Goal: Communication & Community: Participate in discussion

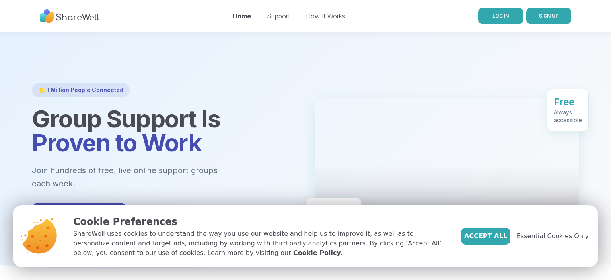
click at [494, 13] on span "LOG IN" at bounding box center [501, 16] width 16 height 6
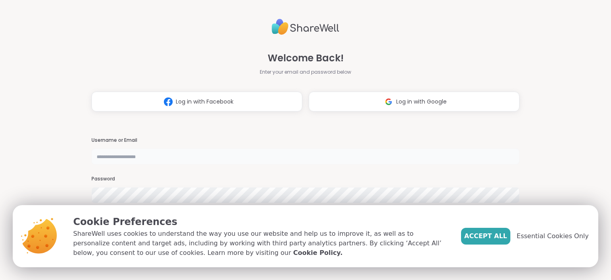
click at [136, 157] on input "text" at bounding box center [306, 156] width 428 height 16
click at [487, 236] on span "Accept All" at bounding box center [485, 236] width 43 height 10
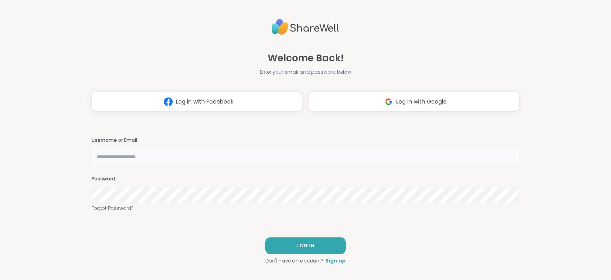
click at [230, 156] on input "text" at bounding box center [306, 156] width 428 height 16
type input "********"
click at [308, 243] on span "LOG IN" at bounding box center [305, 245] width 17 height 7
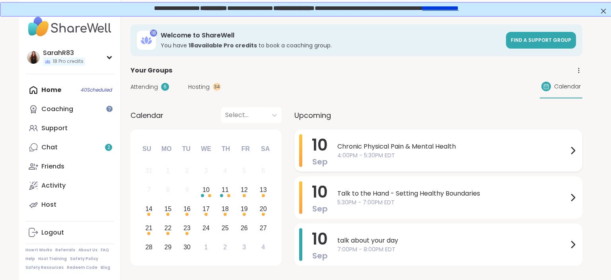
click at [379, 156] on span "4:00PM - 5:30PM EDT" at bounding box center [452, 155] width 231 height 8
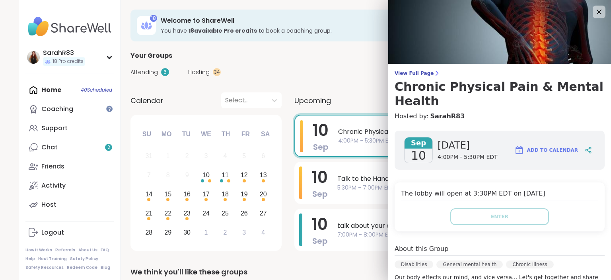
click at [364, 72] on div "Attending 6 Hosting 34 Calendar" at bounding box center [356, 71] width 452 height 23
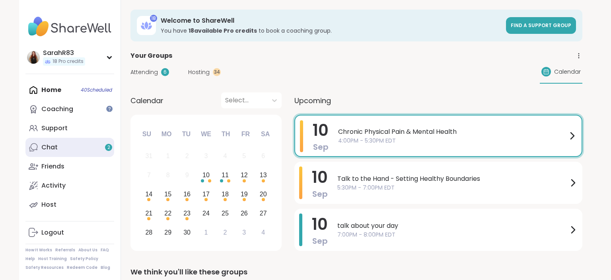
click at [43, 153] on link "Chat 2" at bounding box center [69, 147] width 89 height 19
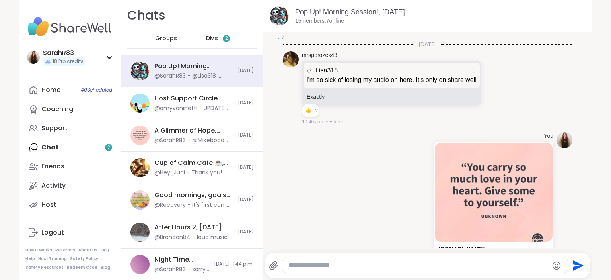
scroll to position [3448, 0]
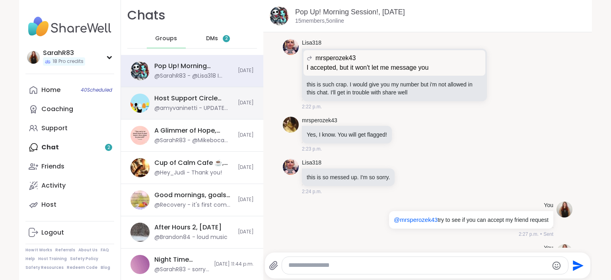
click at [201, 107] on div "@amyvaninetti - UPDATE ON TECH ISSUES: https://sharewellnow.com/activity/89802d…" at bounding box center [193, 108] width 79 height 8
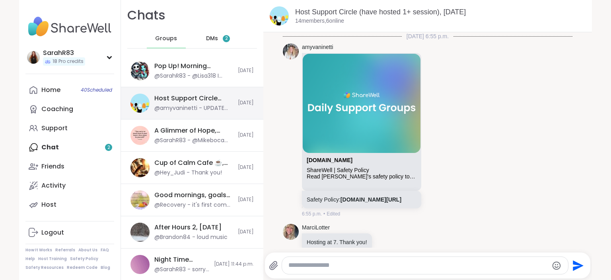
scroll to position [4950, 0]
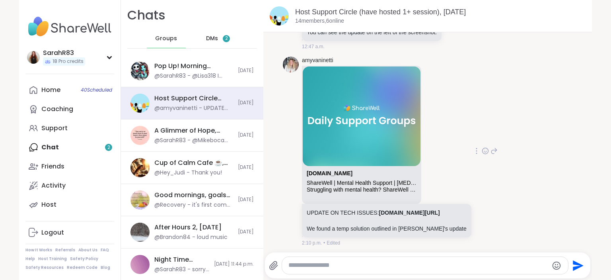
drag, startPoint x: 440, startPoint y: 212, endPoint x: 302, endPoint y: 207, distance: 137.7
click at [302, 207] on div "UPDATE ON TECH ISSUES: sharewellnow.com/activity/89802d08-423b-4d4a-add0-c80b36…" at bounding box center [386, 220] width 169 height 33
click at [458, 211] on p "UPDATE ON TECH ISSUES: sharewellnow.com/activity/89802d08-423b-4d4a-add0-c80b36…" at bounding box center [387, 212] width 160 height 8
click at [430, 211] on link "sharewellnow.com/activity/89802d08-423b-4d4a-add0-c80b362cadc4" at bounding box center [409, 212] width 61 height 6
click at [214, 38] on span "DMs" at bounding box center [212, 39] width 12 height 8
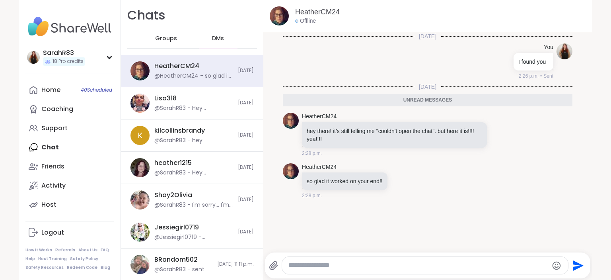
click at [339, 271] on div at bounding box center [425, 265] width 286 height 17
click at [338, 267] on textarea "Type your message" at bounding box center [418, 265] width 260 height 8
type textarea "****"
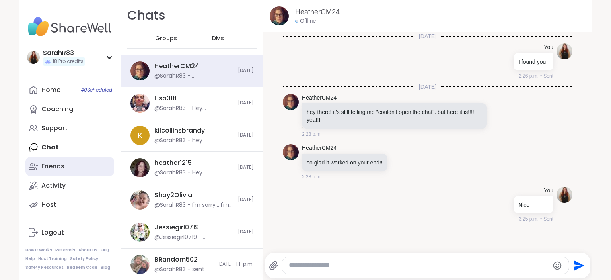
click at [80, 166] on link "Friends" at bounding box center [69, 166] width 89 height 19
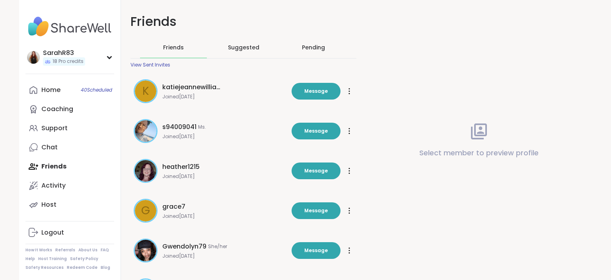
click at [166, 63] on div "View Sent Invites" at bounding box center [150, 65] width 40 height 6
click at [47, 144] on div "Chat" at bounding box center [49, 147] width 16 height 9
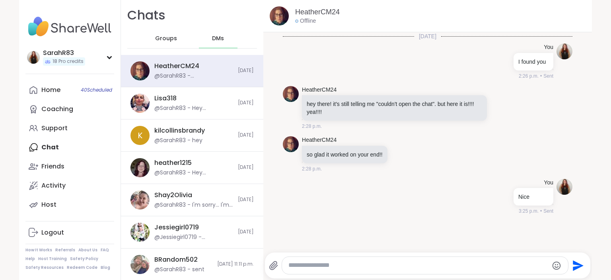
click at [167, 42] on span "Groups" at bounding box center [166, 39] width 22 height 8
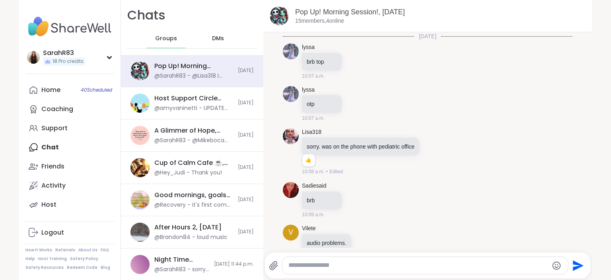
scroll to position [3448, 0]
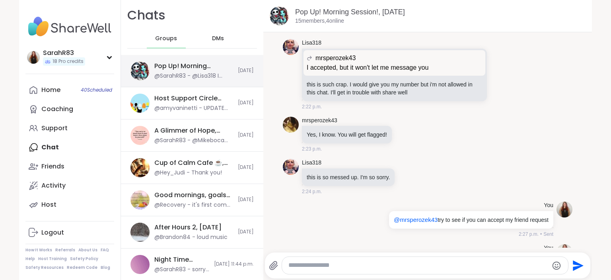
click at [214, 71] on div "Pop Up! Morning Session!, Sep 10 @SarahR83 - @Lisa318 I already have you lol" at bounding box center [193, 71] width 79 height 18
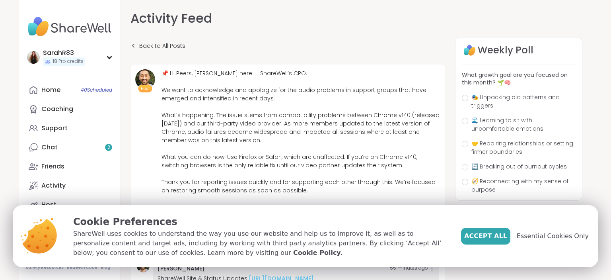
click at [262, 48] on div "Back to All Posts" at bounding box center [287, 46] width 315 height 18
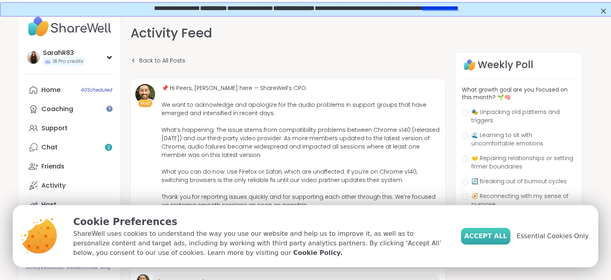
click at [502, 241] on button "Accept All" at bounding box center [485, 236] width 49 height 17
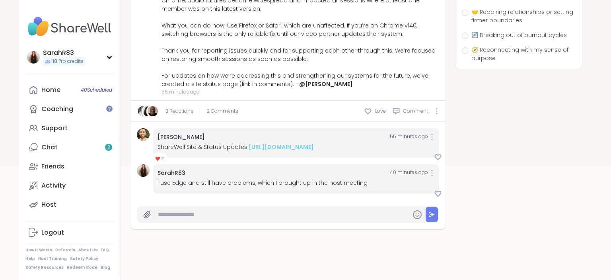
scroll to position [144, 0]
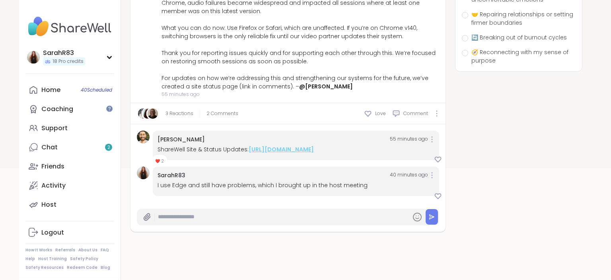
click at [264, 153] on link "https://sharewellnow.notion.site/ShareWell-Site-Status-Updates-269819065a7e8024…" at bounding box center [281, 149] width 65 height 8
click at [435, 199] on icon at bounding box center [438, 195] width 6 height 5
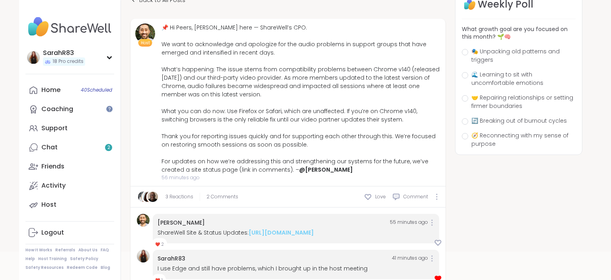
scroll to position [60, 0]
click at [59, 94] on div "Home 40 Scheduled" at bounding box center [50, 90] width 19 height 9
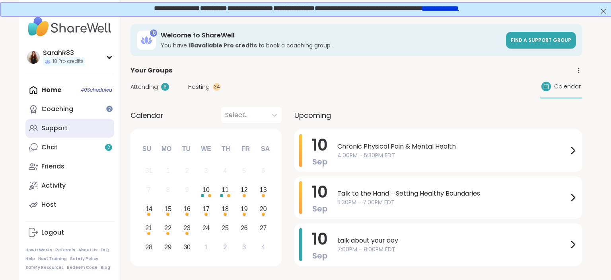
click at [84, 130] on link "Support" at bounding box center [69, 128] width 89 height 19
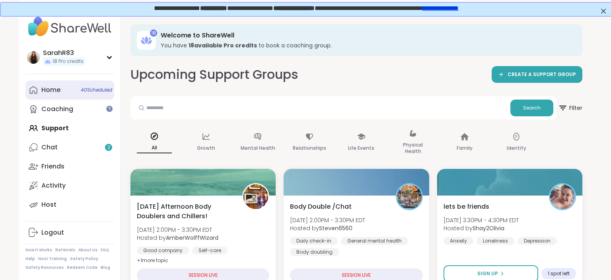
click at [44, 94] on div "Home 40 Scheduled" at bounding box center [50, 90] width 19 height 9
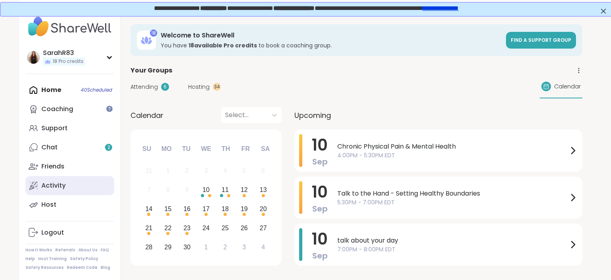
click at [46, 178] on link "Activity" at bounding box center [69, 185] width 89 height 19
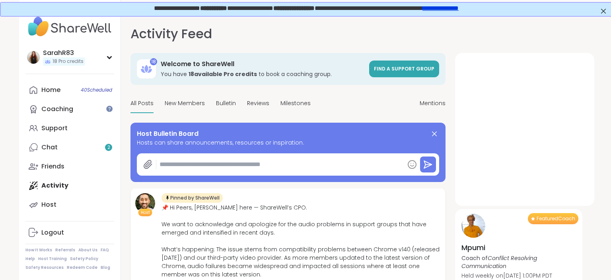
type textarea "*"
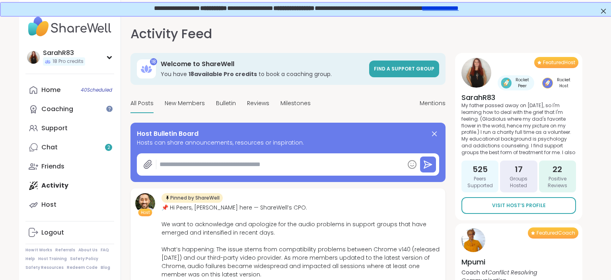
scroll to position [14, 0]
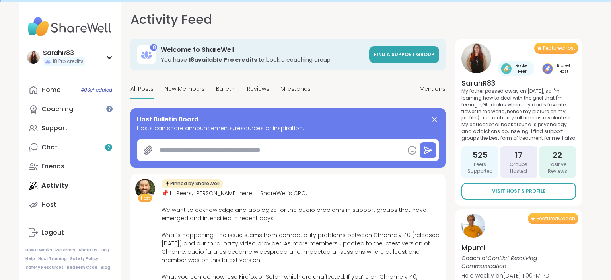
click at [250, 151] on textarea at bounding box center [280, 150] width 248 height 16
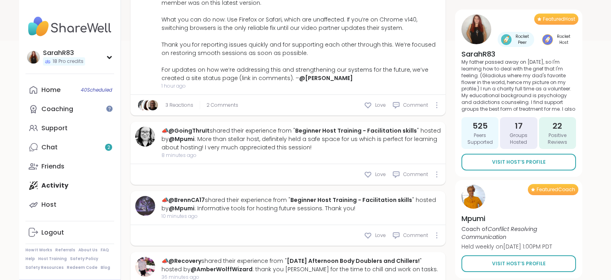
scroll to position [271, 0]
click at [419, 107] on span "Comment" at bounding box center [415, 105] width 25 height 7
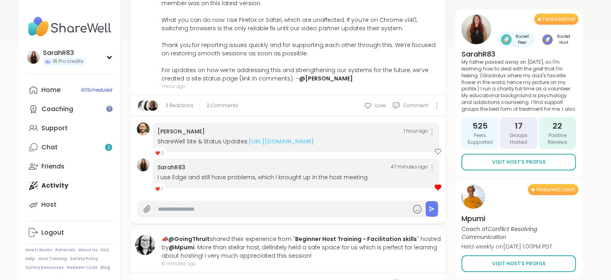
click at [279, 216] on input "text" at bounding box center [283, 209] width 250 height 14
paste input "**********"
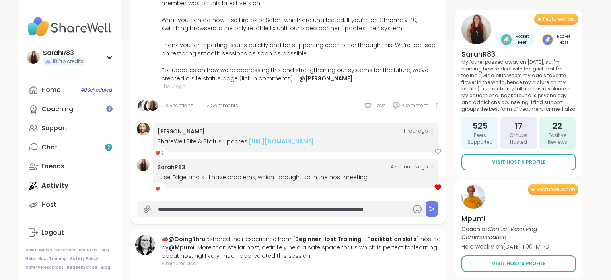
scroll to position [0, 51]
click at [277, 216] on input "**********" at bounding box center [283, 209] width 250 height 14
type input "**********"
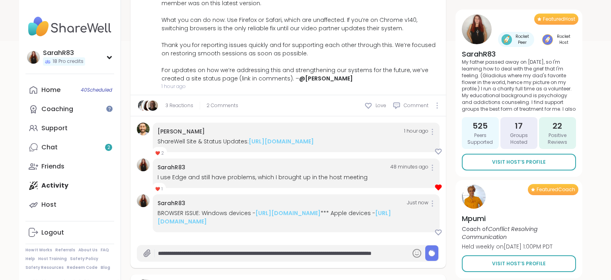
type textarea "*"
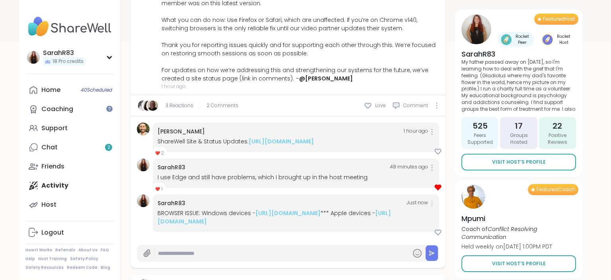
click at [432, 206] on icon at bounding box center [432, 204] width 1 height 6
click at [388, 226] on div "BROWSER ISSUE: Windows devices - https://www.firefox.com/ *** Apple devices - h…" at bounding box center [296, 217] width 277 height 17
type textarea "*"
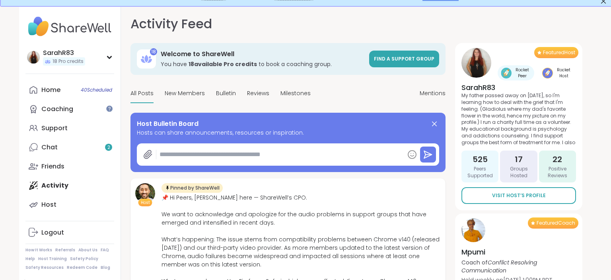
scroll to position [0, 0]
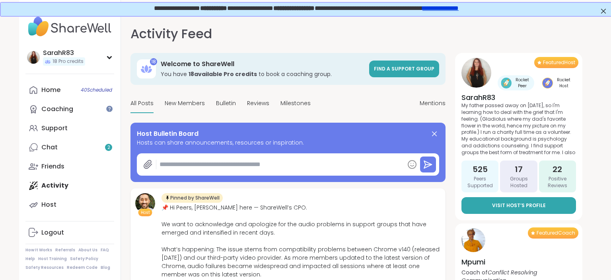
click at [530, 201] on link "Visit Host’s Profile" at bounding box center [519, 205] width 115 height 17
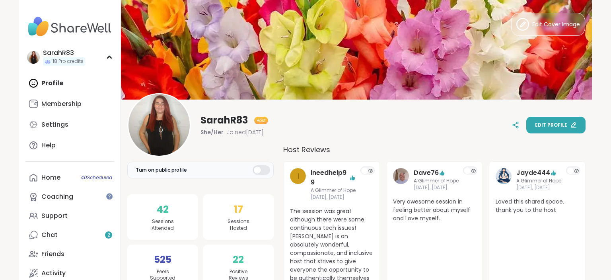
click at [539, 125] on span "Edit profile" at bounding box center [551, 124] width 32 height 7
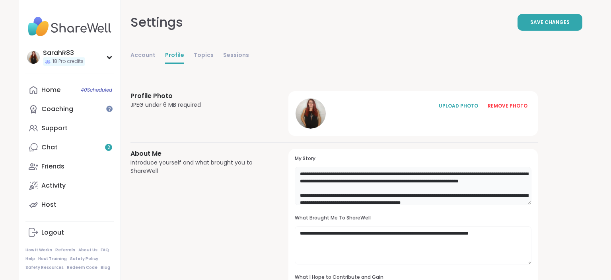
click at [300, 171] on textarea "**********" at bounding box center [413, 186] width 237 height 38
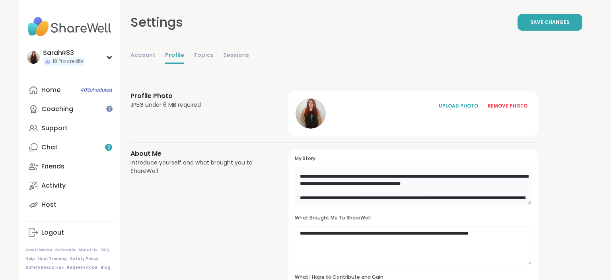
scroll to position [37, 0]
click at [345, 187] on textarea "**********" at bounding box center [413, 186] width 237 height 38
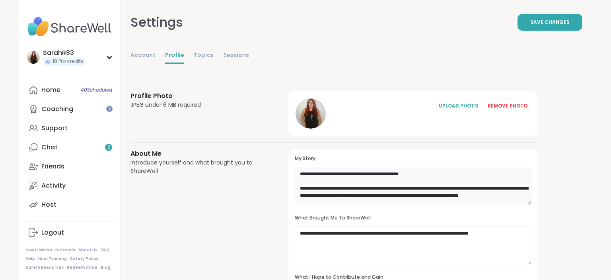
click at [421, 176] on textarea "**********" at bounding box center [413, 186] width 237 height 38
click at [428, 173] on textarea "**********" at bounding box center [413, 186] width 237 height 38
type textarea "**********"
click at [556, 18] on button "Save Changes" at bounding box center [550, 22] width 65 height 17
click at [541, 23] on span "Save Changes" at bounding box center [549, 22] width 39 height 7
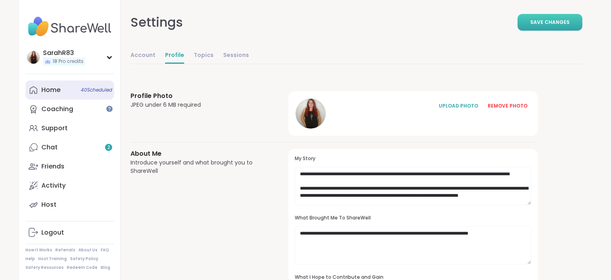
click at [42, 89] on div "Home 40 Scheduled" at bounding box center [50, 90] width 19 height 9
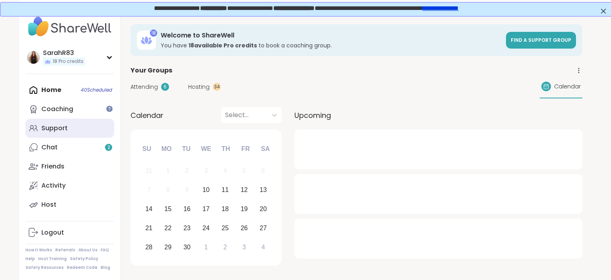
click at [60, 130] on div "Support" at bounding box center [54, 128] width 26 height 9
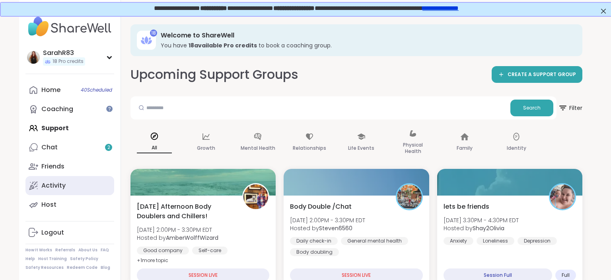
click at [59, 184] on div "Activity" at bounding box center [53, 185] width 24 height 9
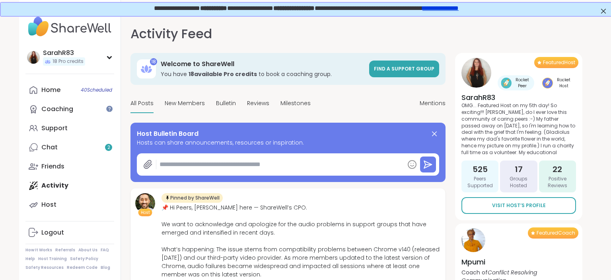
click at [588, 119] on div "Activity Feed Mentions 18 Welcome to ShareWell You have 18 available Pro credit…" at bounding box center [356, 159] width 471 height 289
click at [587, 208] on div "Activity Feed Mentions 18 Welcome to ShareWell You have 18 available Pro credit…" at bounding box center [356, 159] width 471 height 289
type textarea "*"
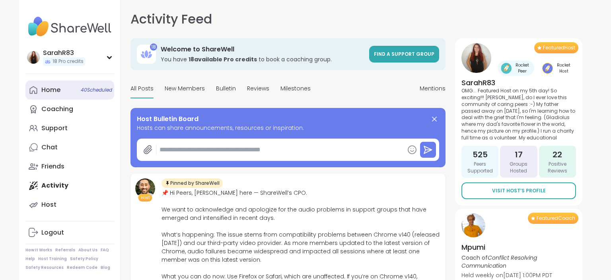
click at [61, 92] on link "Home 40 Scheduled" at bounding box center [69, 89] width 89 height 19
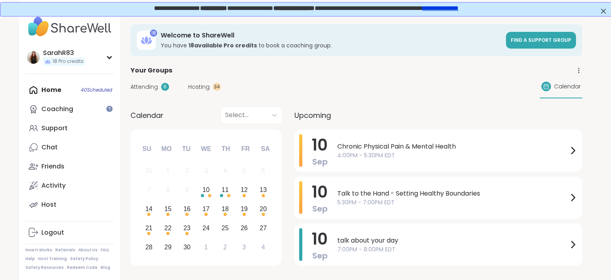
click at [362, 147] on span "Chronic Physical Pain & Mental Health" at bounding box center [452, 147] width 231 height 10
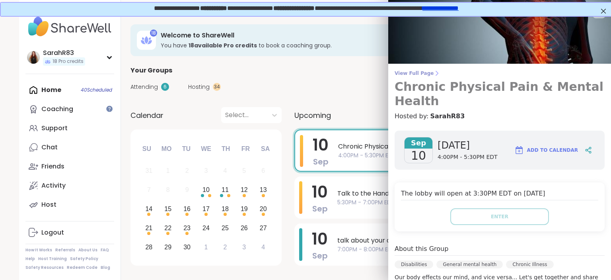
click at [418, 75] on span "View Full Page" at bounding box center [500, 73] width 210 height 6
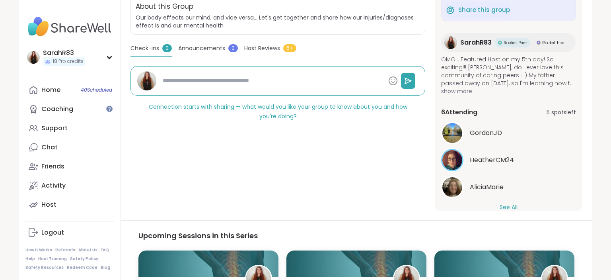
scroll to position [55, 0]
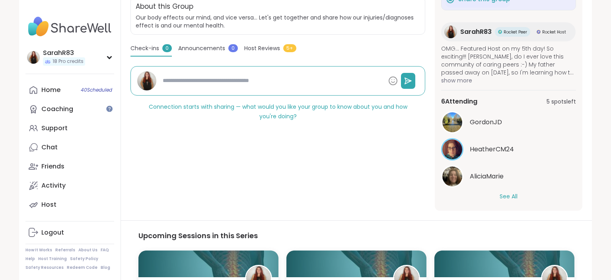
click at [512, 197] on button "See All" at bounding box center [509, 196] width 18 height 8
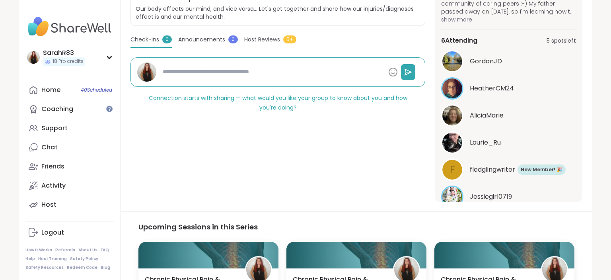
scroll to position [0, 0]
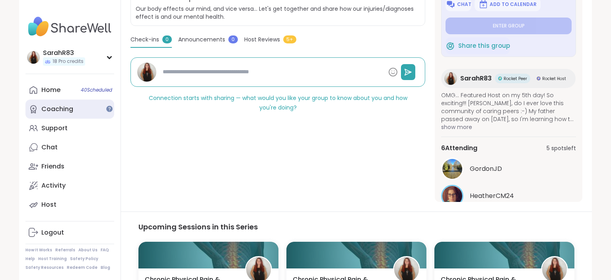
click at [85, 110] on link "Coaching" at bounding box center [69, 108] width 89 height 19
type textarea "*"
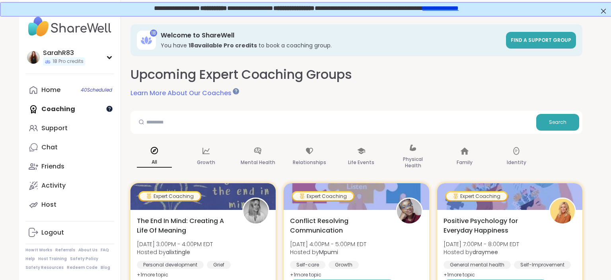
click at [110, 111] on div at bounding box center [109, 108] width 6 height 6
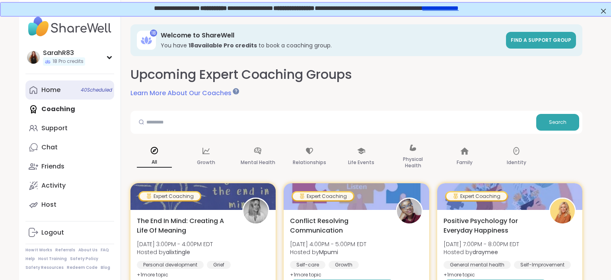
click at [39, 91] on link "Home 40 Scheduled" at bounding box center [69, 89] width 89 height 19
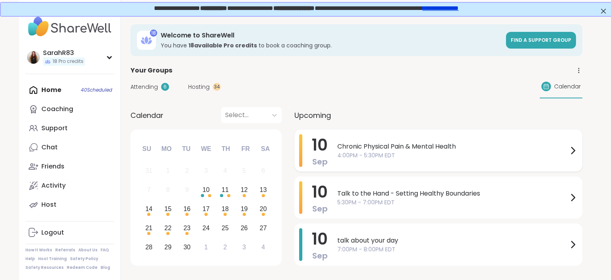
click at [399, 143] on span "Chronic Physical Pain & Mental Health" at bounding box center [452, 147] width 231 height 10
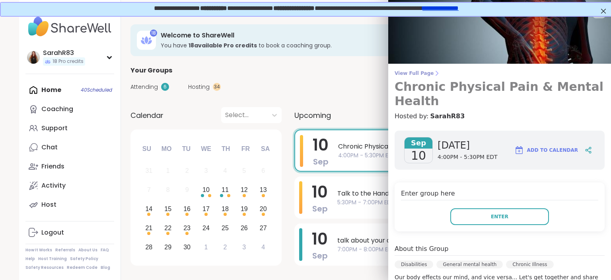
click at [423, 76] on link "View Full Page Chronic Physical Pain & Mental Health" at bounding box center [500, 89] width 210 height 38
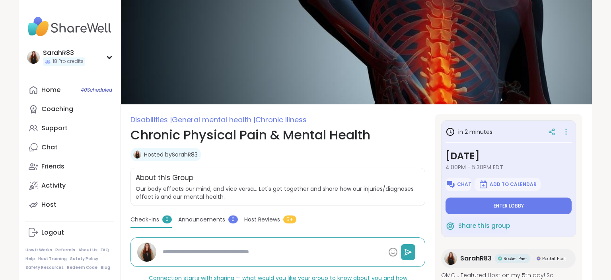
type textarea "*"
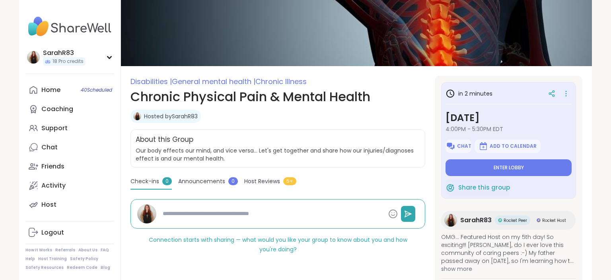
scroll to position [37, 0]
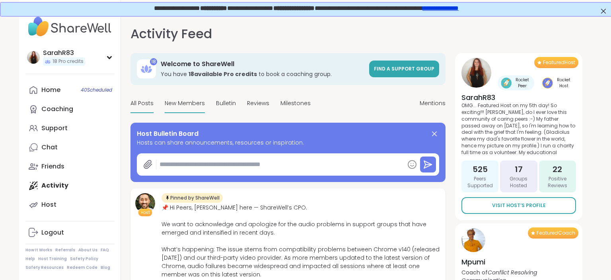
click at [188, 102] on span "New Members" at bounding box center [185, 103] width 40 height 8
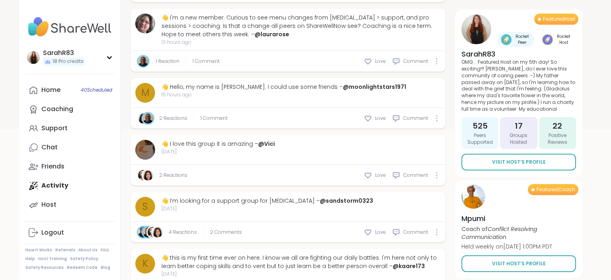
scroll to position [183, 0]
click at [375, 171] on div "Love" at bounding box center [375, 175] width 22 height 8
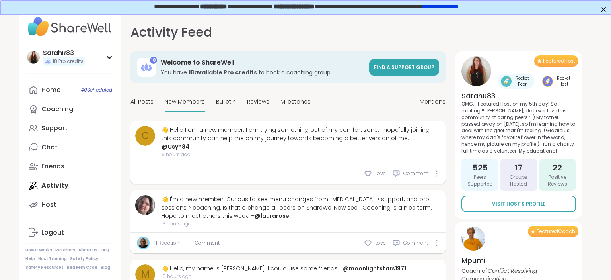
scroll to position [0, 0]
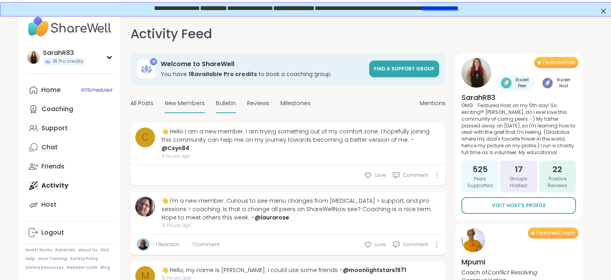
click at [229, 103] on span "Bulletin" at bounding box center [226, 103] width 20 height 8
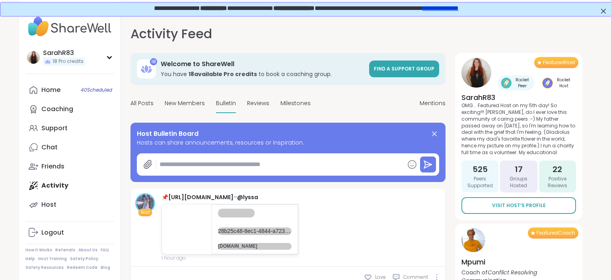
type textarea "*"
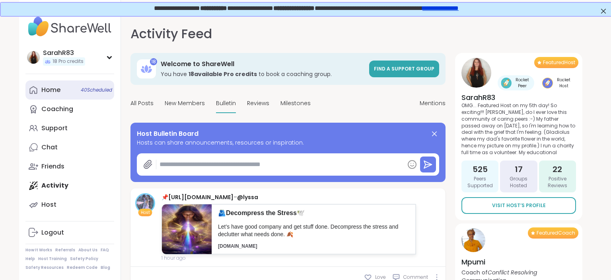
click at [66, 86] on link "Home 40 Scheduled" at bounding box center [69, 89] width 89 height 19
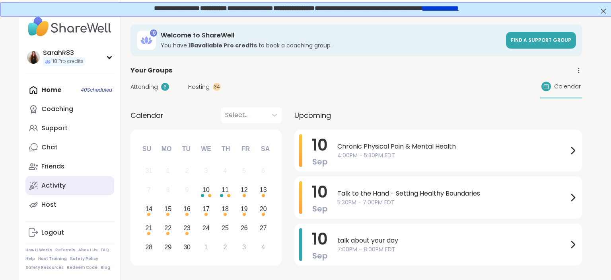
click at [53, 182] on div "Activity" at bounding box center [53, 185] width 24 height 9
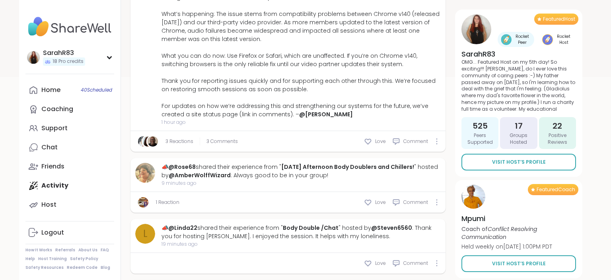
scroll to position [194, 0]
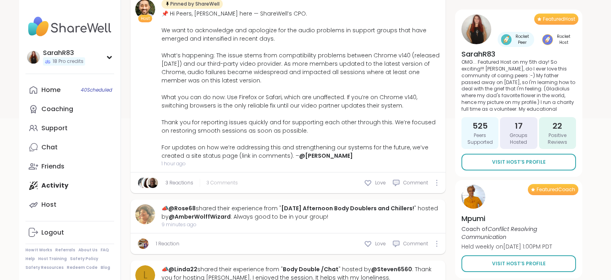
click at [216, 179] on span "3 Comments" at bounding box center [221, 182] width 31 height 7
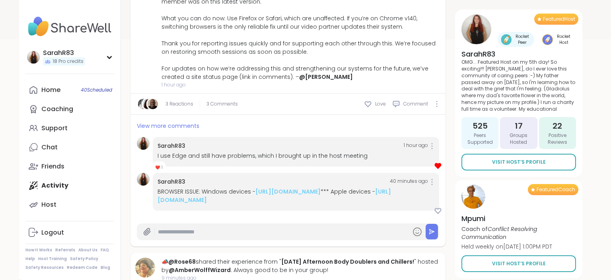
scroll to position [265, 0]
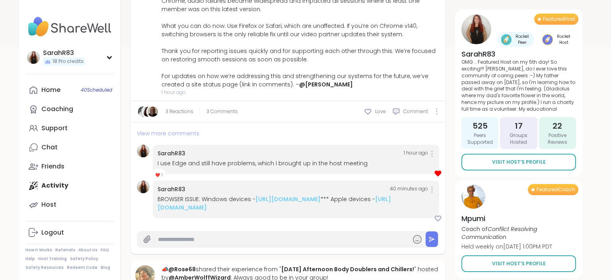
click at [184, 133] on span "View more comments" at bounding box center [168, 133] width 62 height 8
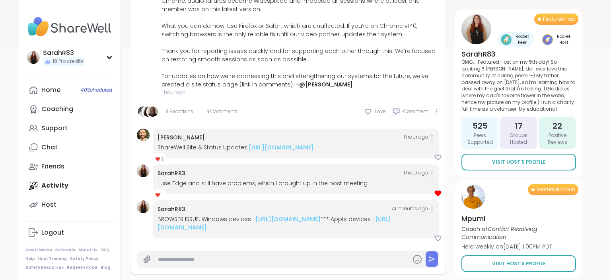
click at [518, 42] on span "Rocket Peer" at bounding box center [522, 39] width 18 height 12
click at [507, 39] on img at bounding box center [506, 39] width 11 height 11
click at [547, 45] on div "Rocket Host" at bounding box center [557, 39] width 37 height 15
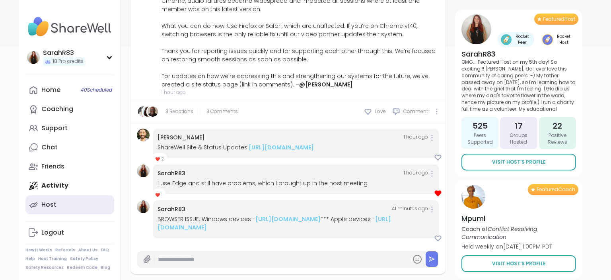
click at [44, 206] on div "Host" at bounding box center [48, 204] width 15 height 9
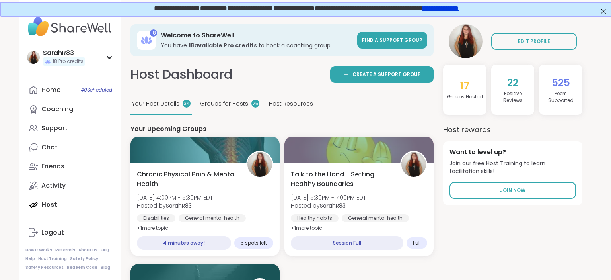
click at [283, 104] on span "Host Resources" at bounding box center [291, 103] width 44 height 8
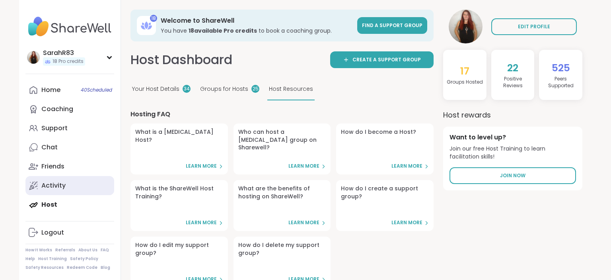
click at [55, 185] on div "Activity" at bounding box center [53, 185] width 24 height 9
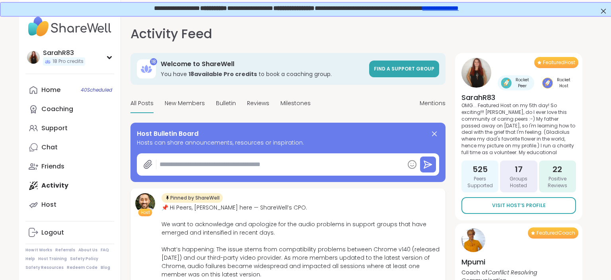
type textarea "*"
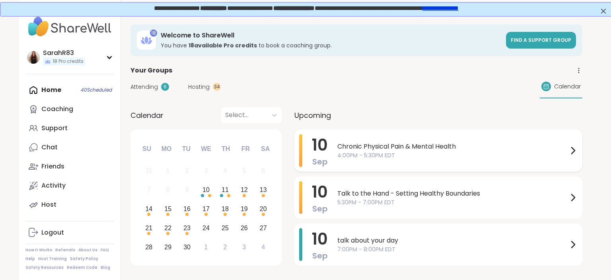
click at [338, 147] on span "Chronic Physical Pain & Mental Health" at bounding box center [452, 147] width 231 height 10
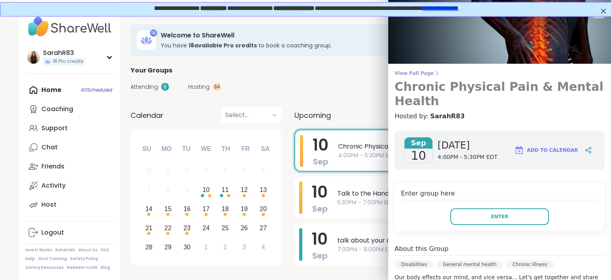
click at [425, 75] on span "View Full Page" at bounding box center [500, 73] width 210 height 6
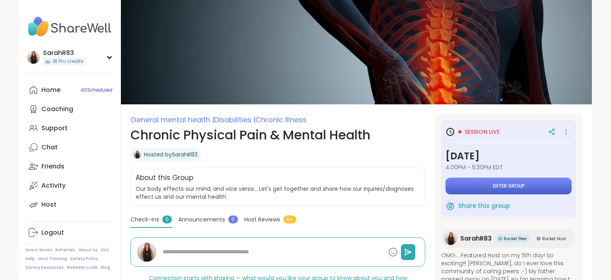
click at [503, 189] on span "Enter group" at bounding box center [509, 186] width 32 height 6
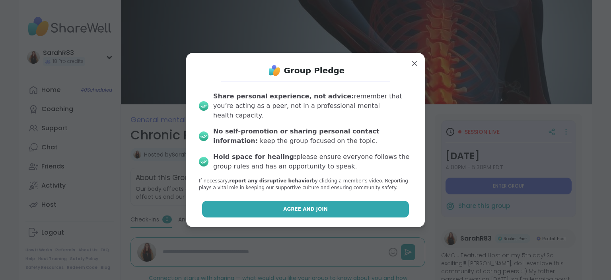
click at [333, 203] on button "Agree and Join" at bounding box center [305, 209] width 207 height 17
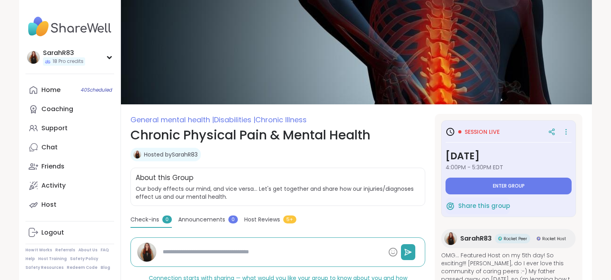
type textarea "*"
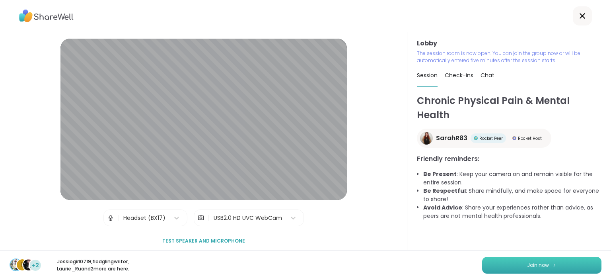
click at [485, 263] on button "Join now" at bounding box center [541, 265] width 119 height 17
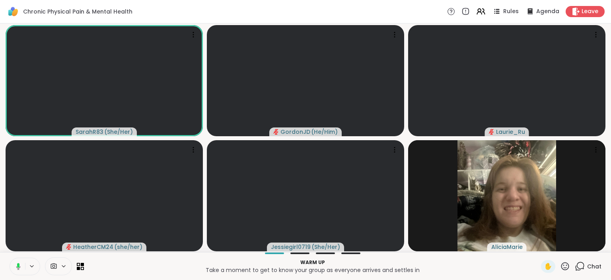
click at [581, 267] on icon at bounding box center [580, 266] width 10 height 10
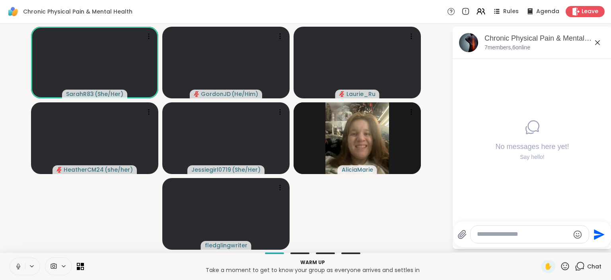
click at [493, 236] on textarea "Type your message" at bounding box center [523, 234] width 93 height 8
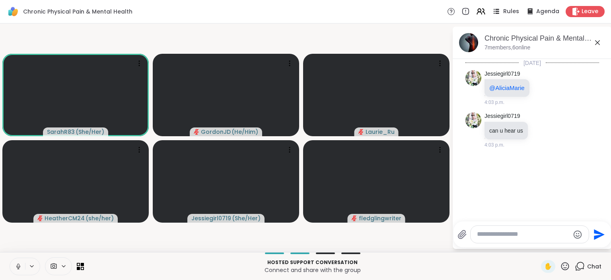
click at [510, 11] on span "Rules" at bounding box center [511, 12] width 16 height 8
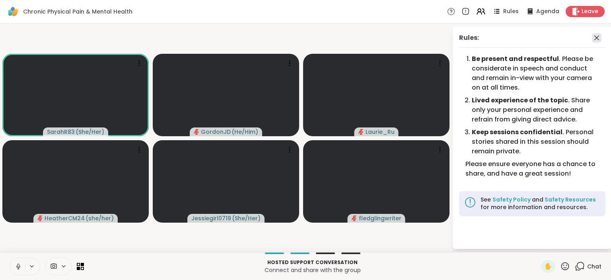
click at [601, 36] on icon at bounding box center [597, 38] width 10 height 10
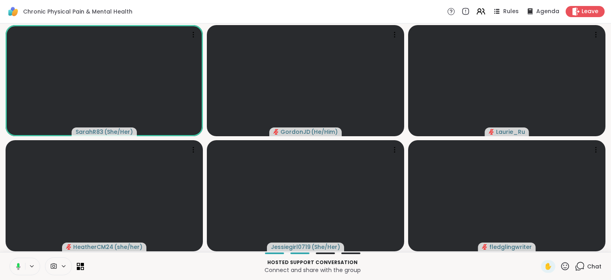
click at [581, 268] on icon at bounding box center [580, 266] width 10 height 10
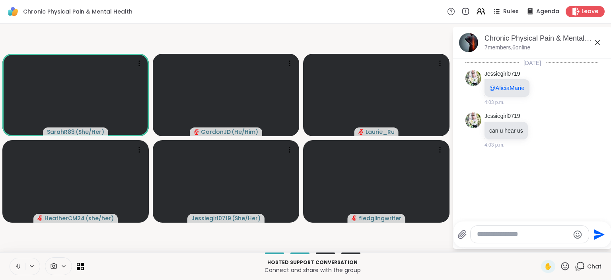
click at [500, 236] on textarea "Type your message" at bounding box center [523, 234] width 93 height 8
paste textarea "**********"
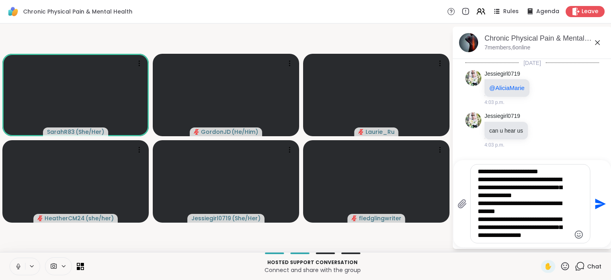
type textarea "**********"
click at [598, 209] on icon "Send" at bounding box center [599, 203] width 13 height 13
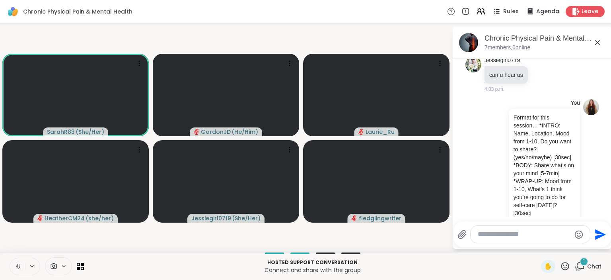
scroll to position [98, 0]
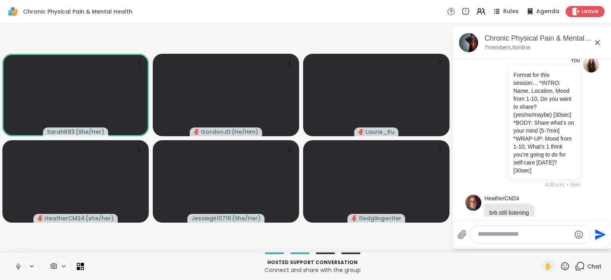
click at [494, 235] on textarea "Type your message" at bounding box center [524, 234] width 93 height 8
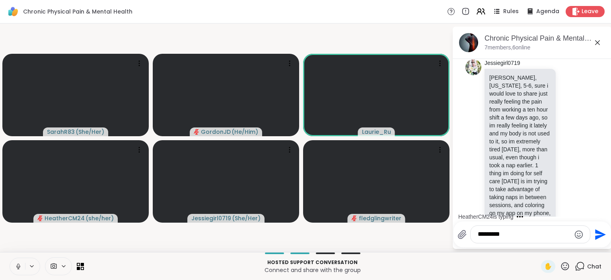
scroll to position [318, 0]
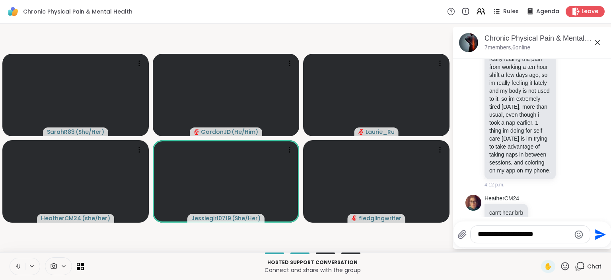
drag, startPoint x: 526, startPoint y: 235, endPoint x: 500, endPoint y: 235, distance: 25.1
click at [500, 235] on textarea "**********" at bounding box center [524, 234] width 93 height 8
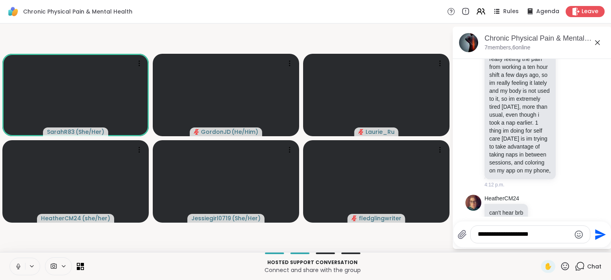
click at [499, 235] on textarea "**********" at bounding box center [524, 234] width 93 height 8
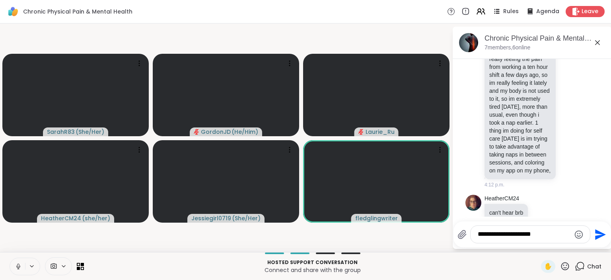
click at [540, 236] on textarea "**********" at bounding box center [524, 234] width 93 height 8
type textarea "**********"
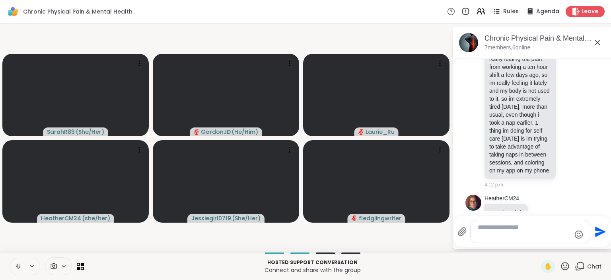
scroll to position [368, 0]
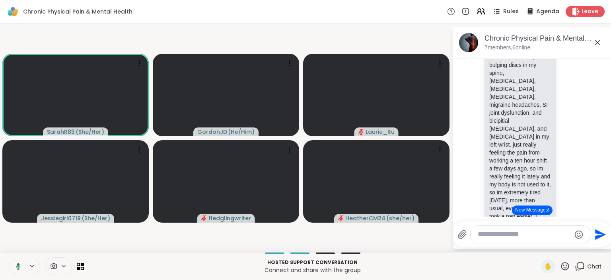
click at [530, 211] on button "New Messages!" at bounding box center [532, 210] width 40 height 10
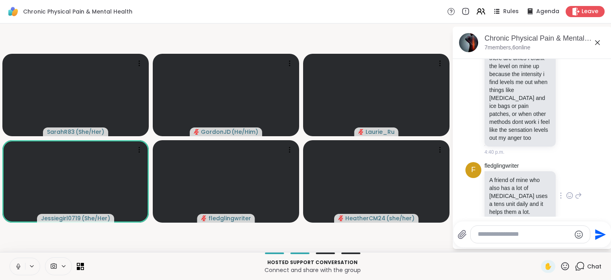
scroll to position [1228, 0]
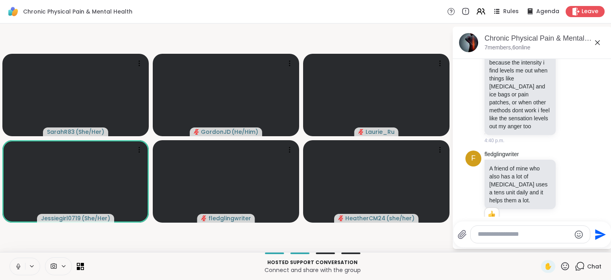
click at [501, 235] on textarea "Type your message" at bounding box center [524, 234] width 93 height 8
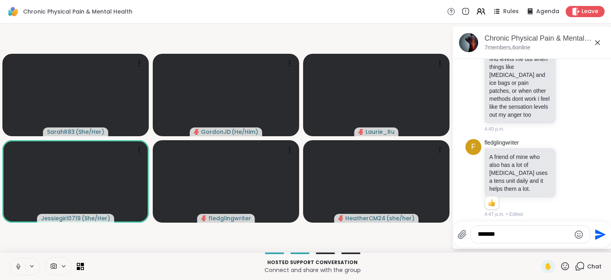
click at [437, 239] on video-player-container "SarahR83 ( She/Her ) GordonJD ( He/Him ) Laurie_Ru Jessiegirl0719 ( She/Her ) f…" at bounding box center [226, 138] width 442 height 222
click at [520, 233] on textarea "******" at bounding box center [524, 234] width 93 height 8
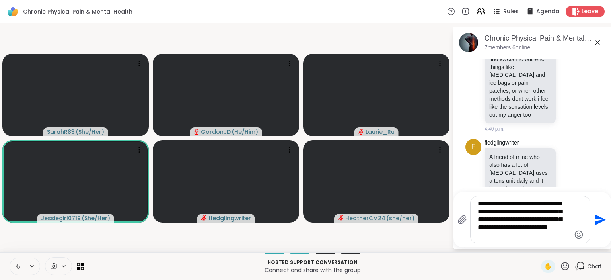
type textarea "**********"
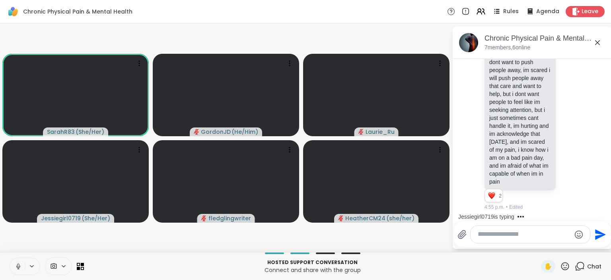
scroll to position [2189, 0]
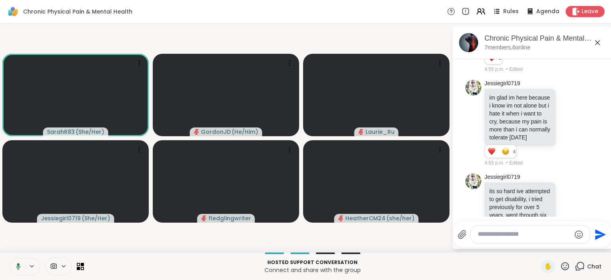
click at [20, 265] on icon at bounding box center [17, 266] width 7 height 7
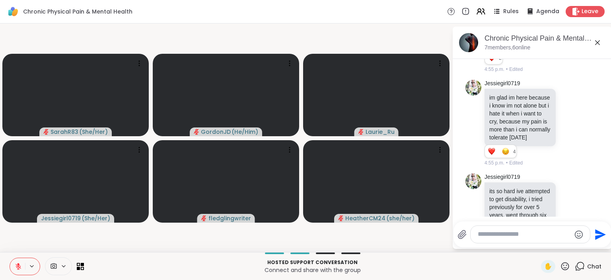
click at [20, 265] on icon at bounding box center [18, 266] width 7 height 7
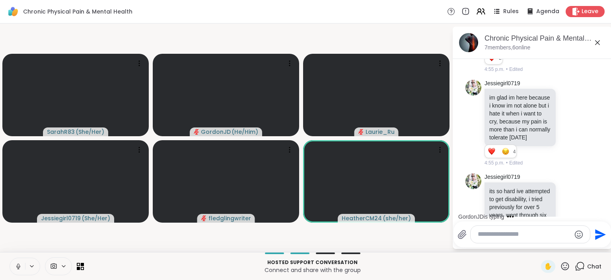
click at [423, 233] on video-player-container "SarahR83 ( She/Her ) GordonJD ( He/Him ) Laurie_Ru Jessiegirl0719 ( She/Her ) f…" at bounding box center [226, 138] width 442 height 222
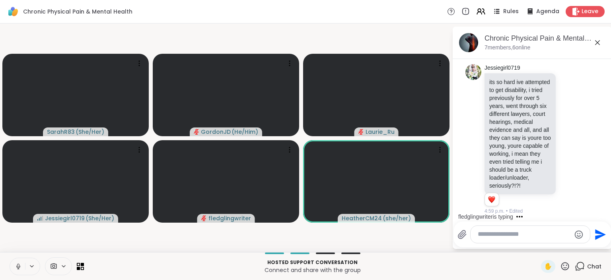
scroll to position [2309, 0]
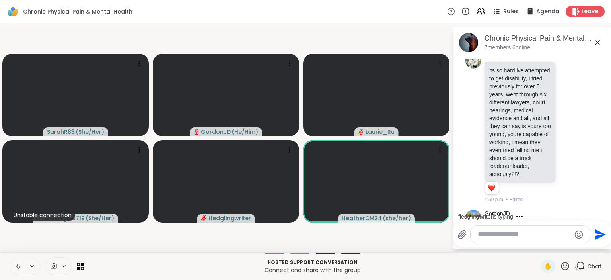
click at [571, 257] on icon at bounding box center [569, 261] width 7 height 8
click at [508, 245] on div "Select Reaction: Heart" at bounding box center [506, 248] width 7 height 7
click at [493, 234] on textarea "Type your message" at bounding box center [524, 234] width 93 height 8
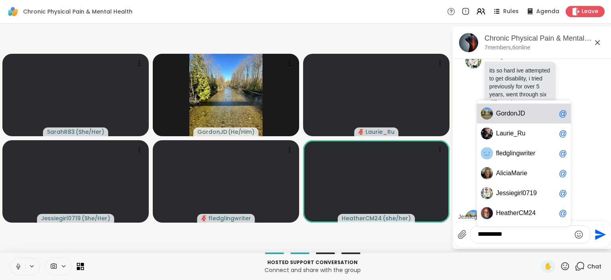
click at [514, 116] on span "n" at bounding box center [516, 113] width 4 height 8
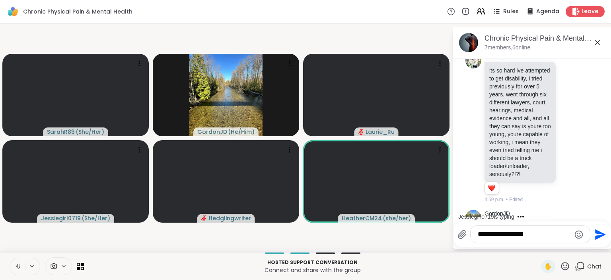
click at [541, 230] on div "**********" at bounding box center [530, 234] width 119 height 17
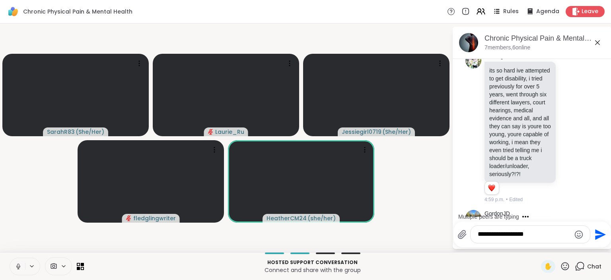
drag, startPoint x: 545, startPoint y: 235, endPoint x: 523, endPoint y: 232, distance: 22.4
click at [523, 232] on textarea "**********" at bounding box center [524, 234] width 93 height 8
click at [521, 211] on span "GordonJD" at bounding box center [510, 213] width 29 height 8
type textarea "**********"
click at [601, 234] on icon "Send" at bounding box center [600, 234] width 11 height 11
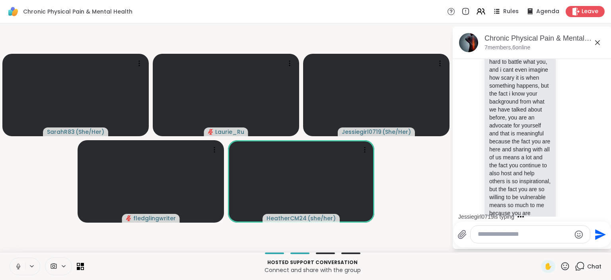
scroll to position [2796, 0]
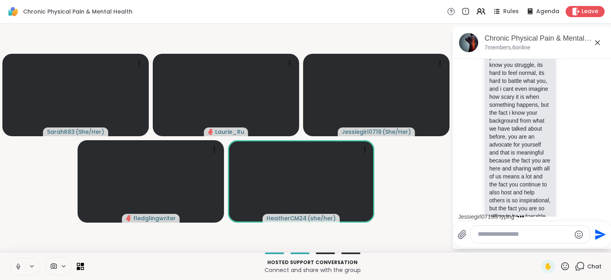
click at [405, 180] on video-player-container "SarahR83 ( She/Her ) Laurie_Ru Jessiegirl0719 ( She/Her ) fledglingwriter Heath…" at bounding box center [226, 138] width 442 height 222
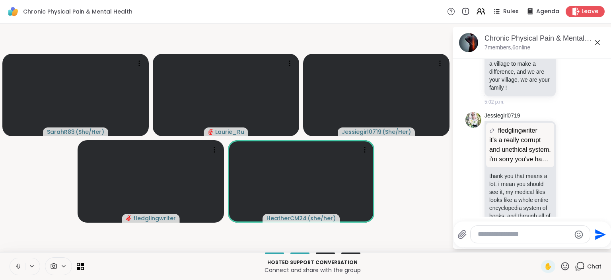
click at [500, 237] on textarea "Type your message" at bounding box center [524, 234] width 93 height 8
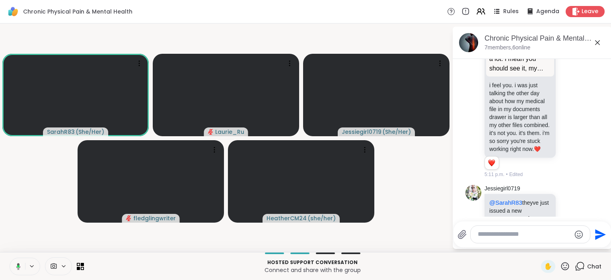
scroll to position [3327, 0]
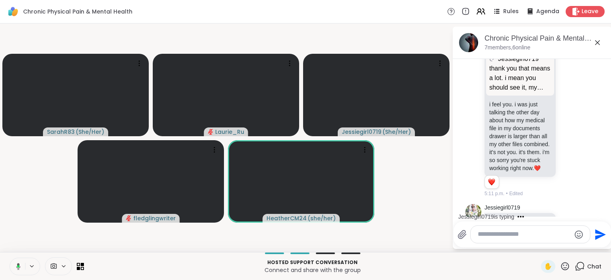
click at [498, 235] on textarea "Type your message" at bounding box center [524, 234] width 93 height 8
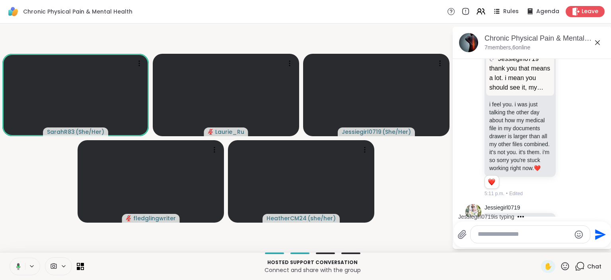
paste textarea "**********"
type textarea "**********"
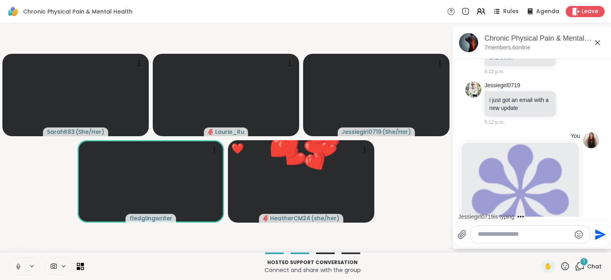
scroll to position [3804, 0]
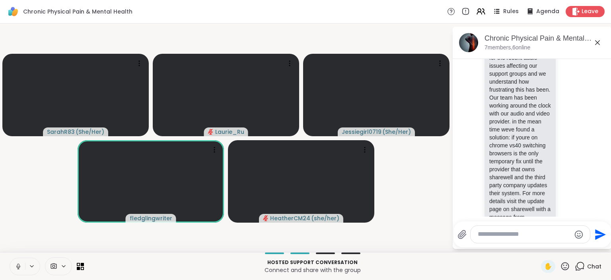
click at [425, 240] on video-player-container "SarahR83 ( She/Her ) Laurie_Ru Jessiegirl0719 ( She/Her ) fledglingwriter Heath…" at bounding box center [226, 138] width 442 height 222
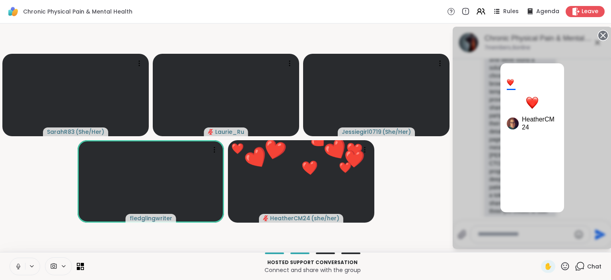
click at [582, 146] on div "1 HeatherCM24" at bounding box center [532, 138] width 159 height 222
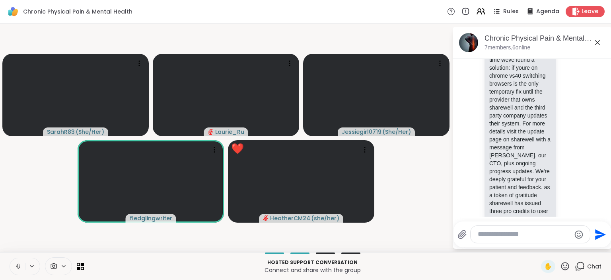
click at [508, 278] on div "Select Reaction: Heart" at bounding box center [506, 281] width 7 height 7
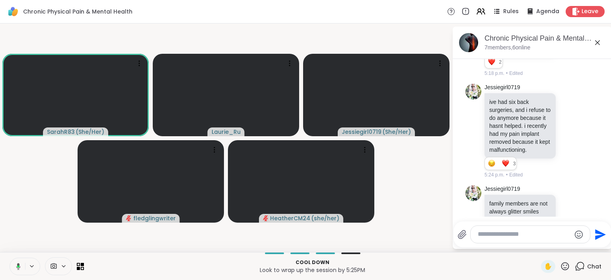
scroll to position [4138, 0]
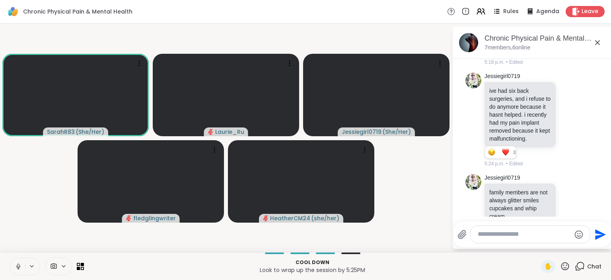
click at [493, 236] on textarea "Type your message" at bounding box center [524, 234] width 93 height 8
type textarea "**********"
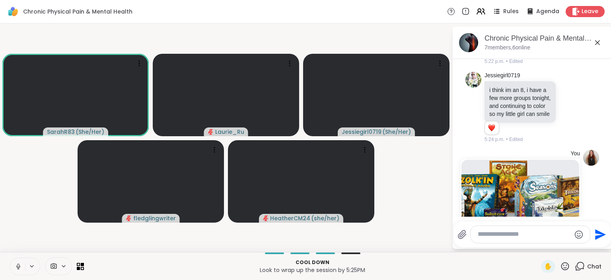
scroll to position [4318, 0]
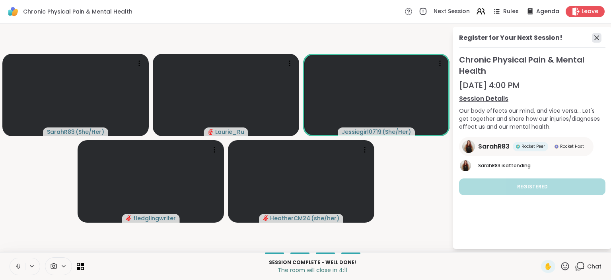
click at [596, 39] on icon at bounding box center [596, 37] width 5 height 5
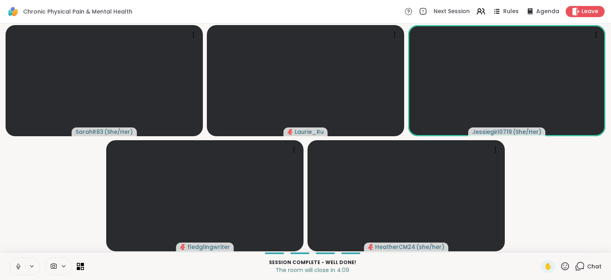
click at [577, 269] on icon at bounding box center [578, 267] width 5 height 5
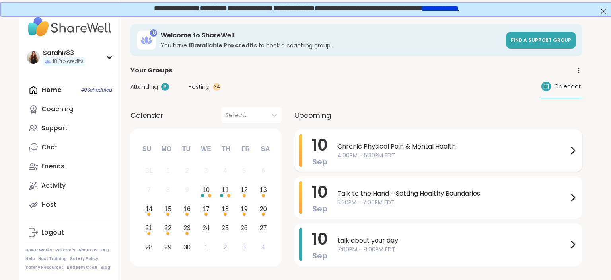
click at [320, 134] on span "10" at bounding box center [320, 145] width 16 height 22
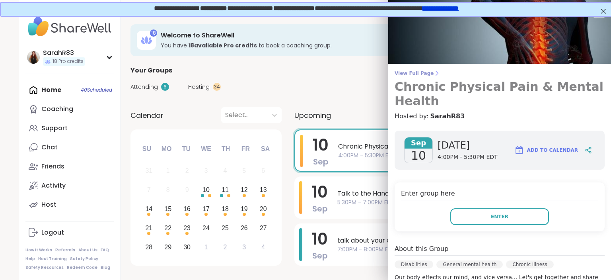
click at [426, 76] on span "View Full Page" at bounding box center [500, 73] width 210 height 6
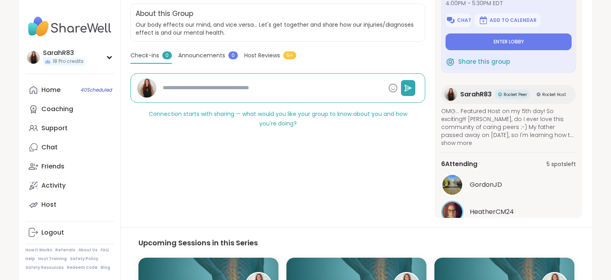
scroll to position [164, 0]
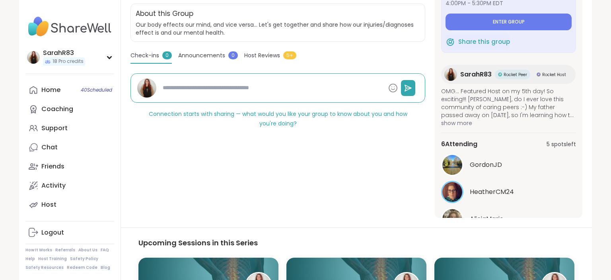
type textarea "*"
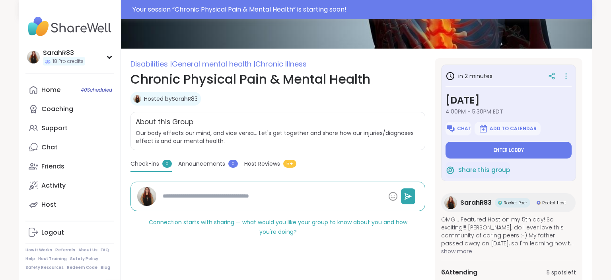
scroll to position [65, 0]
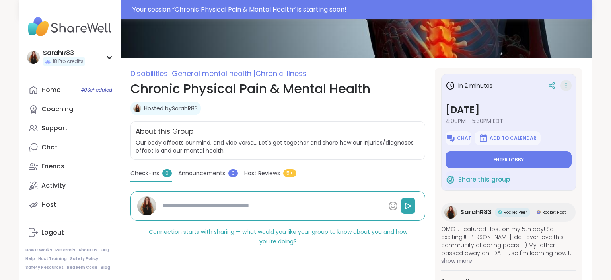
click at [567, 82] on icon at bounding box center [566, 85] width 8 height 11
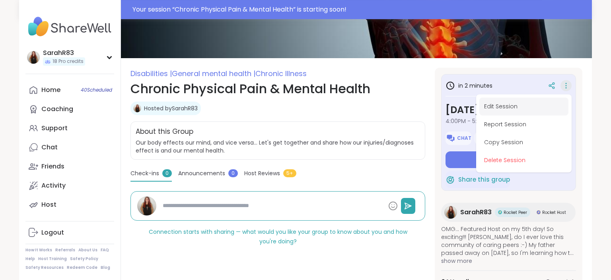
click at [513, 107] on button "Edit Session" at bounding box center [523, 106] width 89 height 18
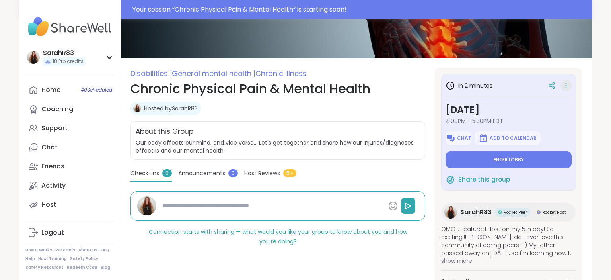
type textarea "*"
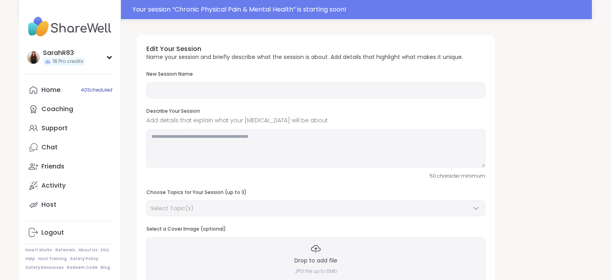
type input "**********"
type textarea "**********"
type input "**"
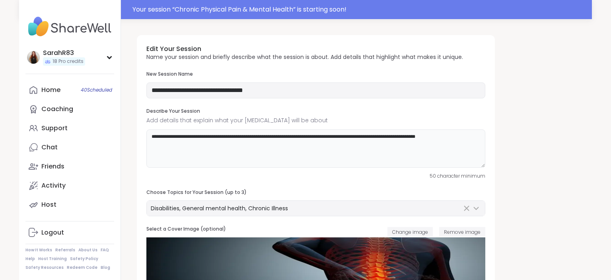
click at [406, 138] on textarea "**********" at bounding box center [315, 148] width 339 height 38
type textarea "**********"
click at [421, 182] on div "**********" at bounding box center [316, 176] width 358 height 283
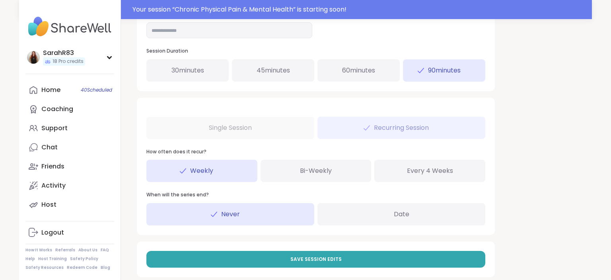
scroll to position [401, 0]
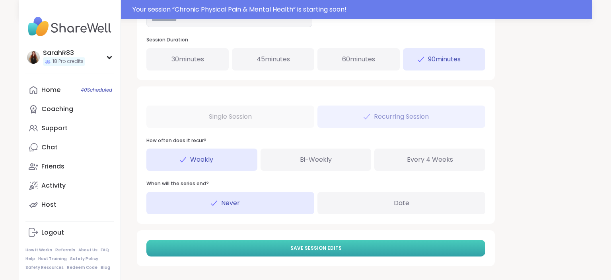
click at [325, 250] on span "Save Session Edits" at bounding box center [315, 247] width 51 height 7
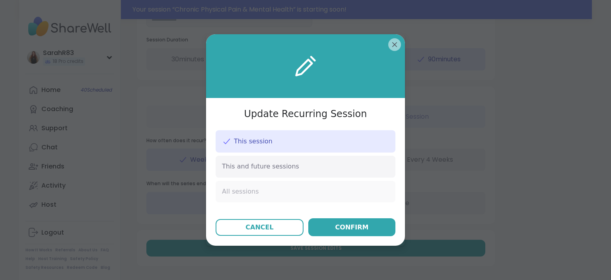
click at [250, 183] on div "All sessions" at bounding box center [306, 191] width 180 height 21
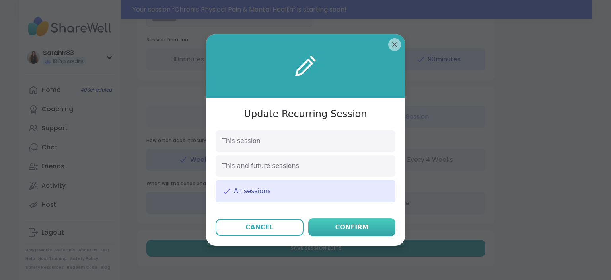
click at [328, 228] on button "Confirm" at bounding box center [351, 227] width 87 height 18
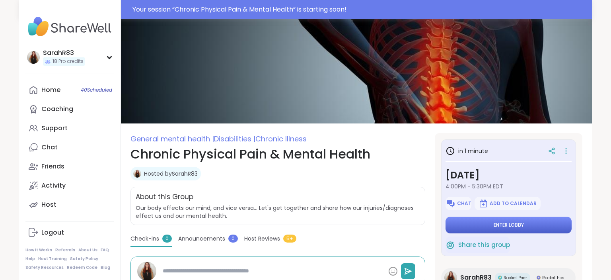
click at [477, 223] on button "Enter lobby" at bounding box center [509, 224] width 126 height 17
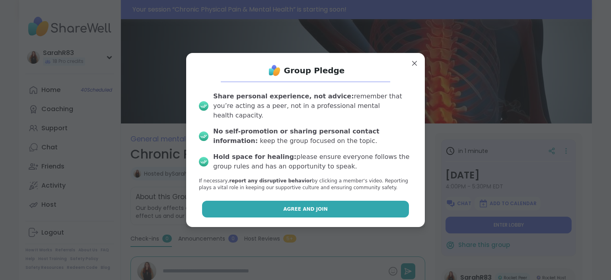
click at [366, 201] on button "Agree and Join" at bounding box center [305, 209] width 207 height 17
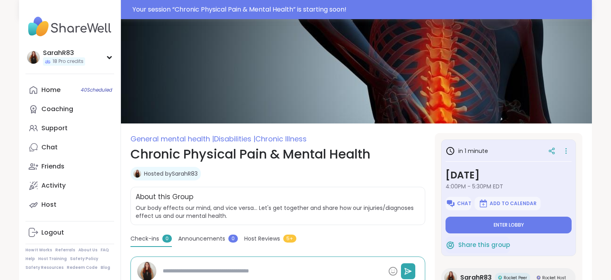
type textarea "*"
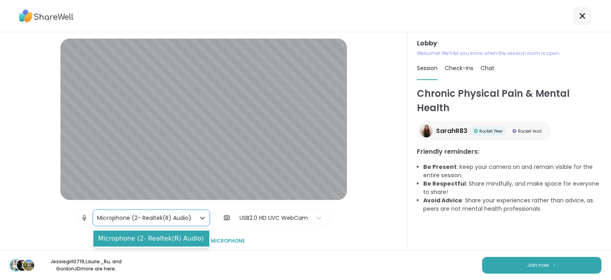
click at [190, 221] on div "Microphone (2- Realtek(R) Audio)" at bounding box center [144, 218] width 94 height 8
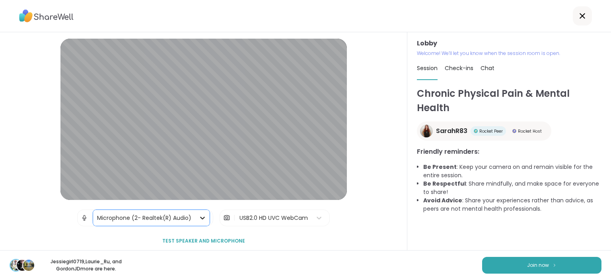
click at [198, 219] on div at bounding box center [202, 217] width 14 height 14
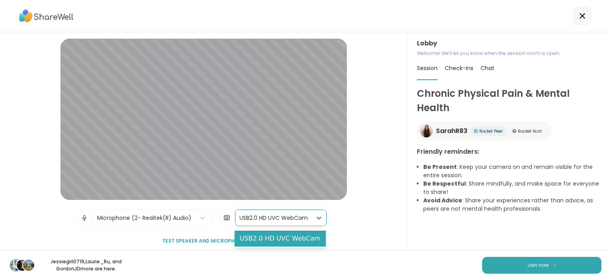
click at [261, 219] on div "USB2.0 HD UVC WebCam" at bounding box center [274, 218] width 68 height 8
click at [260, 219] on div "USB2.0 HD UVC WebCam" at bounding box center [274, 218] width 68 height 8
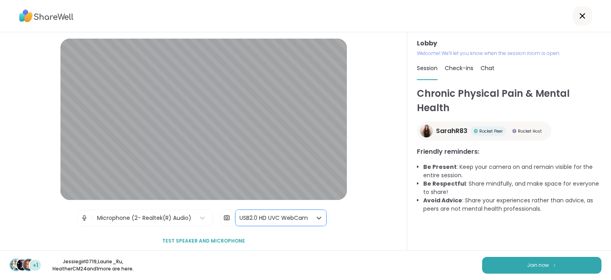
click at [167, 217] on div "Microphone (2- Realtek(R) Audio)" at bounding box center [144, 218] width 94 height 8
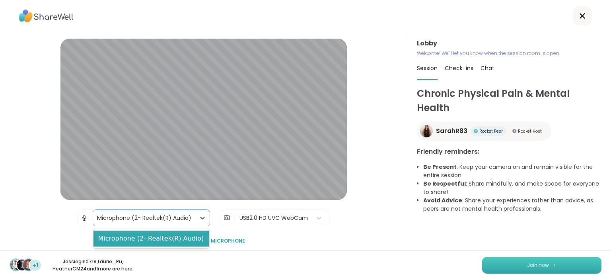
click at [549, 263] on button "Join now" at bounding box center [541, 265] width 119 height 17
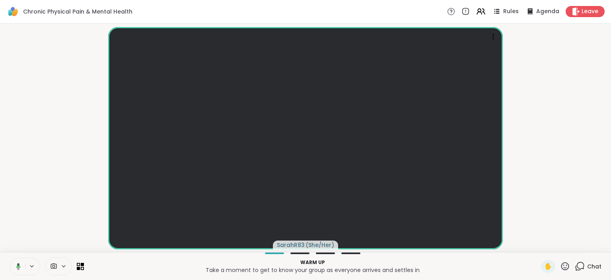
click at [18, 268] on icon at bounding box center [18, 266] width 4 height 7
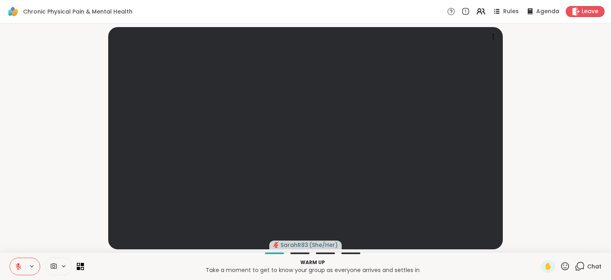
click at [20, 265] on icon at bounding box center [18, 266] width 7 height 7
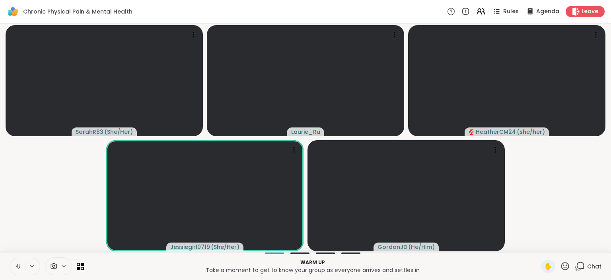
click at [26, 271] on div at bounding box center [25, 266] width 31 height 18
click at [29, 269] on icon at bounding box center [32, 266] width 6 height 7
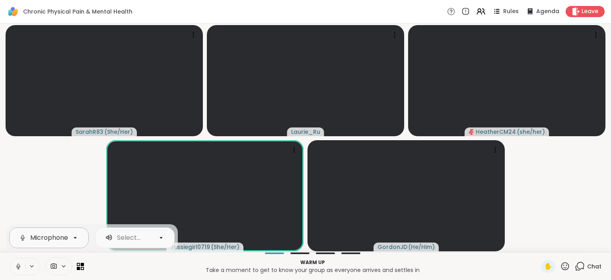
click at [57, 241] on div "Microphone (2- Realtek(R) Audio)" at bounding box center [83, 238] width 107 height 10
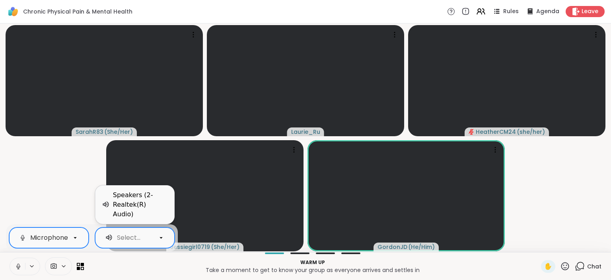
click at [128, 241] on div "Select..." at bounding box center [128, 238] width 23 height 10
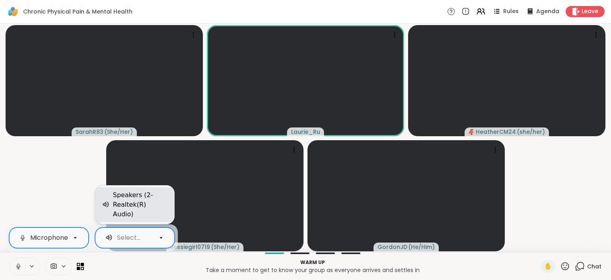
click at [123, 204] on div "Speakers (2- Realtek(R) Audio)" at bounding box center [140, 204] width 55 height 29
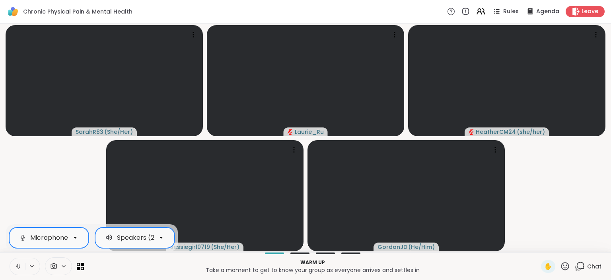
click at [297, 12] on div "Chronic Physical Pain & Mental Health Rules Agenda Leave" at bounding box center [305, 11] width 611 height 23
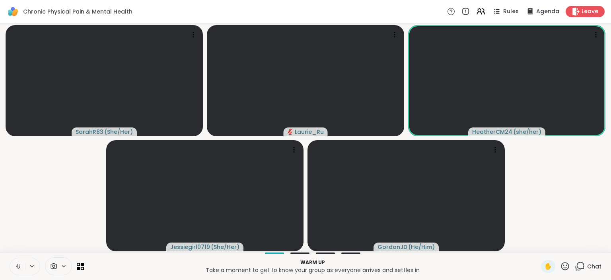
click at [62, 207] on video-player-container "SarahR83 ( She/Her ) Laurie_Ru HeatherCM24 ( she/her ) Jessiegirl0719 ( She/Her…" at bounding box center [306, 138] width 602 height 222
click at [35, 263] on icon at bounding box center [32, 266] width 6 height 7
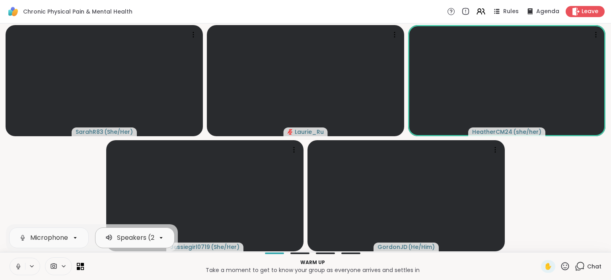
click at [114, 238] on div "Speakers (2- Realtek(R) Audio)" at bounding box center [160, 238] width 111 height 10
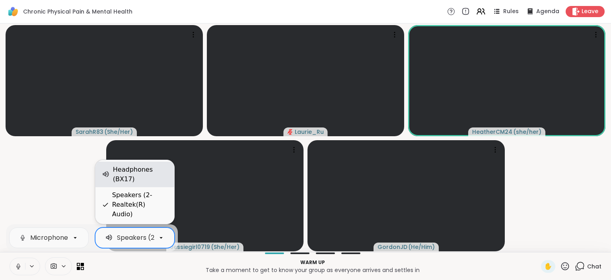
scroll to position [0, 48]
click at [123, 184] on div "Headphones (BX17)" at bounding box center [140, 174] width 55 height 19
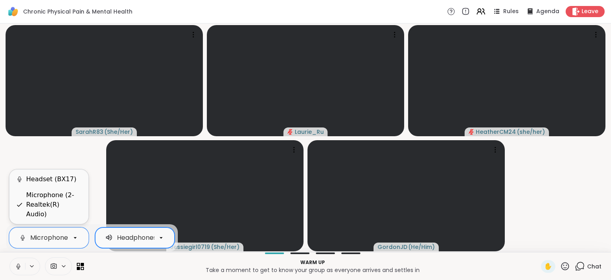
click at [74, 238] on icon at bounding box center [75, 237] width 7 height 7
click at [64, 184] on div "Headset (BX17)" at bounding box center [51, 179] width 50 height 10
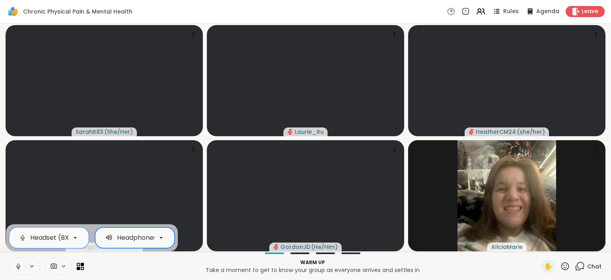
click at [406, 263] on p "Warm up" at bounding box center [313, 262] width 448 height 7
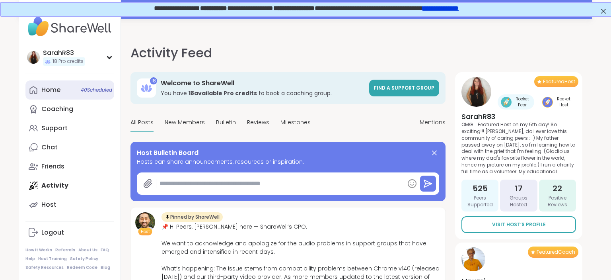
click at [49, 95] on link "Home 40 Scheduled" at bounding box center [69, 89] width 89 height 19
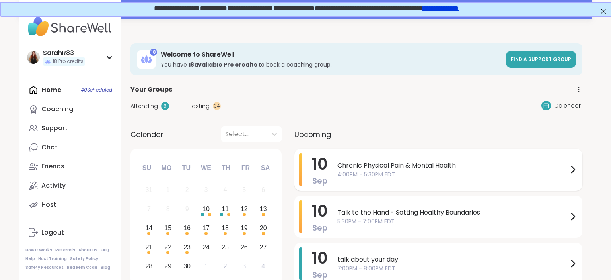
click at [375, 164] on span "Chronic Physical Pain & Mental Health" at bounding box center [452, 166] width 231 height 10
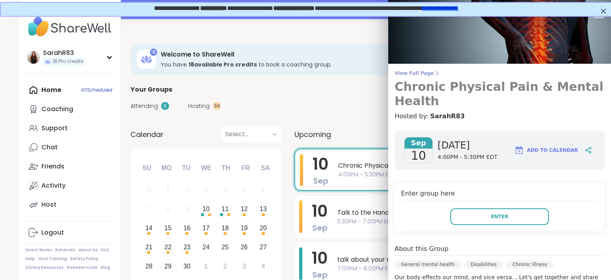
click at [416, 74] on span "View Full Page" at bounding box center [500, 73] width 210 height 6
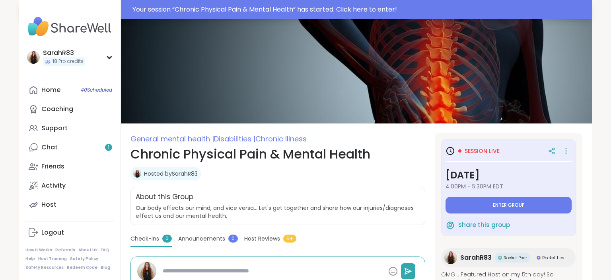
type textarea "*"
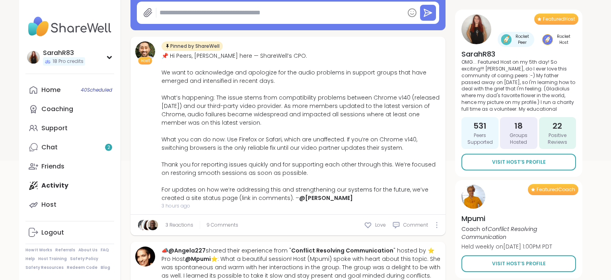
scroll to position [152, 0]
click at [217, 225] on span "9 Comments" at bounding box center [222, 224] width 32 height 7
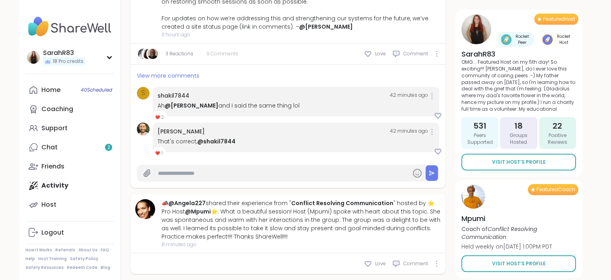
scroll to position [323, 0]
click at [186, 74] on span "View more comments" at bounding box center [168, 75] width 62 height 8
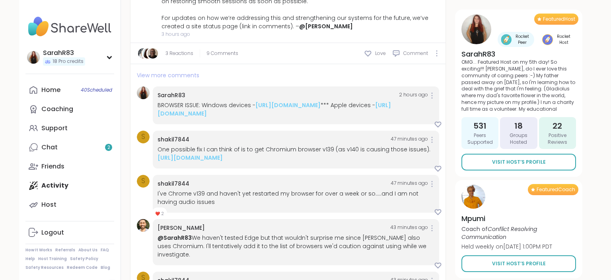
click at [197, 74] on span "View more comments" at bounding box center [168, 75] width 62 height 8
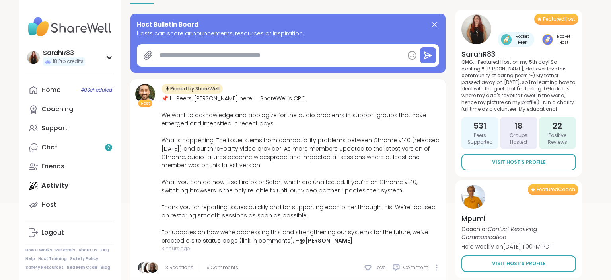
scroll to position [0, 0]
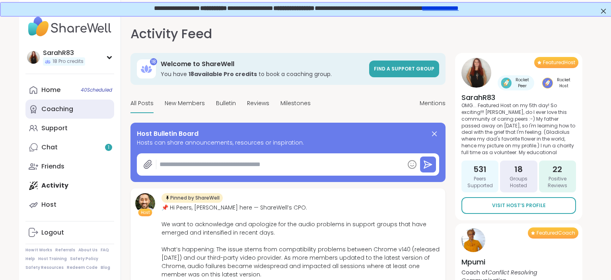
type textarea "*"
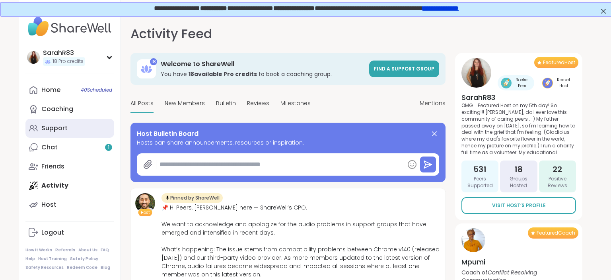
click at [71, 133] on link "Support" at bounding box center [69, 128] width 89 height 19
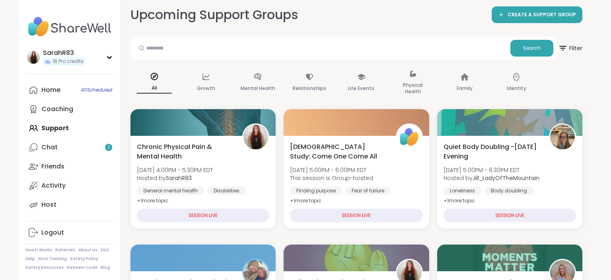
scroll to position [59, 0]
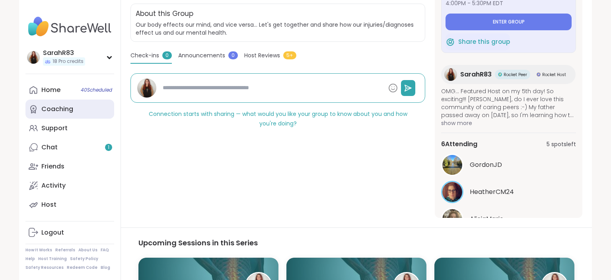
scroll to position [164, 0]
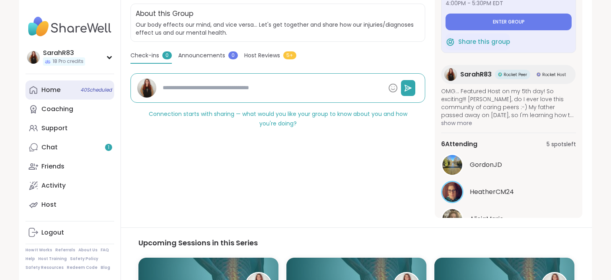
click at [51, 95] on link "Home 40 Scheduled" at bounding box center [69, 89] width 89 height 19
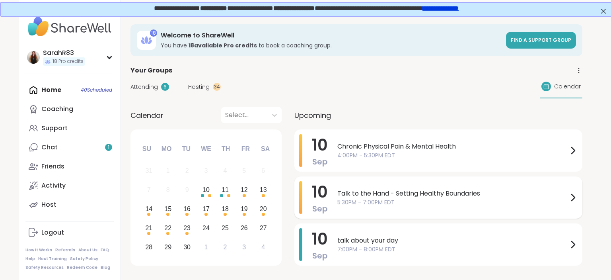
click at [353, 193] on span "Talk to the Hand - Setting Healthy Boundaries" at bounding box center [452, 194] width 231 height 10
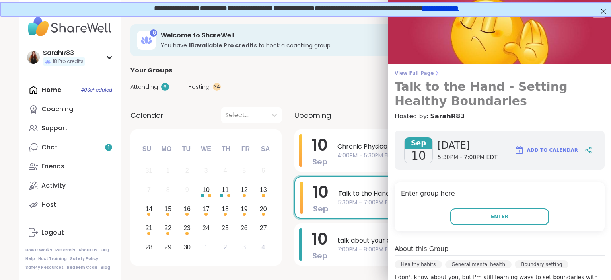
click at [416, 73] on span "View Full Page" at bounding box center [500, 73] width 210 height 6
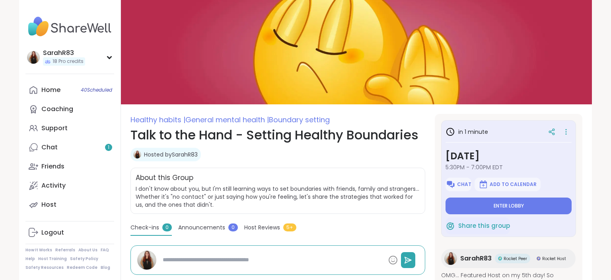
type textarea "*"
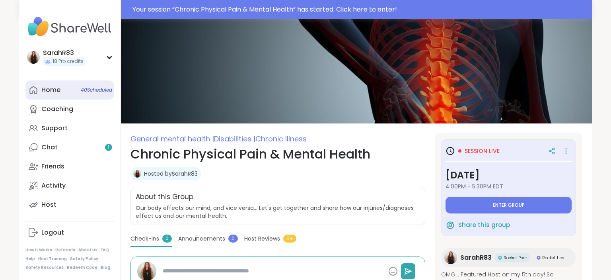
click at [68, 86] on link "Home 40 Scheduled" at bounding box center [69, 89] width 89 height 19
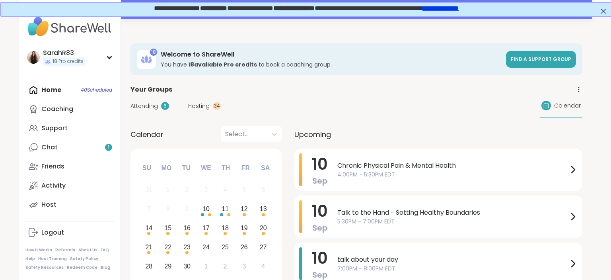
click at [365, 208] on span "Talk to the Hand - Setting Healthy Boundaries" at bounding box center [452, 213] width 231 height 10
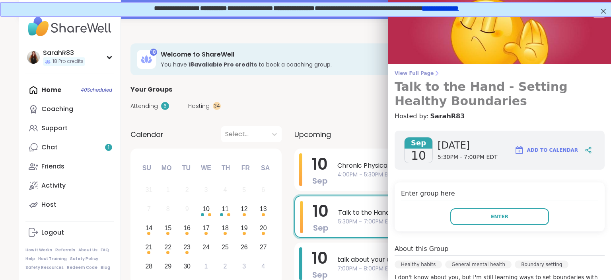
click at [403, 76] on span "View Full Page" at bounding box center [500, 73] width 210 height 6
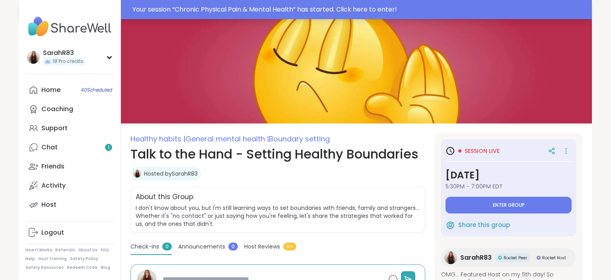
type textarea "*"
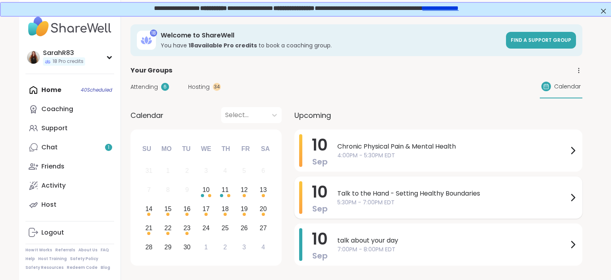
click at [346, 192] on span "Talk to the Hand - Setting Healthy Boundaries" at bounding box center [452, 194] width 231 height 10
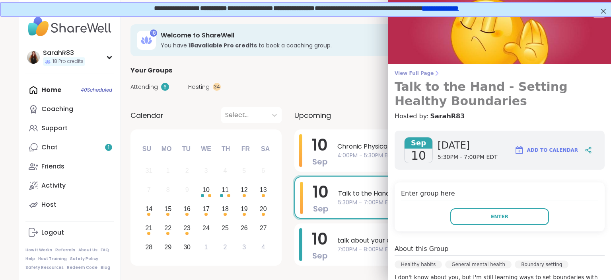
click at [403, 72] on span "View Full Page" at bounding box center [500, 73] width 210 height 6
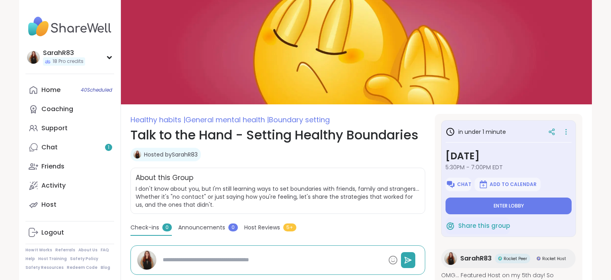
type textarea "*"
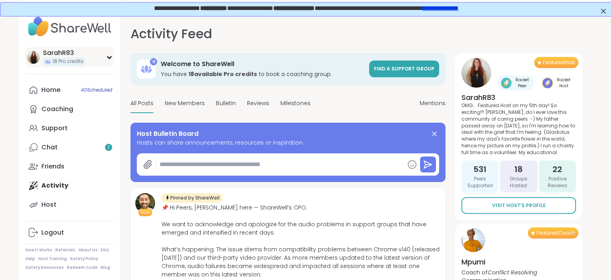
click at [62, 53] on div "SarahR83" at bounding box center [64, 53] width 42 height 9
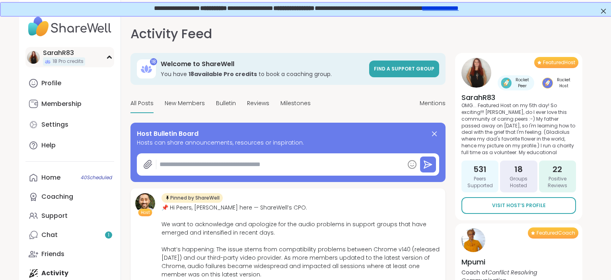
click at [108, 56] on icon at bounding box center [109, 57] width 6 height 4
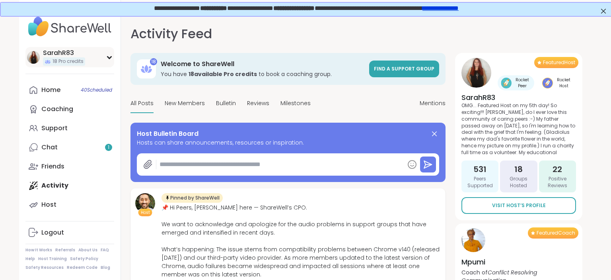
click at [112, 57] on icon at bounding box center [109, 57] width 6 height 4
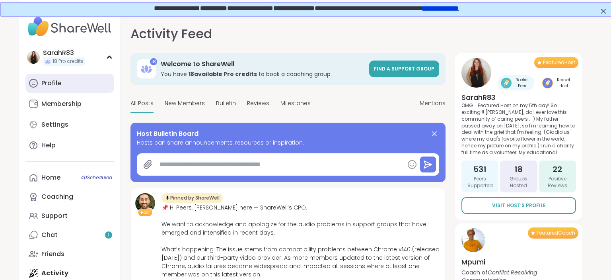
click at [76, 85] on link "Profile" at bounding box center [69, 83] width 89 height 19
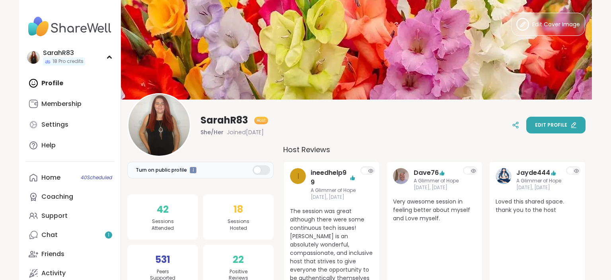
click at [539, 130] on button "Edit profile" at bounding box center [555, 125] width 59 height 17
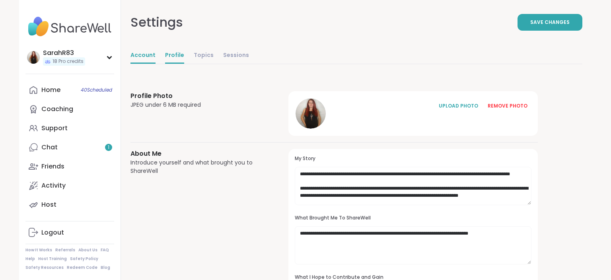
click at [146, 51] on link "Account" at bounding box center [142, 56] width 25 height 16
select select "**"
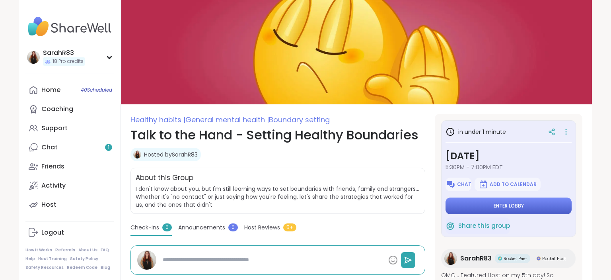
click at [488, 208] on button "Enter lobby" at bounding box center [509, 205] width 126 height 17
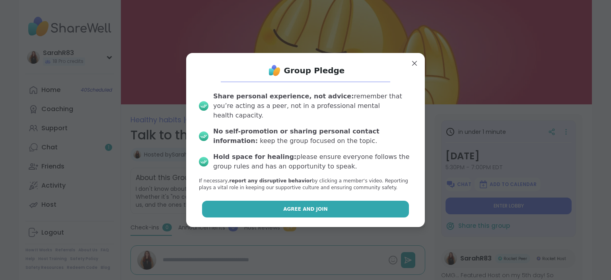
click at [357, 203] on button "Agree and Join" at bounding box center [305, 209] width 207 height 17
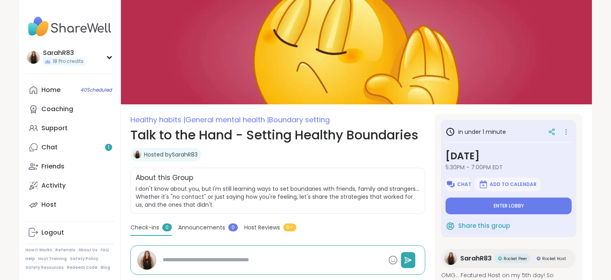
type textarea "*"
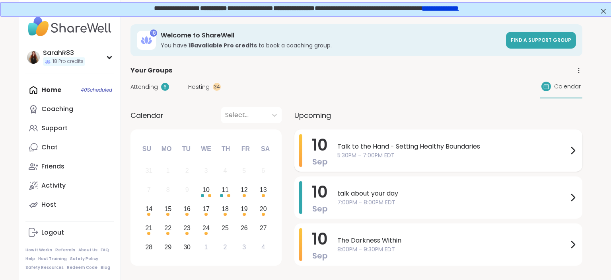
click at [337, 149] on div "[DATE] Talk to the Hand - Setting Healthy Boundaries 5:30PM - 7:00PM EDT" at bounding box center [438, 150] width 288 height 42
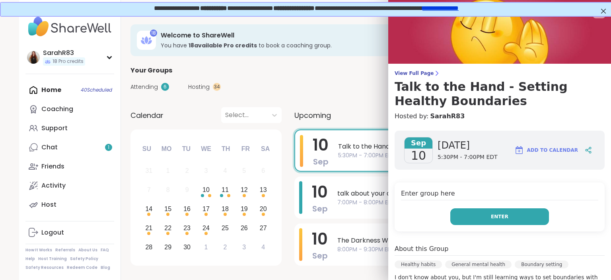
click at [504, 215] on span "Enter" at bounding box center [500, 216] width 18 height 7
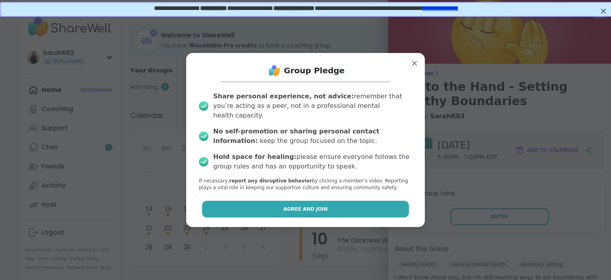
click at [352, 208] on button "Agree and Join" at bounding box center [305, 209] width 207 height 17
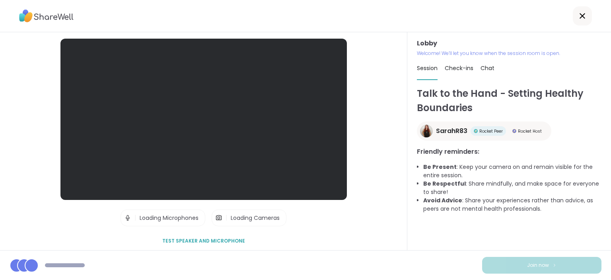
click at [193, 9] on div at bounding box center [305, 16] width 611 height 32
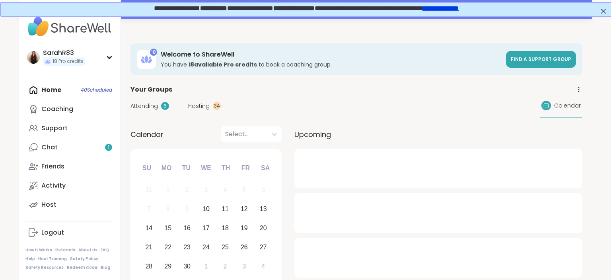
click at [356, 183] on div at bounding box center [438, 168] width 288 height 40
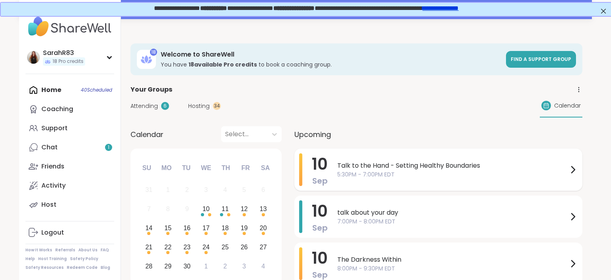
click at [357, 183] on div "Talk to the Hand - Setting Healthy Boundaries 5:30PM - 7:00PM EDT" at bounding box center [457, 169] width 240 height 33
click at [353, 168] on span "Talk to the Hand - Setting Healthy Boundaries" at bounding box center [452, 166] width 231 height 10
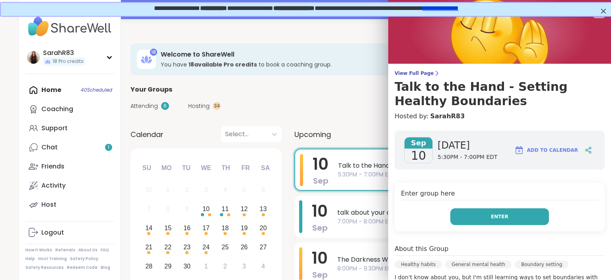
click at [499, 212] on button "Enter" at bounding box center [499, 216] width 99 height 17
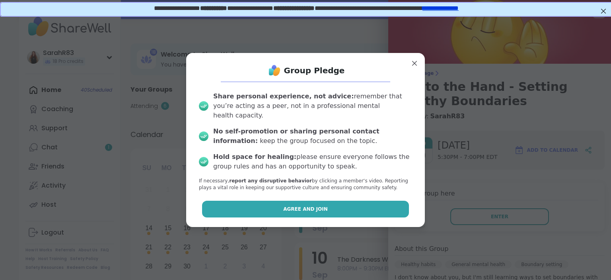
click at [372, 205] on button "Agree and Join" at bounding box center [305, 209] width 207 height 17
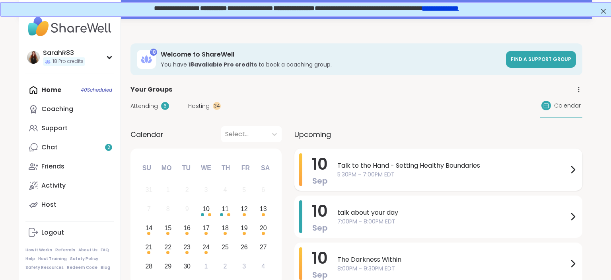
click at [403, 166] on span "Talk to the Hand - Setting Healthy Boundaries" at bounding box center [452, 166] width 231 height 10
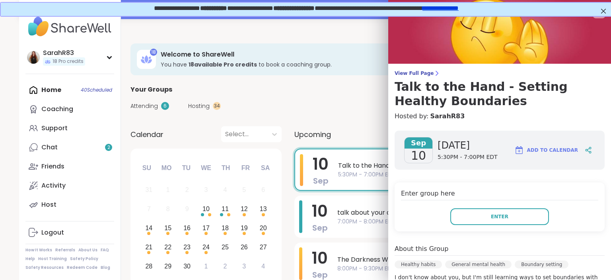
click at [497, 225] on div "Enter group here Enter" at bounding box center [500, 206] width 210 height 49
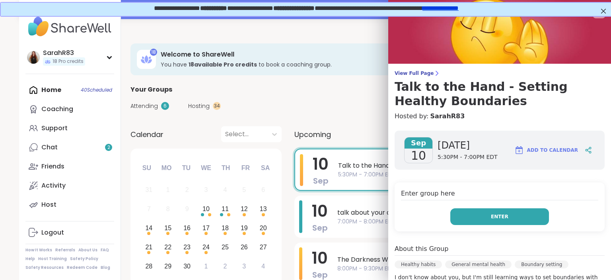
click at [492, 220] on button "Enter" at bounding box center [499, 216] width 99 height 17
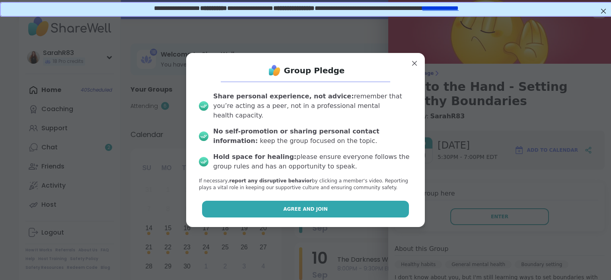
click at [354, 204] on button "Agree and Join" at bounding box center [305, 209] width 207 height 17
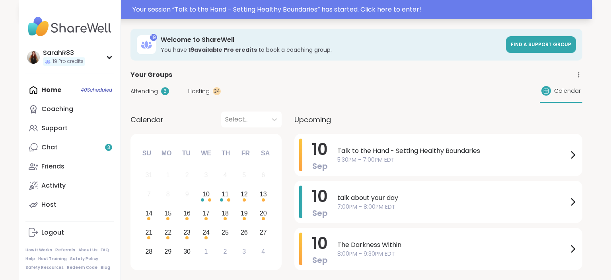
click at [577, 15] on div "Your session “ Talk to the Hand - Setting Healthy Boundaries ” has started. Cli…" at bounding box center [305, 9] width 573 height 19
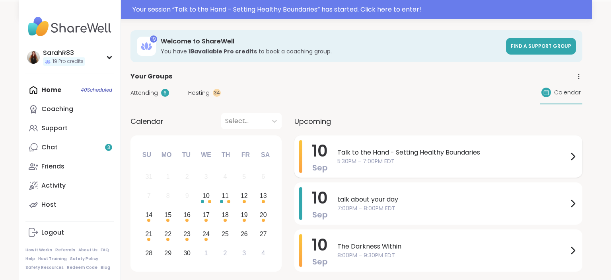
click at [332, 151] on div "10 Sep Talk to the Hand - Setting Healthy Boundaries 5:30PM - 7:00PM EDT" at bounding box center [438, 156] width 288 height 42
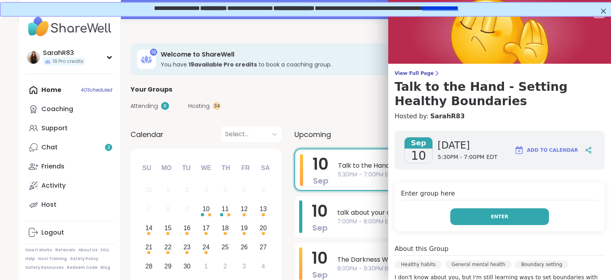
click at [475, 214] on button "Enter" at bounding box center [499, 216] width 99 height 17
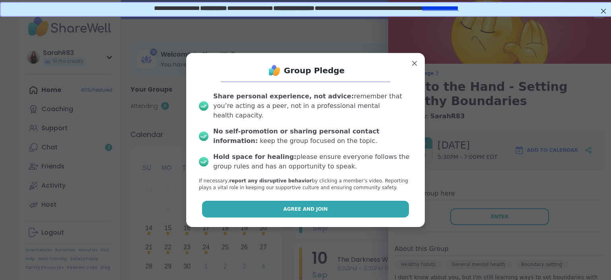
click at [362, 201] on button "Agree and Join" at bounding box center [305, 209] width 207 height 17
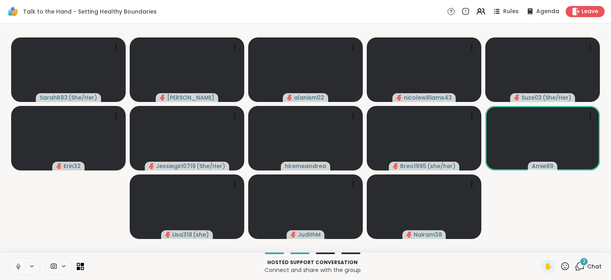
click at [582, 270] on icon at bounding box center [580, 266] width 10 height 10
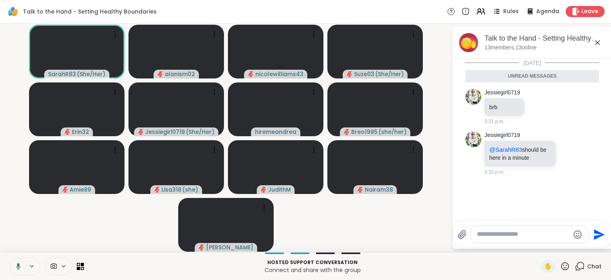
click at [518, 236] on textarea "Type your message" at bounding box center [523, 234] width 93 height 8
paste textarea "**********"
type textarea "**********"
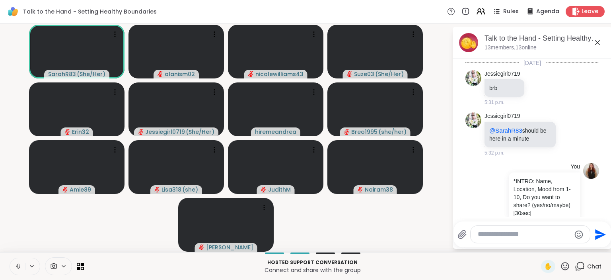
scroll to position [8, 0]
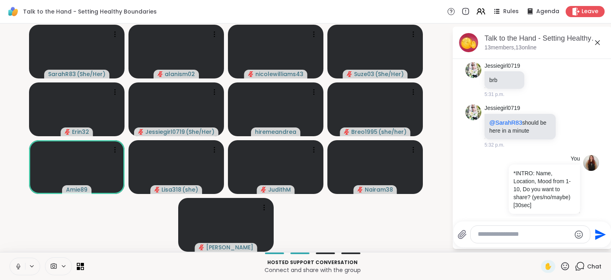
click at [17, 264] on icon at bounding box center [18, 266] width 7 height 7
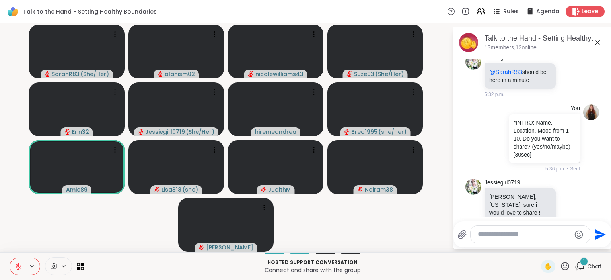
scroll to position [109, 0]
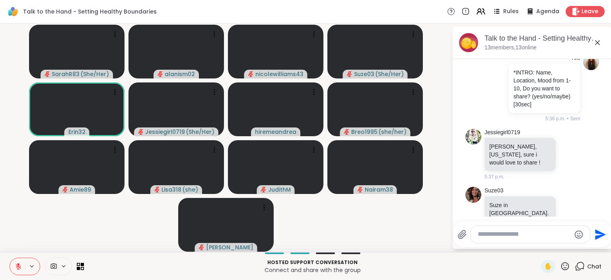
click at [15, 265] on icon at bounding box center [18, 266] width 7 height 7
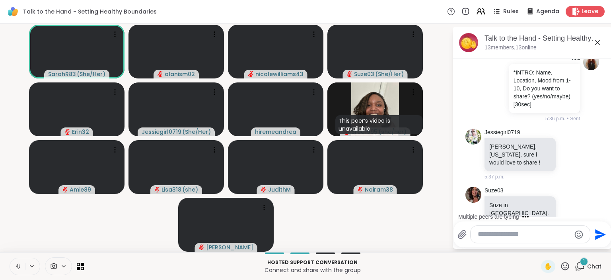
scroll to position [151, 0]
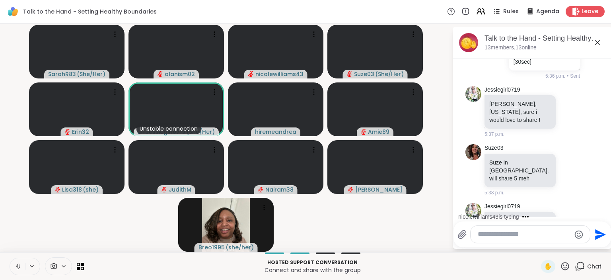
click at [488, 235] on textarea "Type your message" at bounding box center [524, 234] width 93 height 8
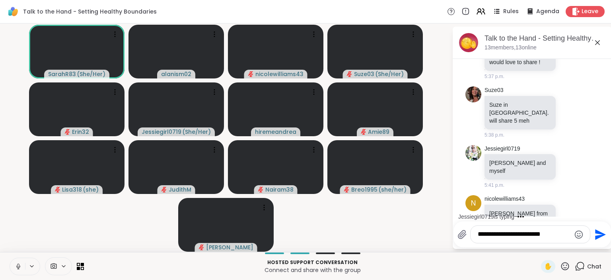
click at [545, 235] on textarea "**********" at bounding box center [524, 234] width 93 height 8
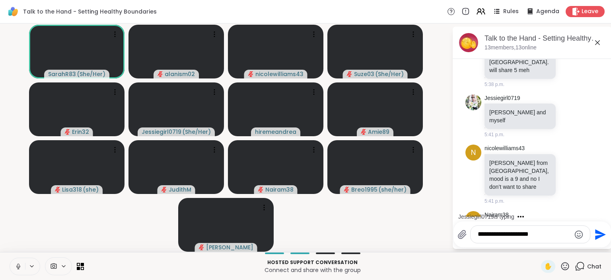
scroll to position [368, 0]
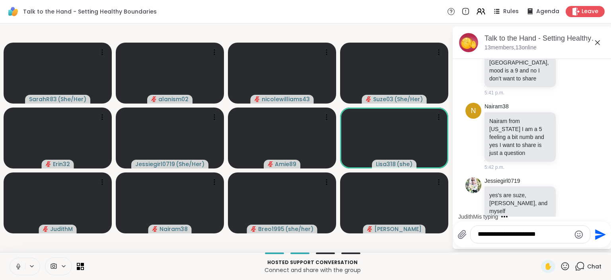
click at [528, 238] on textarea "**********" at bounding box center [524, 234] width 93 height 8
click at [478, 234] on textarea "**********" at bounding box center [524, 234] width 93 height 8
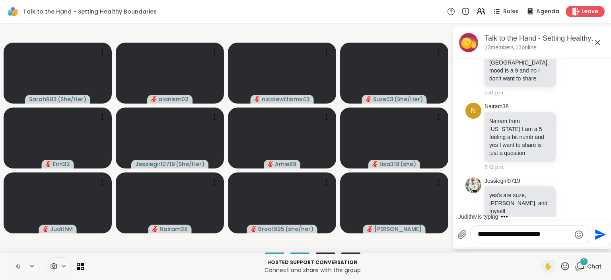
scroll to position [426, 0]
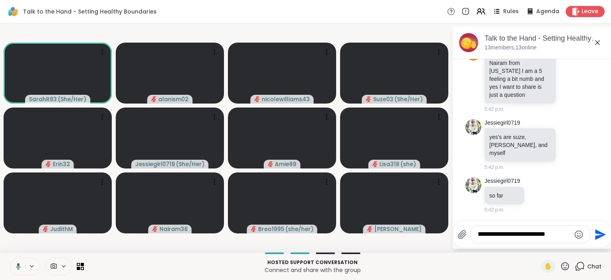
click at [535, 232] on textarea "**********" at bounding box center [524, 234] width 93 height 8
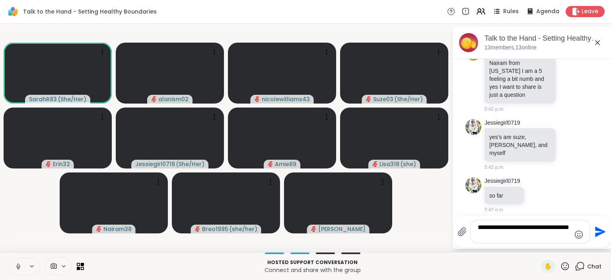
click at [508, 238] on textarea "**********" at bounding box center [524, 231] width 93 height 16
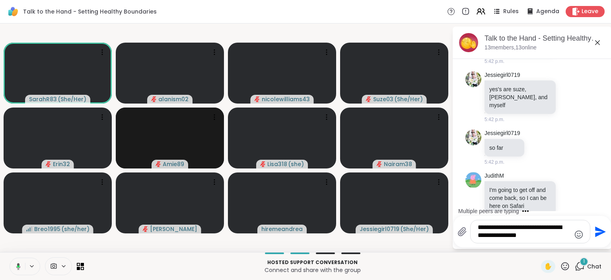
scroll to position [524, 0]
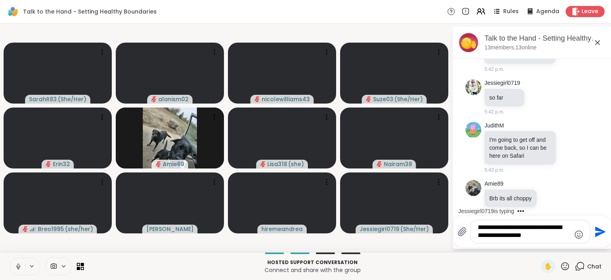
click at [495, 240] on div "**********" at bounding box center [530, 231] width 119 height 23
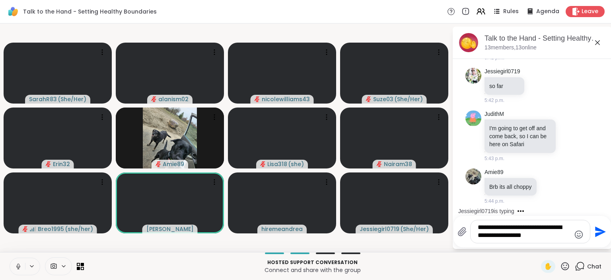
click at [495, 238] on textarea "**********" at bounding box center [524, 231] width 93 height 16
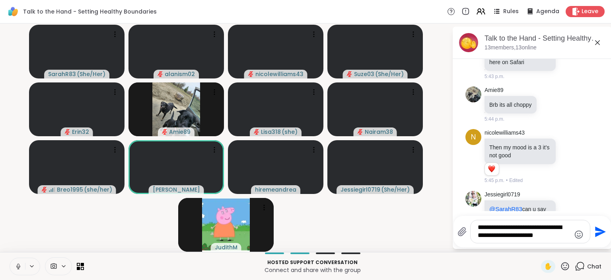
click at [543, 238] on textarea "**********" at bounding box center [524, 231] width 93 height 16
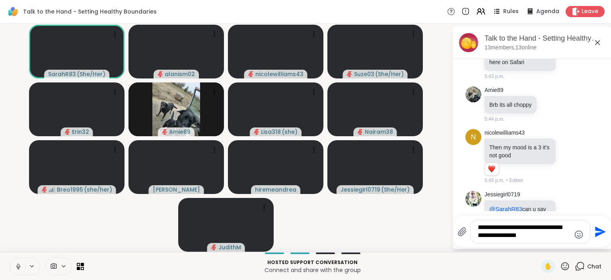
click at [548, 226] on textarea "**********" at bounding box center [524, 231] width 93 height 16
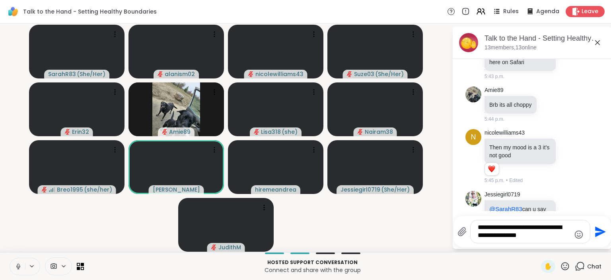
click at [533, 237] on textarea "**********" at bounding box center [524, 231] width 93 height 16
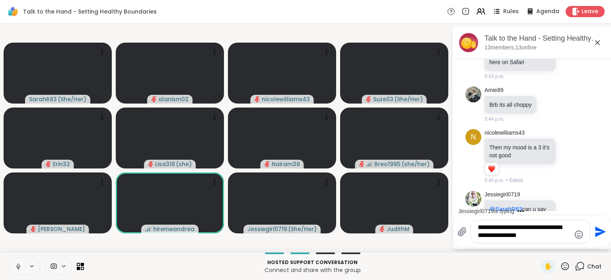
scroll to position [667, 0]
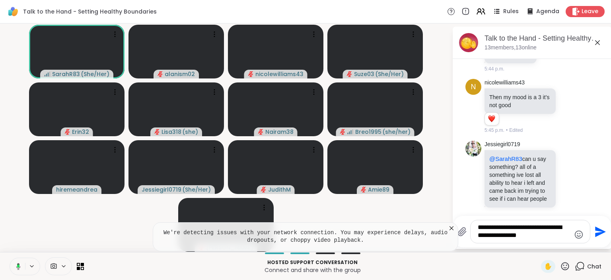
type textarea "**********"
click at [450, 228] on icon at bounding box center [452, 228] width 8 height 8
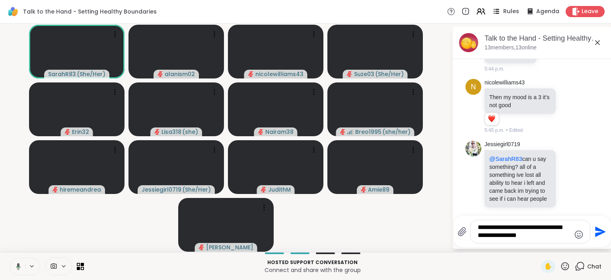
click at [513, 10] on span "Rules" at bounding box center [511, 12] width 16 height 8
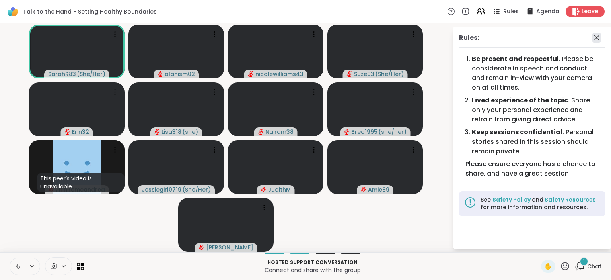
click at [598, 35] on icon at bounding box center [597, 38] width 10 height 10
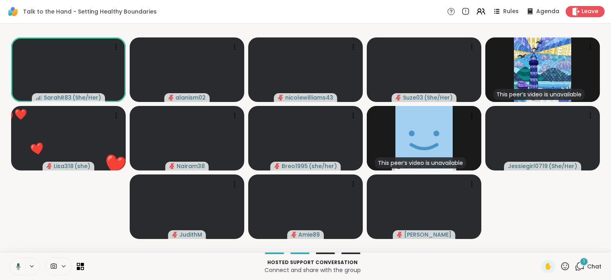
click at [579, 267] on icon at bounding box center [580, 266] width 10 height 10
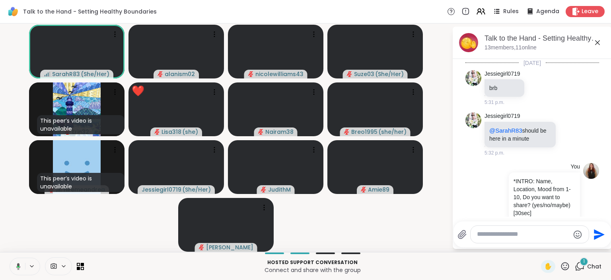
scroll to position [731, 0]
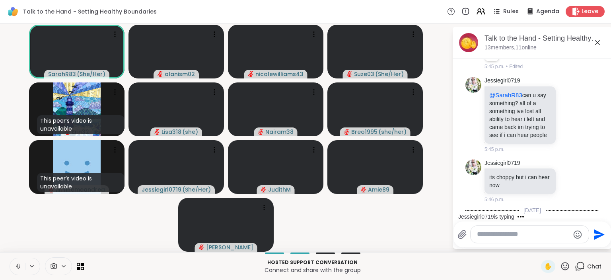
click at [504, 233] on textarea "Type your message" at bounding box center [523, 234] width 93 height 8
paste textarea "**********"
type textarea "**********"
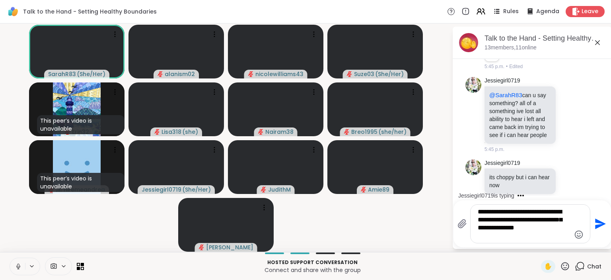
drag, startPoint x: 566, startPoint y: 229, endPoint x: 455, endPoint y: 206, distance: 113.0
click at [478, 208] on textarea "**********" at bounding box center [524, 224] width 93 height 32
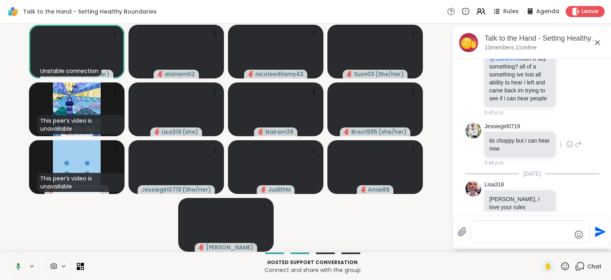
scroll to position [871, 0]
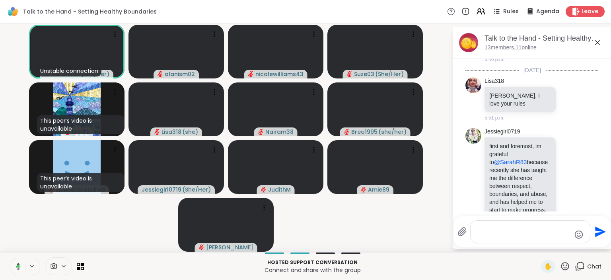
click at [481, 227] on textarea "Type your message" at bounding box center [524, 232] width 93 height 16
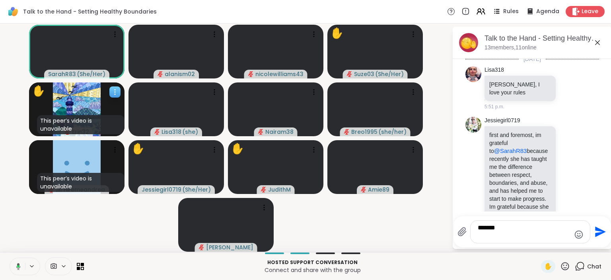
type textarea "*****"
click at [116, 94] on icon at bounding box center [115, 92] width 8 height 8
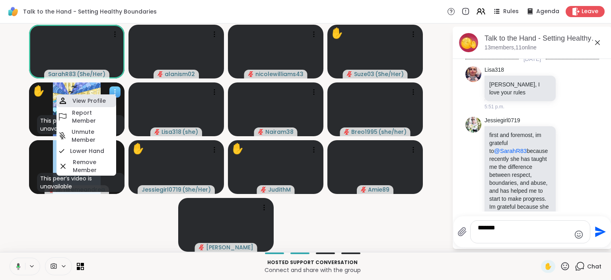
click at [109, 102] on div "View Profile" at bounding box center [86, 100] width 60 height 13
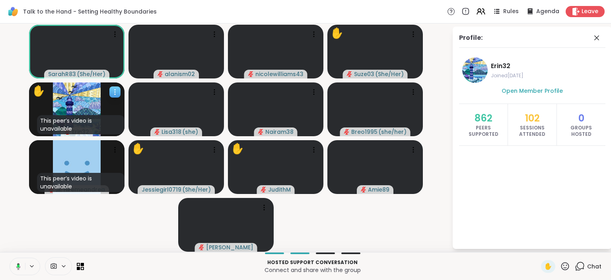
click at [110, 96] on div "✋ This peer’s video is unavailable Erin32" at bounding box center [76, 109] width 95 height 54
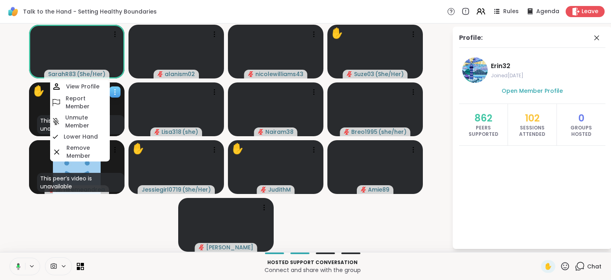
click at [115, 94] on icon at bounding box center [115, 94] width 1 height 1
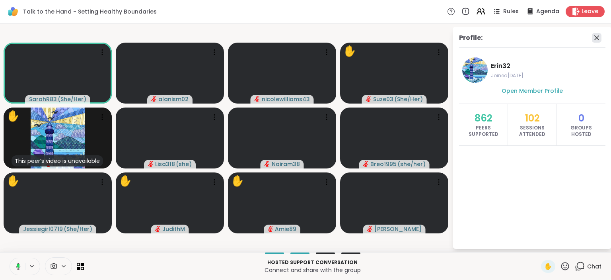
click at [598, 38] on icon at bounding box center [596, 37] width 5 height 5
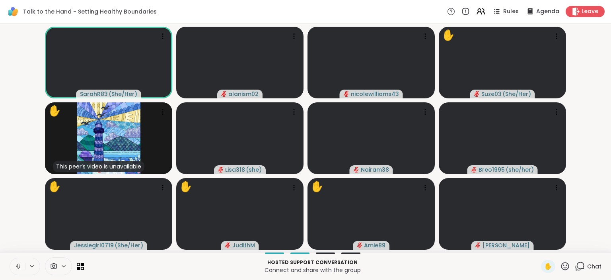
click at [576, 270] on icon at bounding box center [580, 266] width 10 height 10
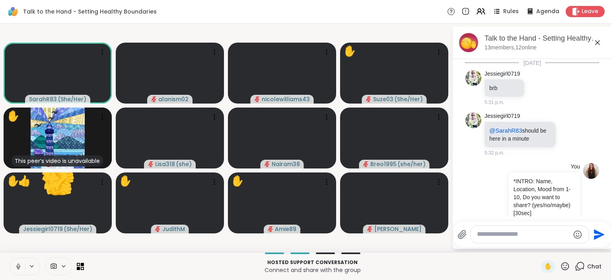
scroll to position [869, 0]
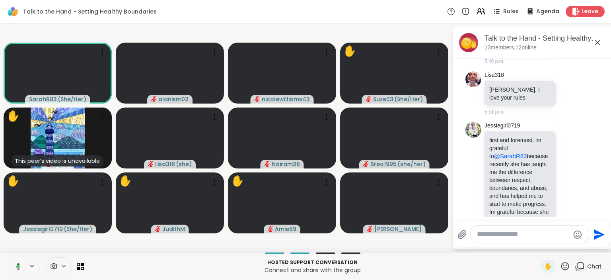
click at [486, 237] on textarea "Type your message" at bounding box center [523, 234] width 93 height 8
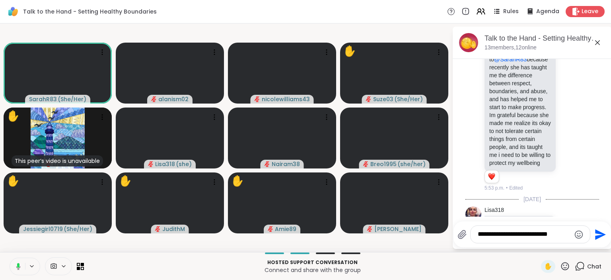
scroll to position [977, 0]
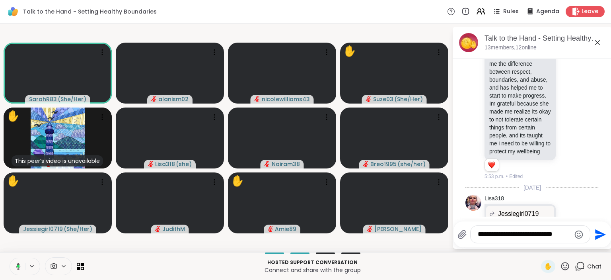
type textarea "**********"
click at [596, 236] on icon "Send" at bounding box center [600, 234] width 11 height 11
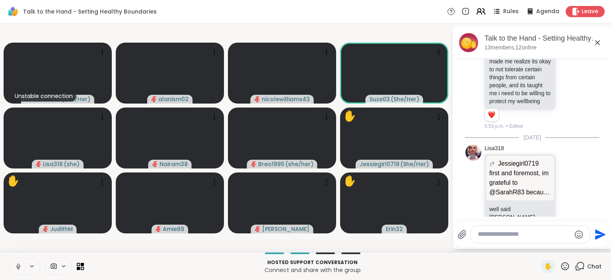
click at [482, 11] on icon at bounding box center [481, 11] width 10 height 10
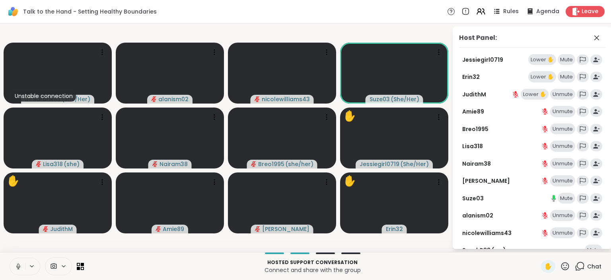
scroll to position [33, 0]
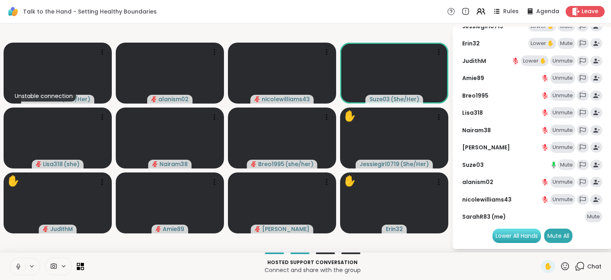
click at [530, 232] on div "Lower All Hands" at bounding box center [517, 235] width 49 height 14
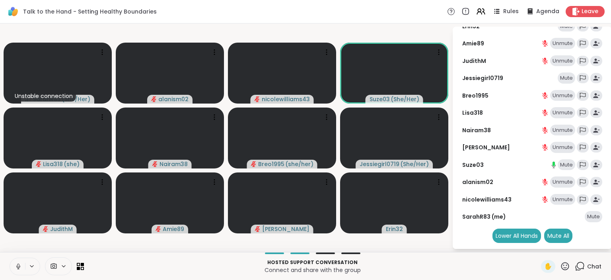
click at [416, 23] on div "Unstable connection SarahR83 ( She/Her ) alanism02 nicolewilliams43 Suze03 ( Sh…" at bounding box center [305, 137] width 611 height 228
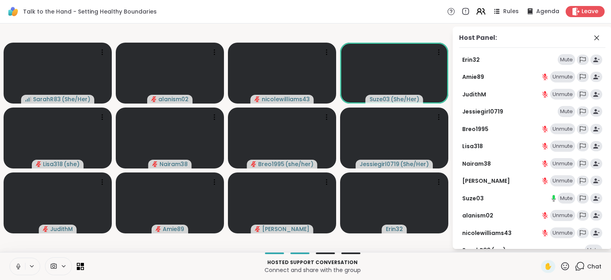
click at [481, 12] on icon at bounding box center [479, 10] width 3 height 3
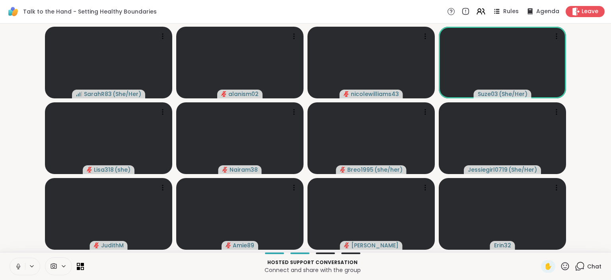
click at [583, 265] on icon at bounding box center [580, 266] width 10 height 10
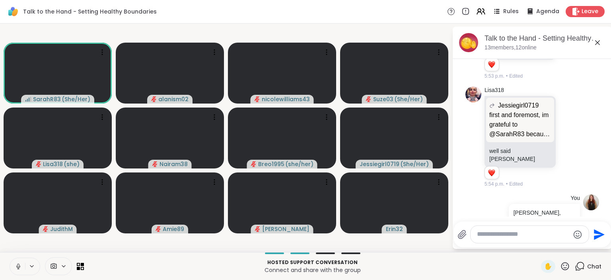
scroll to position [1120, 0]
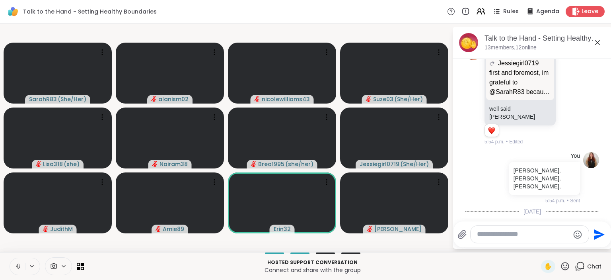
click at [14, 267] on button at bounding box center [17, 266] width 15 height 17
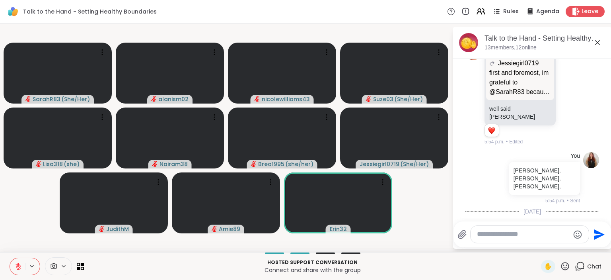
click at [17, 266] on icon at bounding box center [19, 266] width 6 height 6
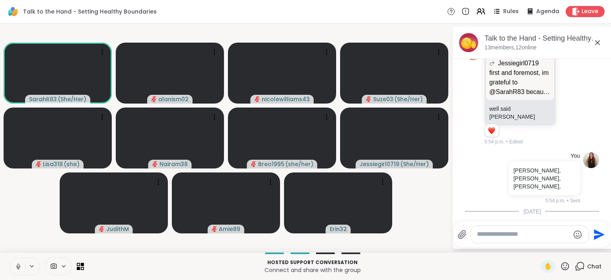
click at [20, 271] on button at bounding box center [17, 266] width 15 height 17
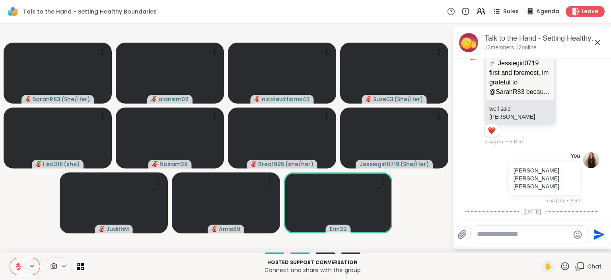
click at [19, 268] on icon at bounding box center [18, 266] width 7 height 7
click at [18, 266] on icon at bounding box center [18, 266] width 7 height 7
click at [21, 269] on icon at bounding box center [18, 266] width 7 height 7
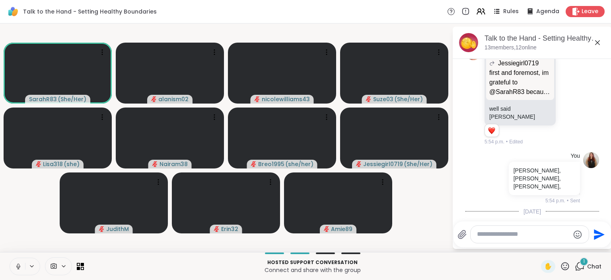
scroll to position [1162, 0]
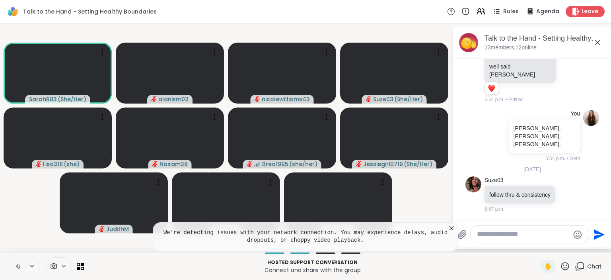
click at [451, 230] on icon at bounding box center [452, 228] width 4 height 4
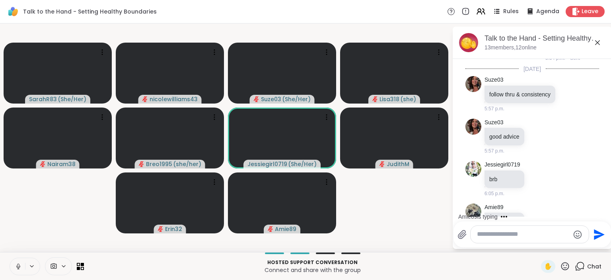
scroll to position [1305, 0]
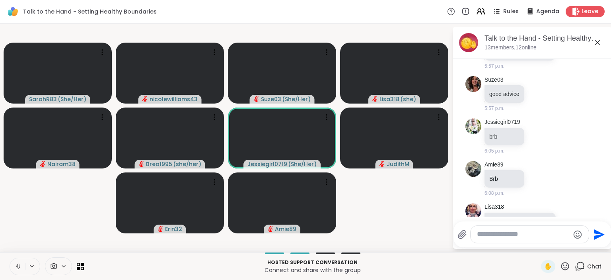
click at [415, 228] on video-player-container "SarahR83 ( She/Her ) nicolewilliams43 Suze03 ( She/Her ) Lisa318 ( she ) Nairam…" at bounding box center [226, 138] width 442 height 222
click at [412, 240] on video-player-container "SarahR83 ( She/Her ) nicolewilliams43 Suze03 ( She/Her ) Lisa318 ( she ) Nairam…" at bounding box center [226, 138] width 442 height 222
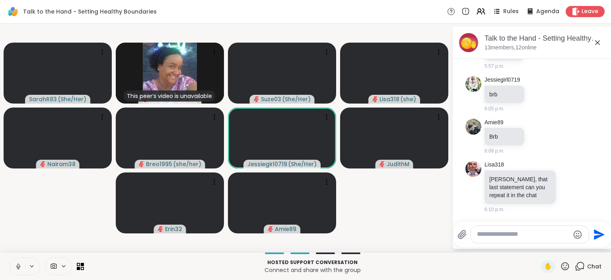
click at [483, 236] on textarea "Type your message" at bounding box center [523, 234] width 93 height 8
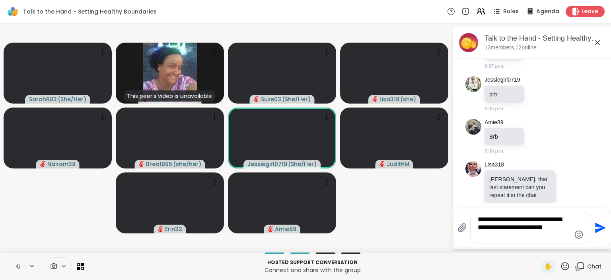
type textarea "**********"
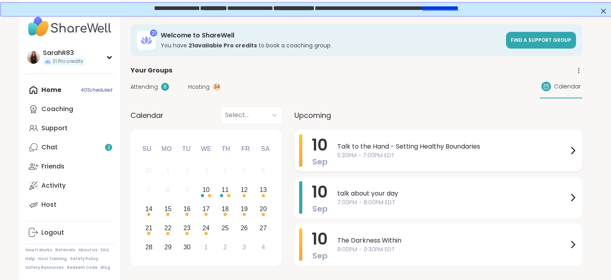
click at [362, 152] on span "5:30PM - 7:00PM EDT" at bounding box center [452, 155] width 231 height 8
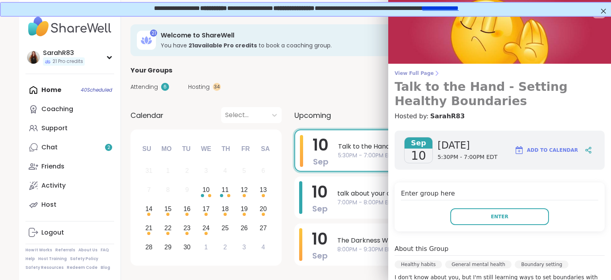
click at [418, 74] on span "View Full Page" at bounding box center [500, 73] width 210 height 6
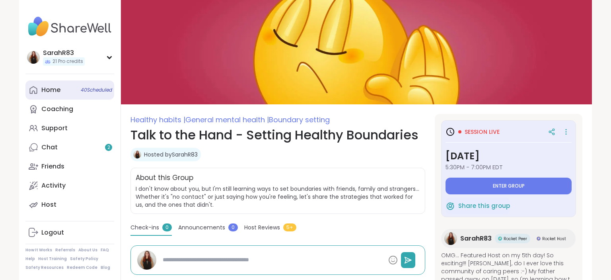
click at [60, 85] on link "Home 40 Scheduled" at bounding box center [69, 89] width 89 height 19
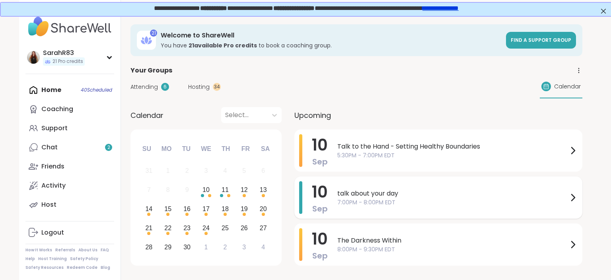
click at [391, 195] on span "talk about your day" at bounding box center [452, 194] width 231 height 10
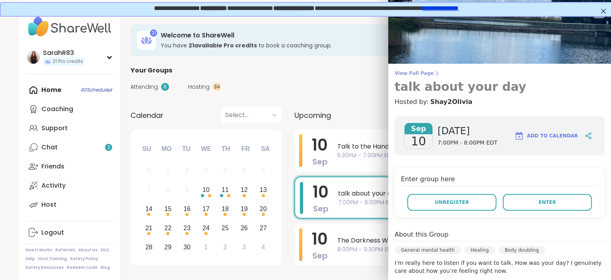
click at [423, 73] on span "View Full Page" at bounding box center [500, 73] width 210 height 6
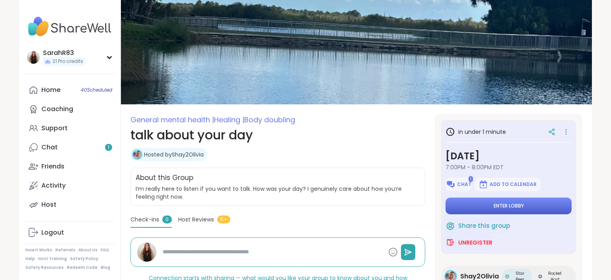
click at [486, 206] on button "Enter lobby" at bounding box center [509, 205] width 126 height 17
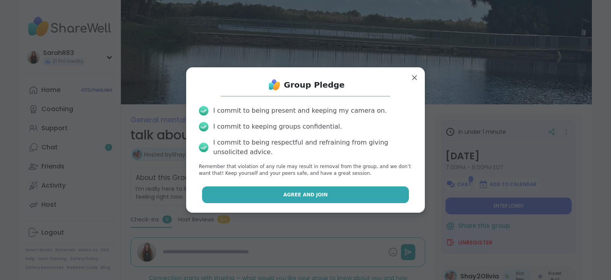
click at [384, 192] on button "Agree and Join" at bounding box center [305, 194] width 207 height 17
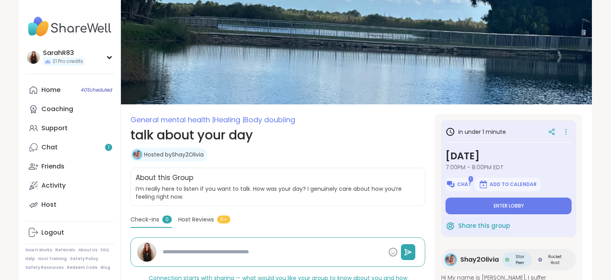
type textarea "*"
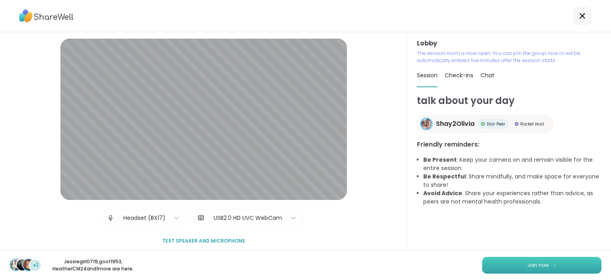
click at [553, 263] on img at bounding box center [554, 265] width 5 height 4
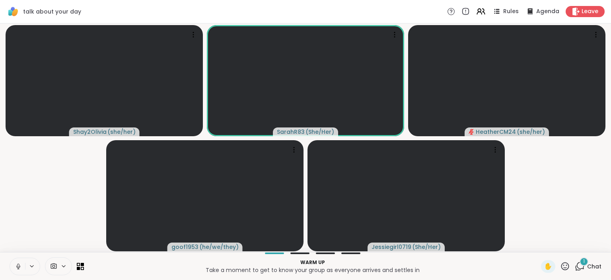
click at [69, 211] on video-player-container "Shay2Olivia ( she/her ) SarahR83 ( She/Her ) HeatherCM24 ( she/her ) goof1953 (…" at bounding box center [306, 138] width 602 height 222
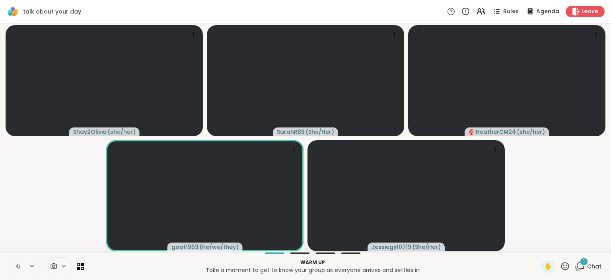
click at [583, 266] on icon at bounding box center [580, 266] width 10 height 10
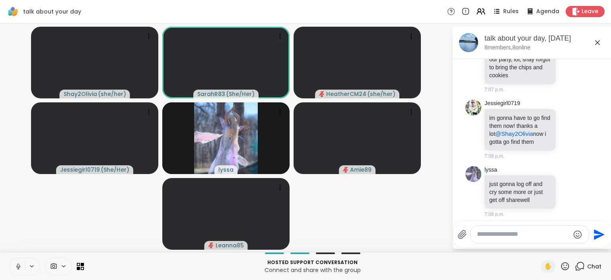
scroll to position [1815, 0]
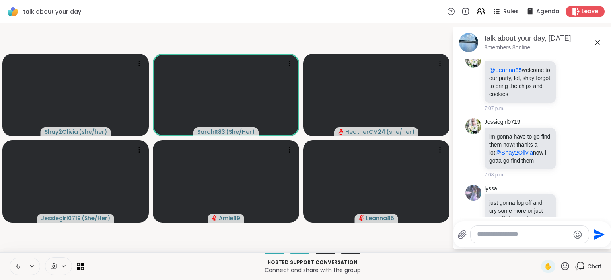
click at [18, 265] on icon at bounding box center [18, 266] width 7 height 7
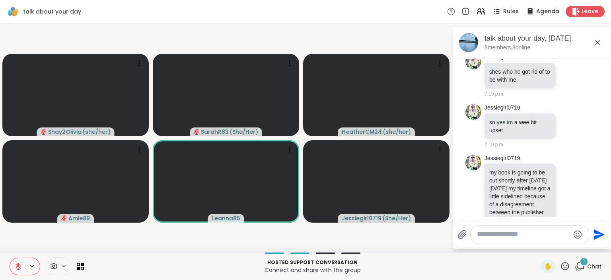
scroll to position [2741, 0]
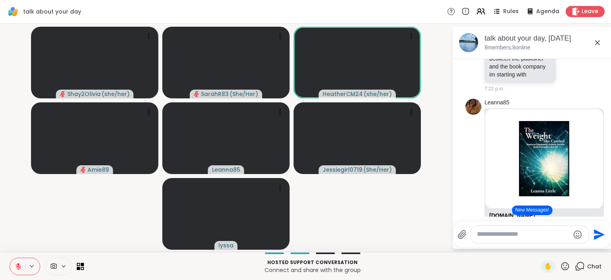
click at [21, 267] on icon at bounding box center [18, 266] width 7 height 7
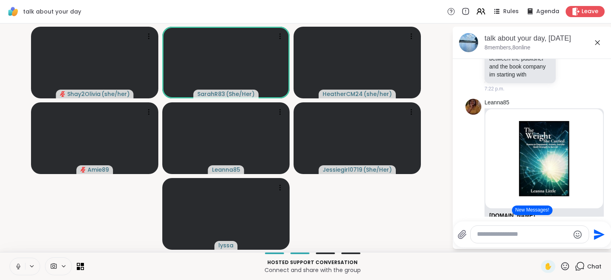
click at [17, 267] on icon at bounding box center [18, 266] width 4 height 2
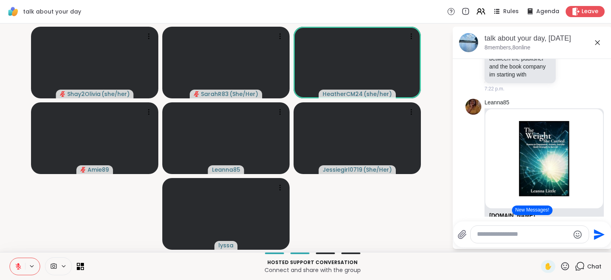
click at [19, 270] on button at bounding box center [17, 266] width 15 height 17
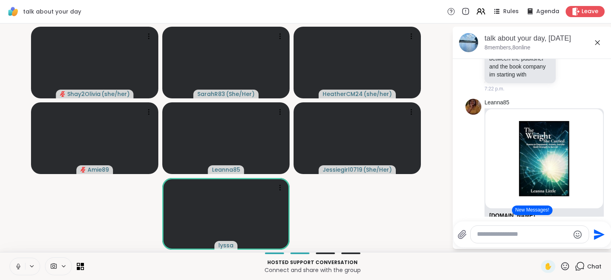
click at [399, 214] on video-player-container "Shay2Olivia ( she/her ) SarahR83 ( She/Her ) HeatherCM24 ( she/her ) Amie89 Lea…" at bounding box center [226, 138] width 442 height 222
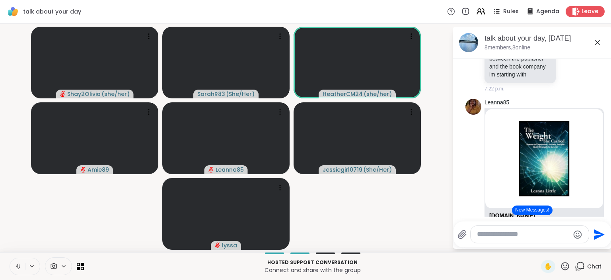
click at [16, 265] on icon at bounding box center [18, 266] width 7 height 7
click at [18, 263] on icon at bounding box center [18, 264] width 2 height 3
click at [123, 206] on video-player-container "Shay2Olivia ( she/her ) SarahR83 ( She/Her ) HeatherCM24 ( she/her ) Amie89 Lea…" at bounding box center [226, 138] width 442 height 222
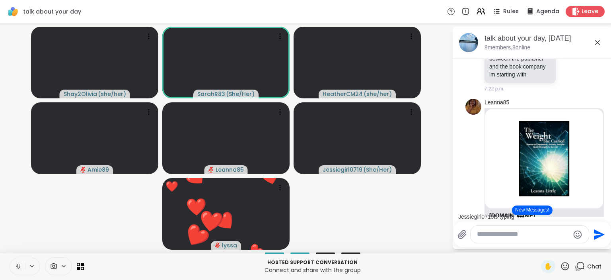
click at [52, 265] on icon at bounding box center [53, 266] width 7 height 8
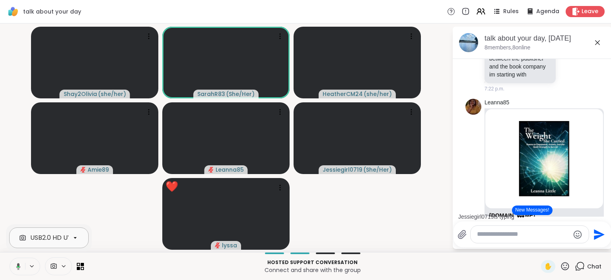
click at [76, 241] on icon at bounding box center [75, 237] width 7 height 7
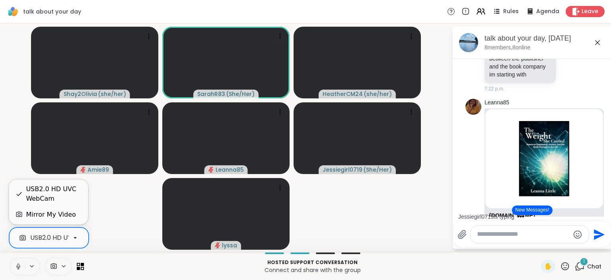
click at [76, 241] on icon at bounding box center [75, 237] width 7 height 7
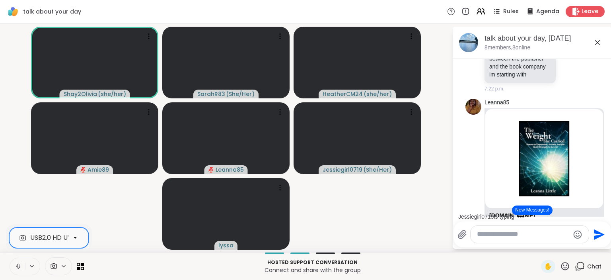
click at [97, 238] on video-player-container "Shay2Olivia ( she/her ) SarahR83 ( She/Her ) HeatherCM24 ( she/her ) Amie89 Lea…" at bounding box center [226, 138] width 442 height 222
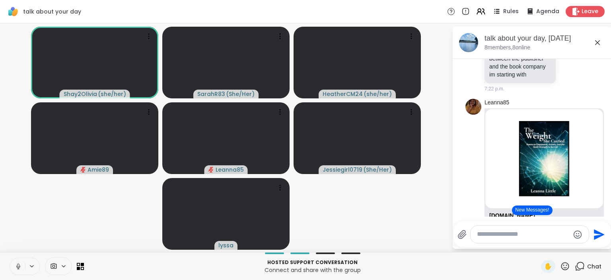
click at [55, 265] on icon at bounding box center [53, 266] width 7 height 8
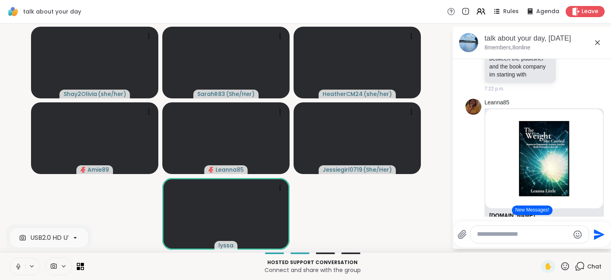
click at [115, 227] on video-player-container "Shay2Olivia ( she/her ) SarahR83 ( She/Her ) HeatherCM24 ( she/her ) Amie89 Lea…" at bounding box center [226, 138] width 442 height 222
click at [486, 15] on icon at bounding box center [481, 11] width 10 height 10
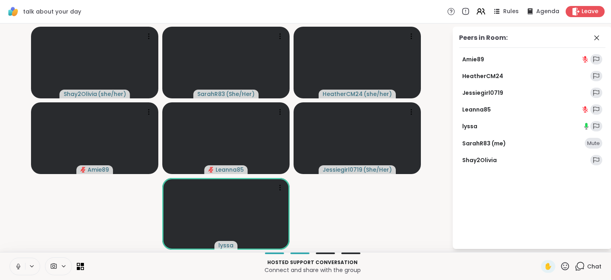
click at [440, 41] on video-player-container "Shay2Olivia ( she/her ) SarahR83 ( She/Her ) HeatherCM24 ( she/her ) Amie89 Lea…" at bounding box center [226, 138] width 442 height 222
click at [596, 39] on icon at bounding box center [596, 37] width 5 height 5
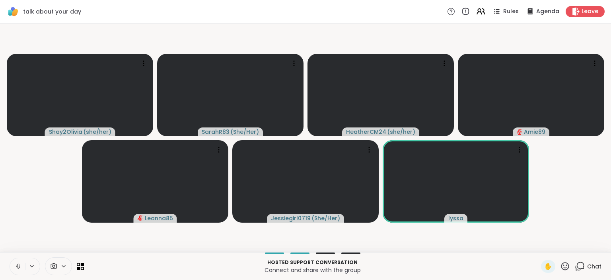
click at [586, 265] on div "Chat" at bounding box center [588, 266] width 27 height 13
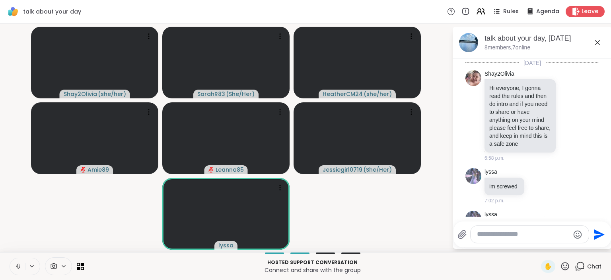
scroll to position [3063, 0]
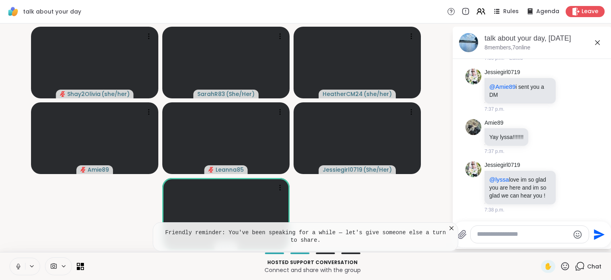
click at [451, 228] on icon at bounding box center [452, 228] width 4 height 4
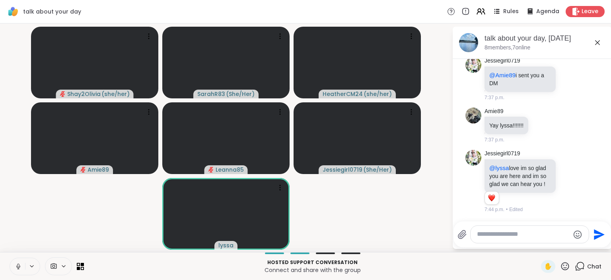
scroll to position [3075, 0]
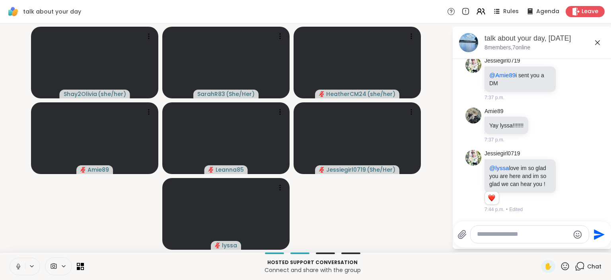
click at [435, 217] on video-player-container "Shay2Olivia ( she/her ) SarahR83 ( She/Her ) HeatherCM24 ( she/her ) Amie89 Lea…" at bounding box center [226, 138] width 442 height 222
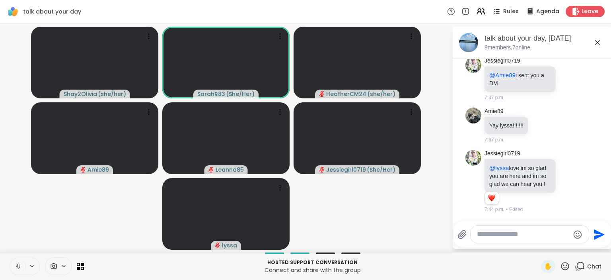
click at [435, 217] on video-player-container "Shay2Olivia ( she/her ) SarahR83 ( She/Her ) HeatherCM24 ( she/her ) Amie89 Lea…" at bounding box center [226, 138] width 442 height 222
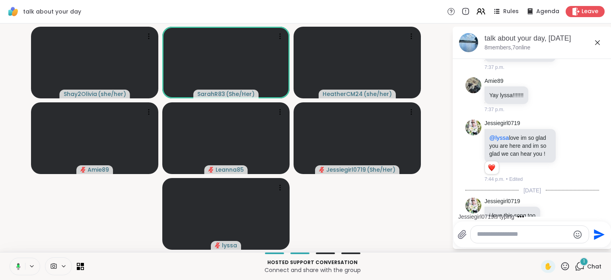
scroll to position [3124, 0]
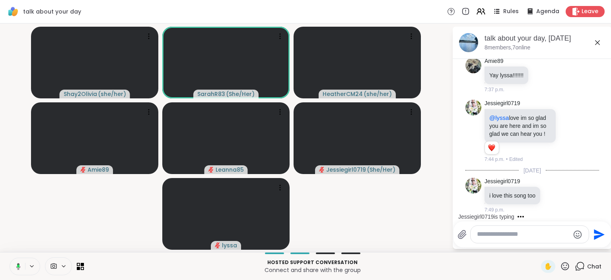
click at [383, 224] on video-player-container "Shay2Olivia ( she/her ) SarahR83 ( She/Her ) HeatherCM24 ( she/her ) Amie89 Lea…" at bounding box center [226, 138] width 442 height 222
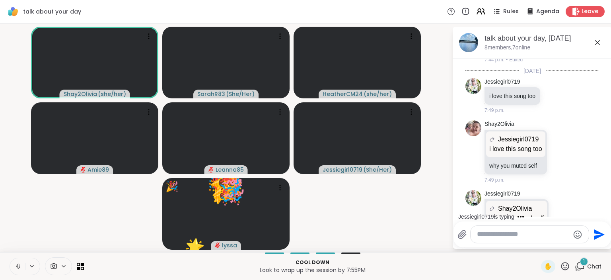
scroll to position [3263, 0]
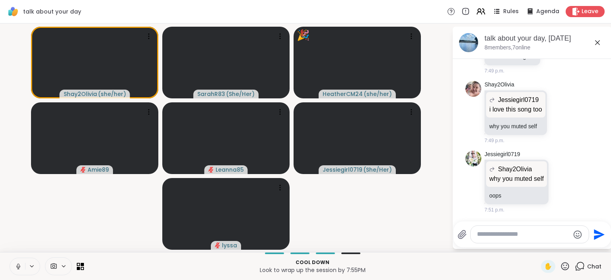
click at [21, 263] on icon at bounding box center [18, 266] width 7 height 7
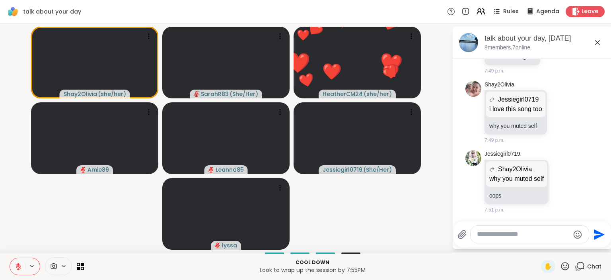
scroll to position [3275, 0]
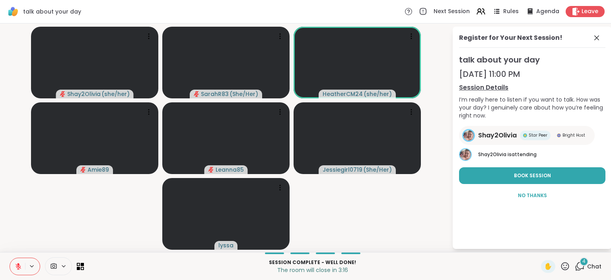
click at [18, 263] on icon at bounding box center [18, 264] width 2 height 3
click at [18, 263] on icon at bounding box center [18, 265] width 2 height 4
click at [596, 38] on icon at bounding box center [597, 38] width 10 height 10
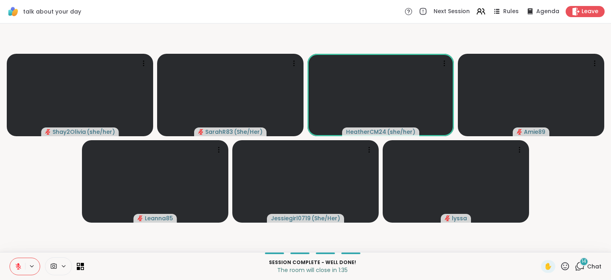
click at [580, 267] on icon at bounding box center [580, 266] width 10 height 10
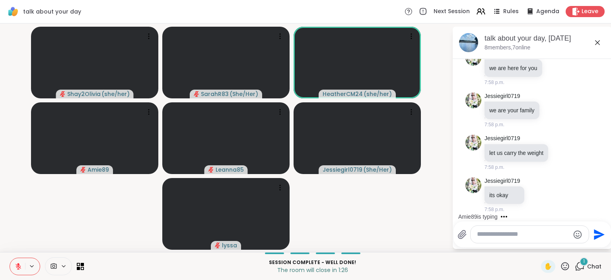
scroll to position [3998, 0]
click at [495, 233] on textarea "Type your message" at bounding box center [523, 234] width 93 height 8
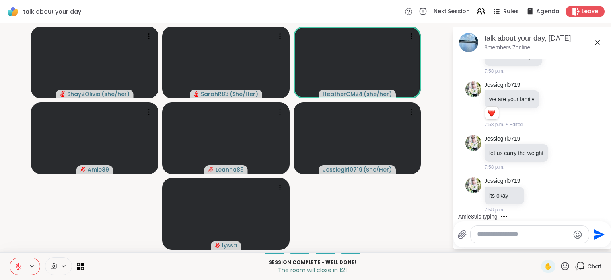
paste textarea "**********"
type textarea "**********"
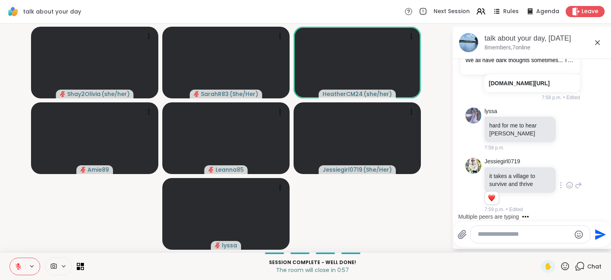
scroll to position [4329, 0]
click at [572, 184] on icon at bounding box center [569, 185] width 7 height 8
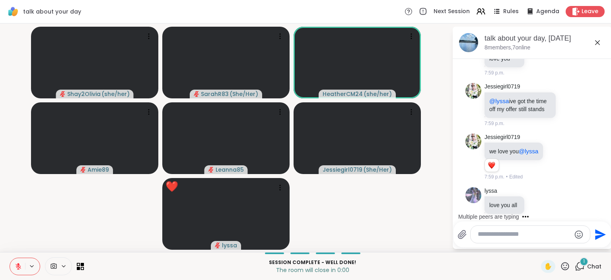
scroll to position [5541, 0]
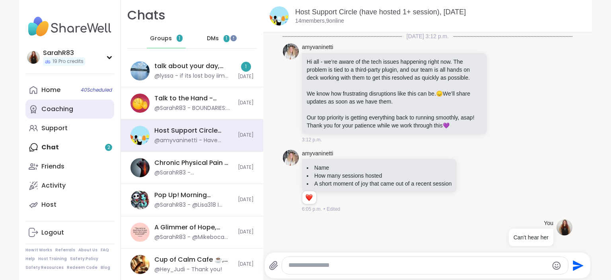
scroll to position [5081, 0]
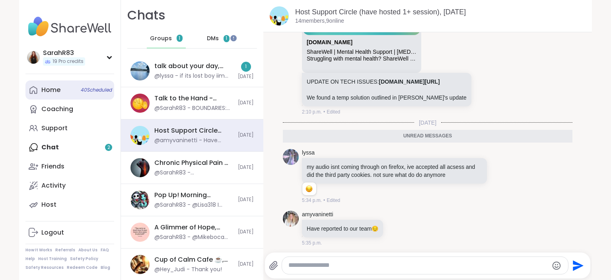
click at [56, 90] on div "Home 40 Scheduled" at bounding box center [50, 90] width 19 height 9
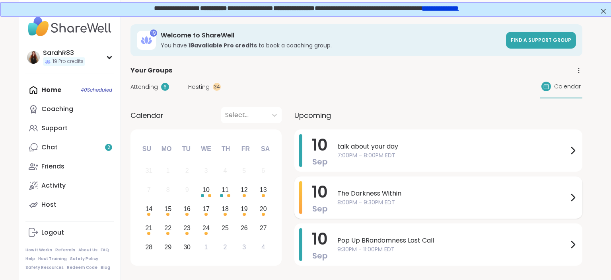
click at [346, 200] on span "8:00PM - 9:30PM EDT" at bounding box center [452, 202] width 231 height 8
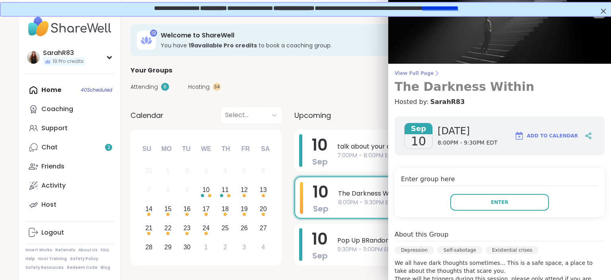
click at [419, 74] on span "View Full Page" at bounding box center [500, 73] width 210 height 6
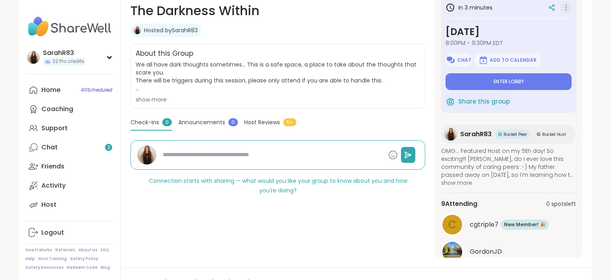
click at [568, 12] on icon at bounding box center [566, 7] width 8 height 11
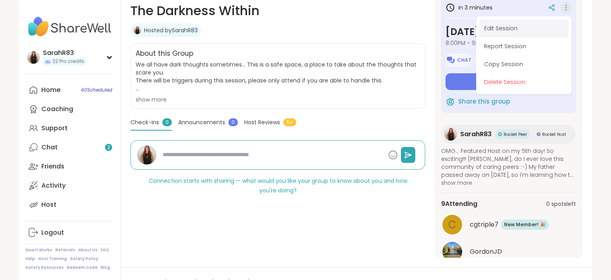
click at [524, 33] on button "Edit Session" at bounding box center [523, 28] width 89 height 18
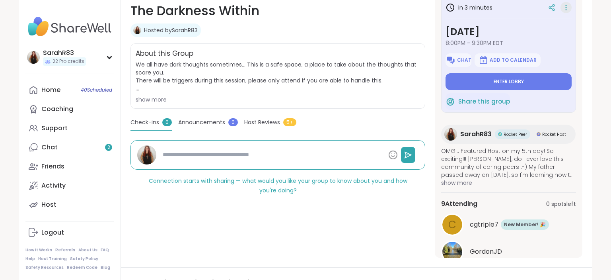
type textarea "*"
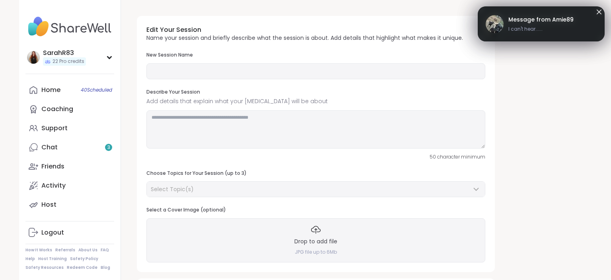
type input "**********"
type textarea "**********"
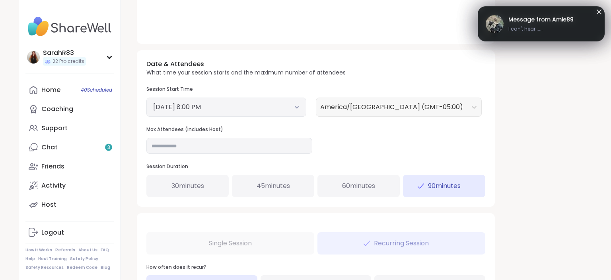
scroll to position [256, 0]
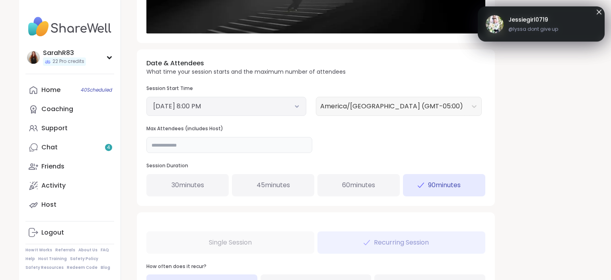
click at [201, 140] on input "**" at bounding box center [229, 145] width 166 height 16
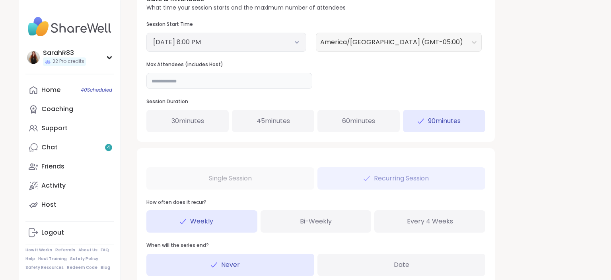
scroll to position [382, 0]
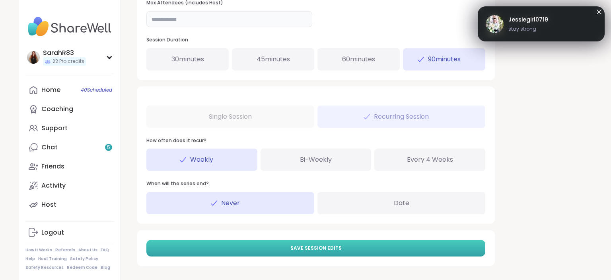
type input "**"
click at [257, 247] on button "Save Session Edits" at bounding box center [315, 248] width 339 height 17
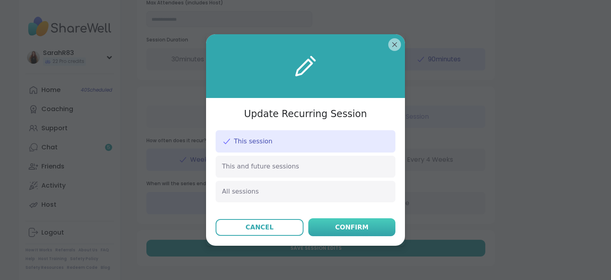
click at [346, 232] on button "Confirm" at bounding box center [351, 227] width 87 height 18
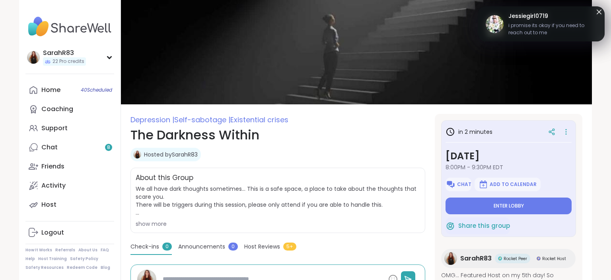
type textarea "*"
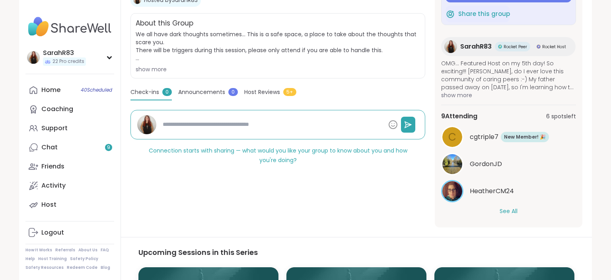
scroll to position [158, 0]
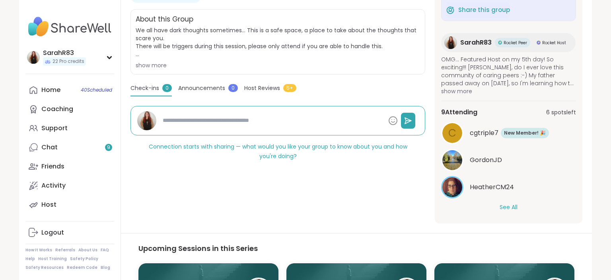
click at [509, 205] on button "See All" at bounding box center [509, 207] width 18 height 8
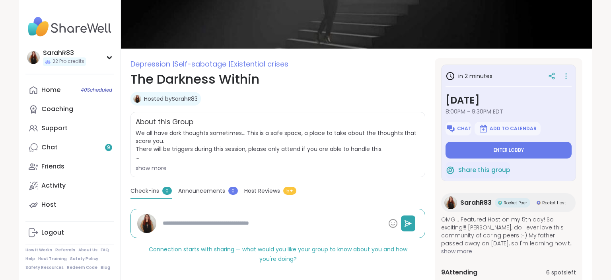
scroll to position [53, 0]
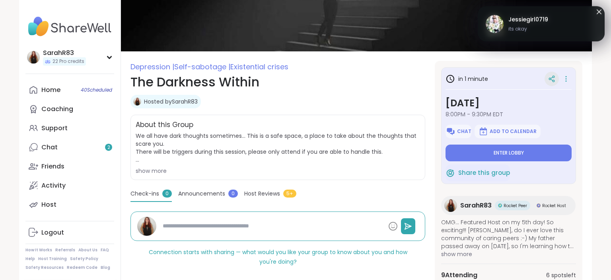
click at [550, 83] on div at bounding box center [552, 79] width 14 height 14
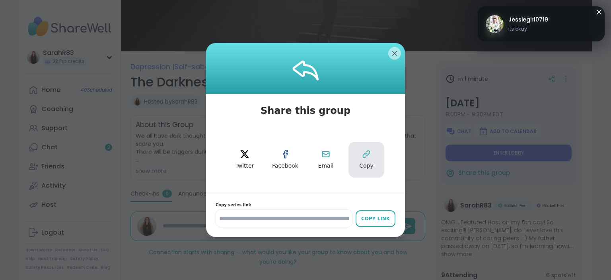
click at [374, 156] on button "Copy" at bounding box center [367, 160] width 36 height 36
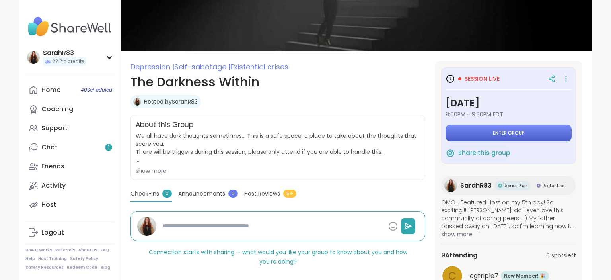
click at [531, 136] on button "Enter group" at bounding box center [509, 133] width 126 height 17
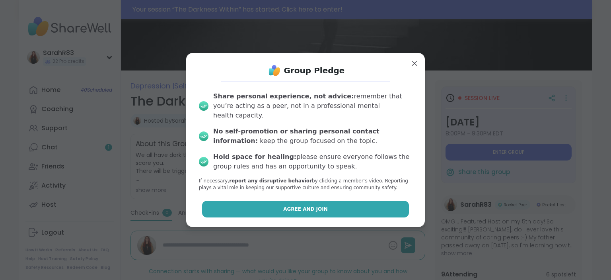
scroll to position [72, 0]
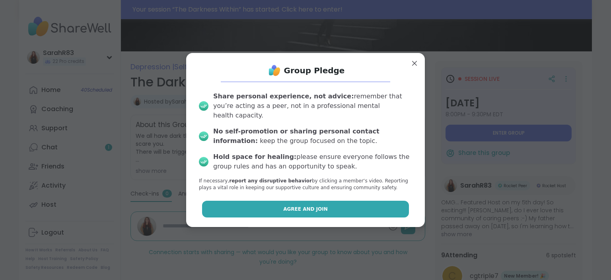
click at [323, 205] on span "Agree and Join" at bounding box center [305, 208] width 45 height 7
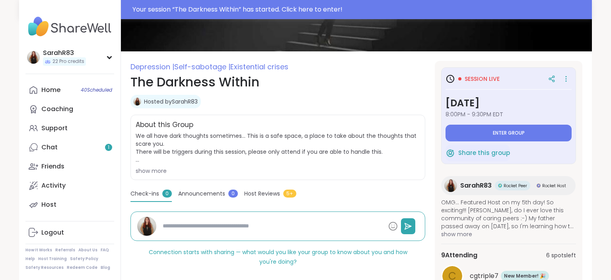
type textarea "*"
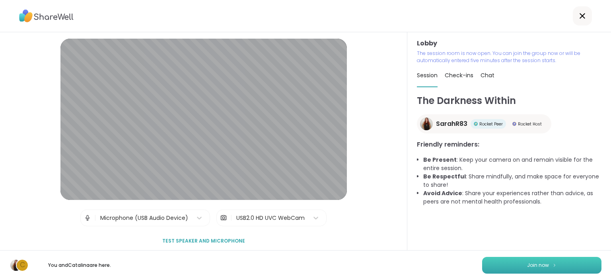
click at [524, 265] on button "Join now" at bounding box center [541, 265] width 119 height 17
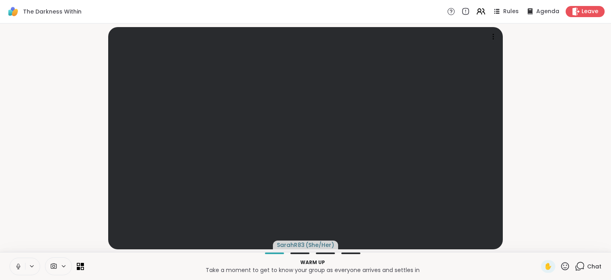
click at [21, 265] on icon at bounding box center [18, 266] width 7 height 7
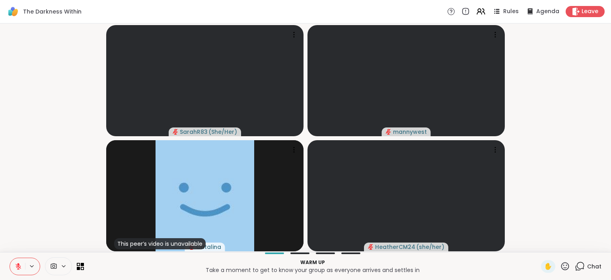
click at [588, 266] on span "Chat" at bounding box center [594, 266] width 14 height 8
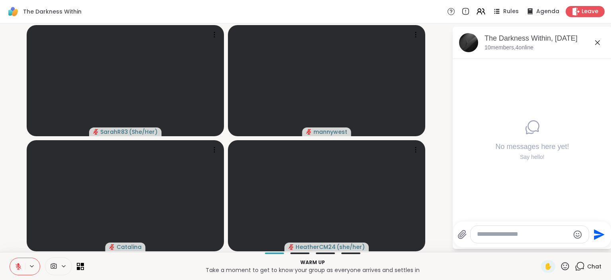
click at [19, 264] on icon at bounding box center [18, 264] width 2 height 3
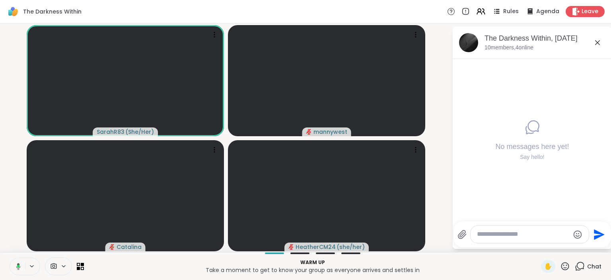
click at [485, 238] on textarea "Type your message" at bounding box center [523, 234] width 93 height 8
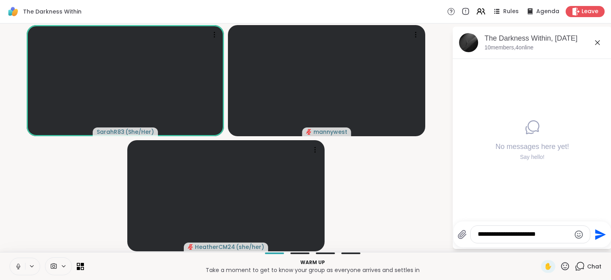
type textarea "**********"
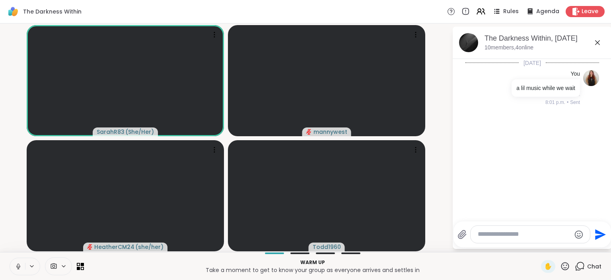
click at [597, 42] on icon at bounding box center [597, 42] width 5 height 5
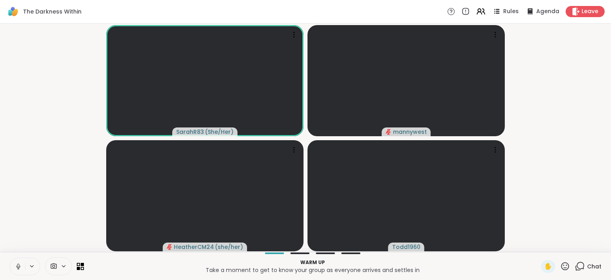
click at [582, 264] on icon at bounding box center [580, 266] width 10 height 10
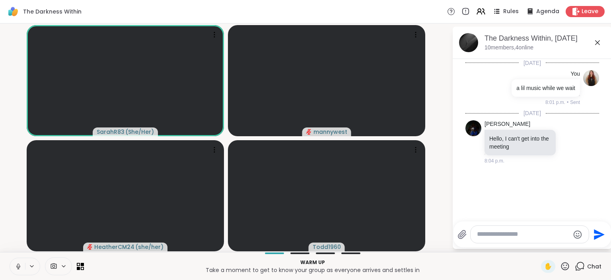
click at [510, 232] on textarea "Type your message" at bounding box center [523, 234] width 93 height 8
click at [499, 202] on div "Today You a lil music while we wait 8:01 p.m. • Sent Today Sandra_D Hello, I ca…" at bounding box center [532, 138] width 159 height 158
click at [485, 239] on div at bounding box center [530, 234] width 118 height 17
click at [485, 235] on textarea "Type your message" at bounding box center [523, 234] width 93 height 8
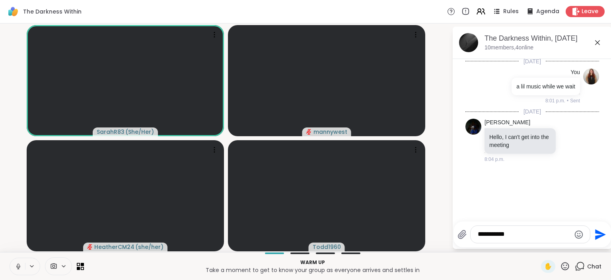
type textarea "**********"
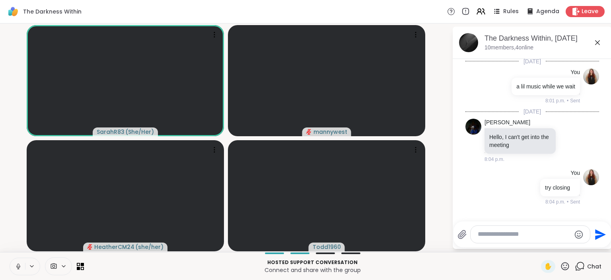
click at [487, 240] on div at bounding box center [530, 234] width 119 height 17
click at [486, 236] on textarea "Type your message" at bounding box center [524, 234] width 93 height 8
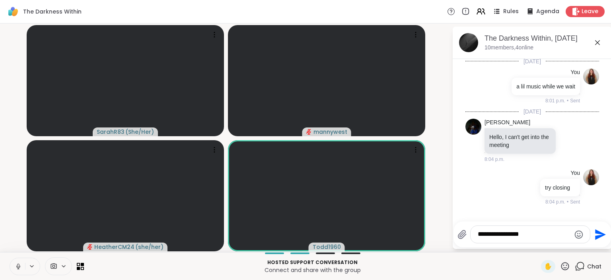
type textarea "**********"
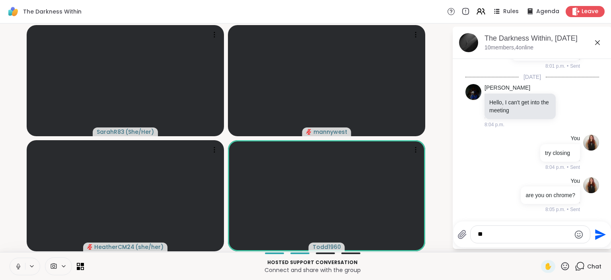
type textarea "*"
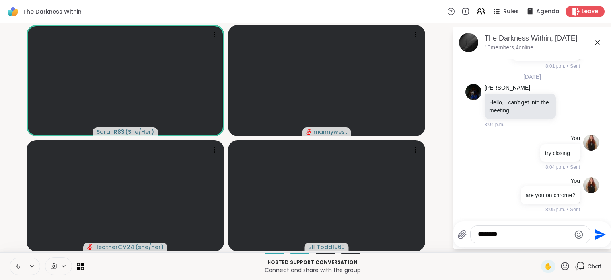
type textarea "*********"
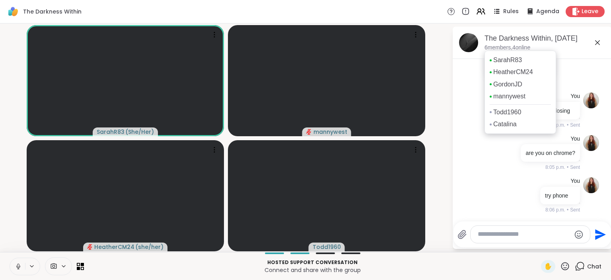
click at [495, 51] on div "SarahR83 HeatherCM24 GordonJD mannywest Todd1960 Catalina" at bounding box center [521, 92] width 72 height 83
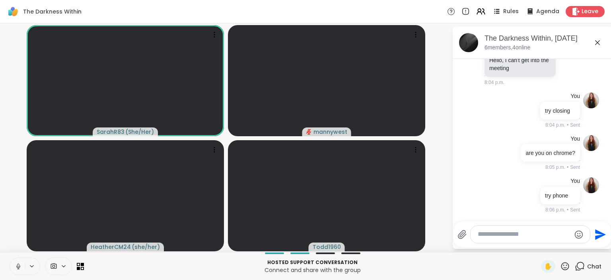
click at [18, 77] on video-player-container "SarahR83 ( She/Her ) mannywest HeatherCM24 ( she/her ) Todd1960" at bounding box center [226, 138] width 442 height 222
click at [469, 10] on icon at bounding box center [465, 11] width 7 height 7
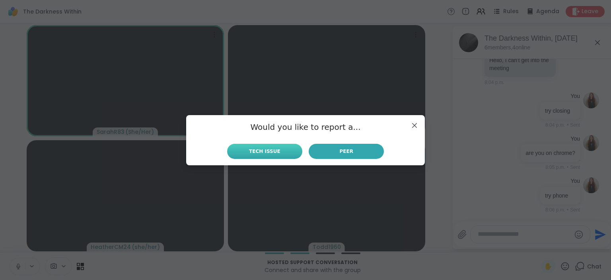
click at [290, 152] on button "Tech Issue" at bounding box center [264, 151] width 75 height 15
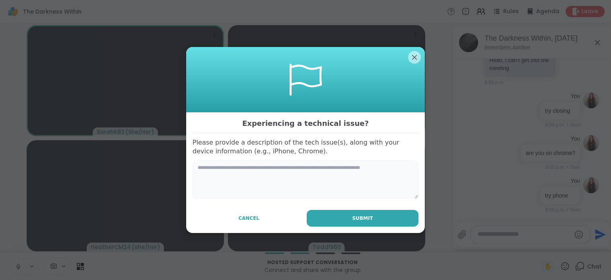
click at [305, 181] on textarea at bounding box center [306, 179] width 226 height 38
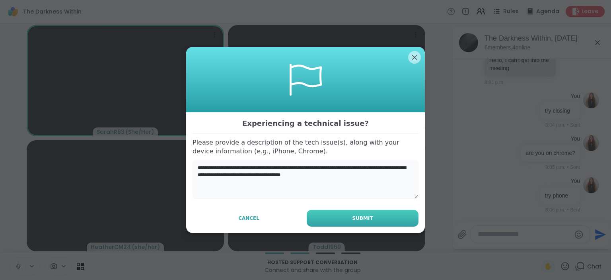
type textarea "**********"
click at [362, 217] on span "Submit" at bounding box center [362, 217] width 21 height 7
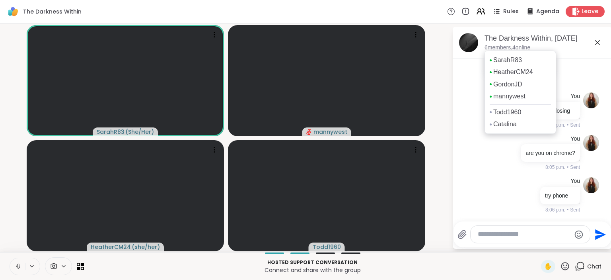
click at [492, 46] on p "6 members, 4 online" at bounding box center [508, 48] width 46 height 8
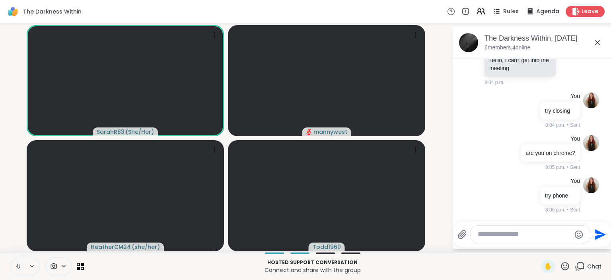
click at [433, 110] on video-player-container "SarahR83 ( She/Her ) mannywest HeatherCM24 ( she/her ) Todd1960" at bounding box center [226, 138] width 442 height 222
click at [504, 236] on textarea "Type your message" at bounding box center [524, 234] width 93 height 8
type textarea "*"
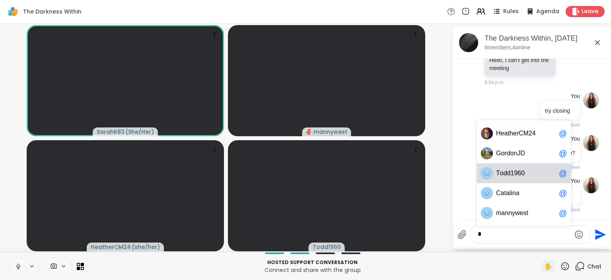
click at [525, 165] on div "T o d d 1 9 6 0 @" at bounding box center [524, 173] width 94 height 20
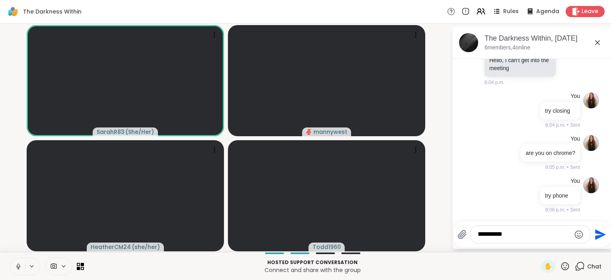
click at [518, 236] on textarea "*********" at bounding box center [524, 234] width 93 height 8
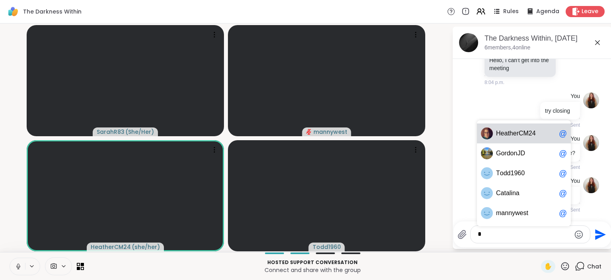
drag, startPoint x: 518, startPoint y: 236, endPoint x: 534, endPoint y: 155, distance: 81.8
click at [534, 230] on textarea "*" at bounding box center [524, 234] width 93 height 8
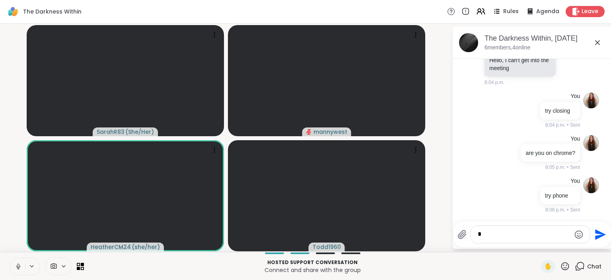
click at [534, 155] on p "are you on chrome?" at bounding box center [551, 153] width 50 height 8
click at [501, 230] on textarea "*" at bounding box center [524, 234] width 93 height 8
click at [510, 212] on span "ordonJD" at bounding box center [513, 213] width 24 height 8
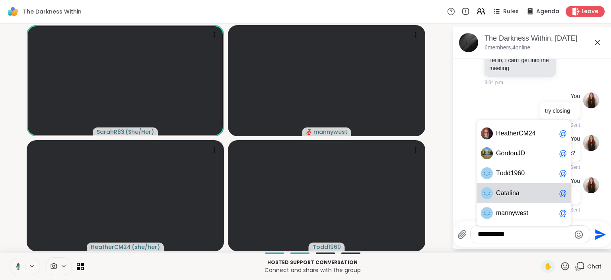
click at [504, 193] on span "t" at bounding box center [505, 193] width 2 height 8
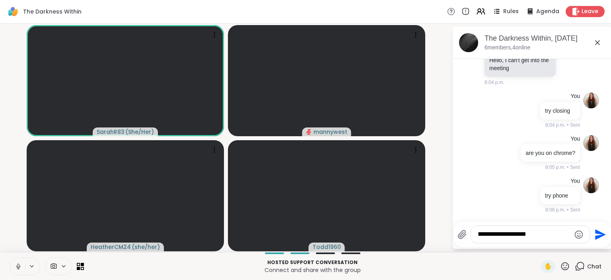
click at [490, 246] on div "**********" at bounding box center [533, 234] width 158 height 26
click at [550, 233] on textarea "**********" at bounding box center [524, 234] width 93 height 8
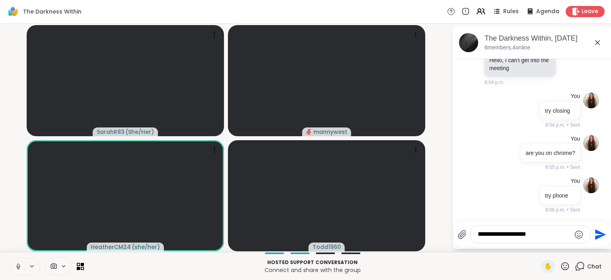
click at [550, 233] on textarea "**********" at bounding box center [524, 234] width 93 height 8
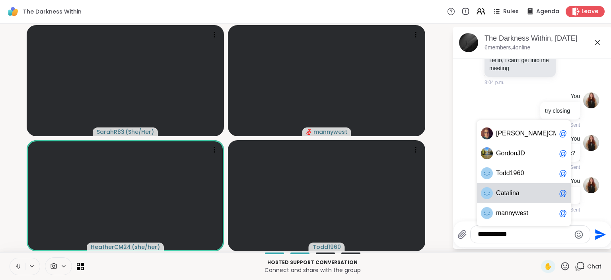
click at [545, 199] on div "C atalina @" at bounding box center [524, 193] width 94 height 20
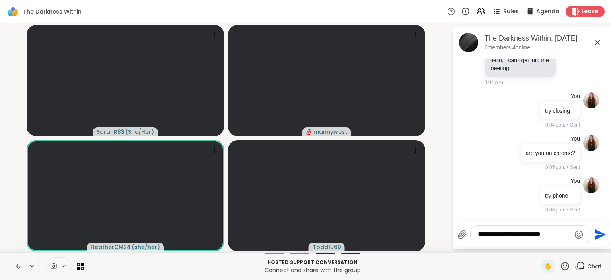
type textarea "**********"
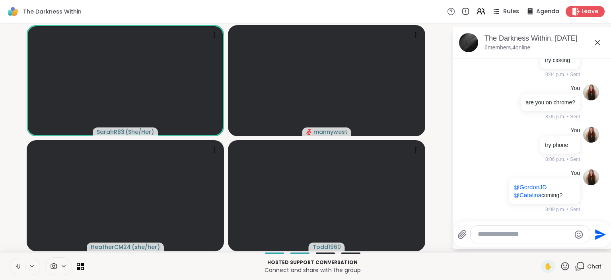
click at [497, 10] on icon at bounding box center [496, 11] width 10 height 10
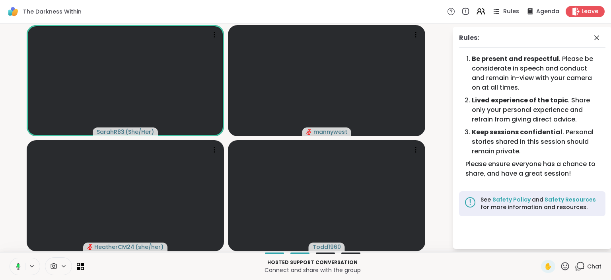
click at [510, 12] on span "Rules" at bounding box center [511, 12] width 16 height 8
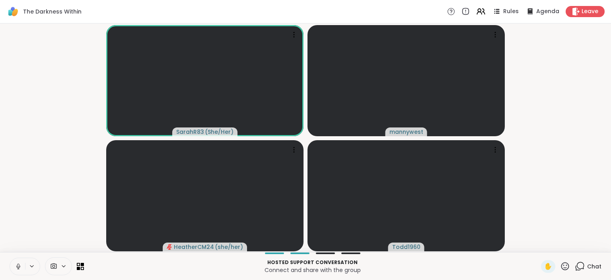
click at [578, 267] on icon at bounding box center [581, 265] width 8 height 7
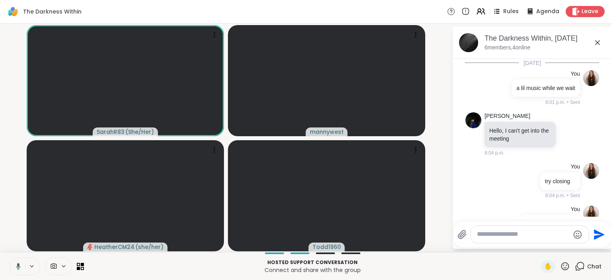
scroll to position [119, 0]
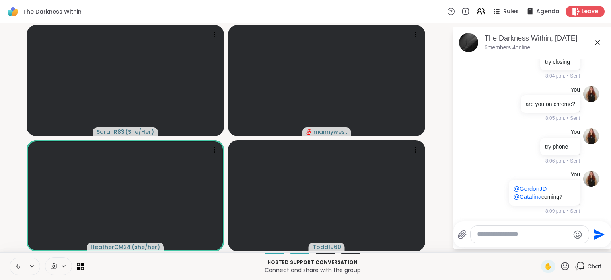
click at [16, 259] on button at bounding box center [17, 266] width 15 height 17
click at [18, 269] on icon at bounding box center [18, 266] width 7 height 7
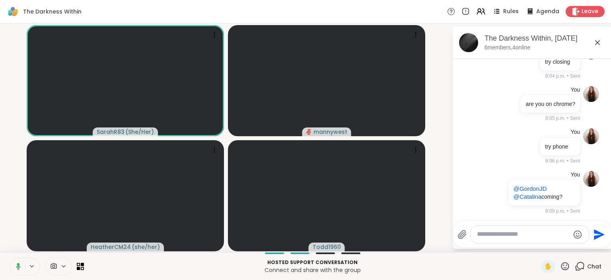
click at [18, 265] on rect at bounding box center [18, 266] width 2 height 4
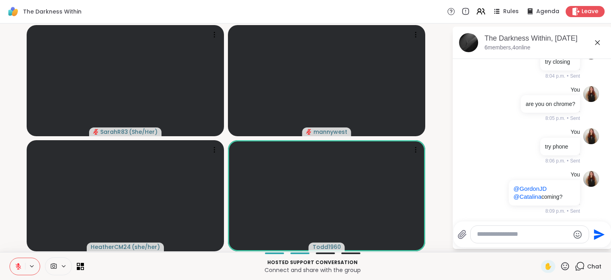
click at [18, 265] on icon at bounding box center [18, 264] width 2 height 3
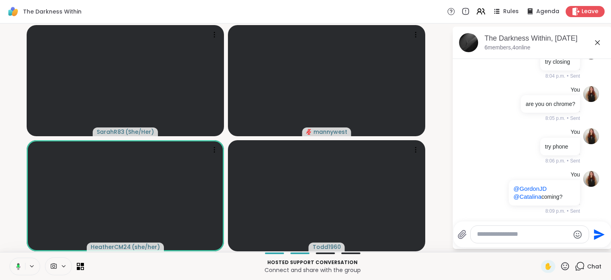
click at [21, 267] on button at bounding box center [17, 266] width 16 height 17
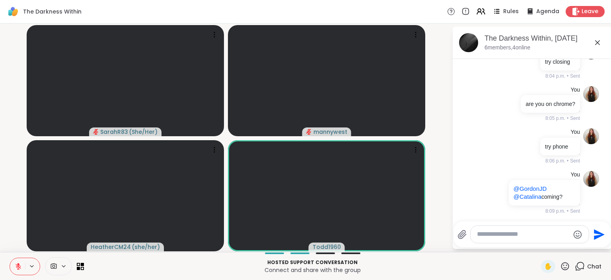
click at [17, 267] on icon at bounding box center [19, 266] width 6 height 6
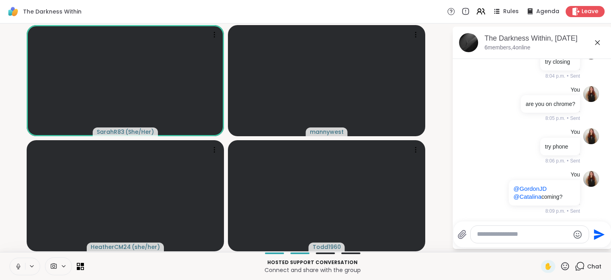
click at [19, 267] on icon at bounding box center [18, 265] width 2 height 4
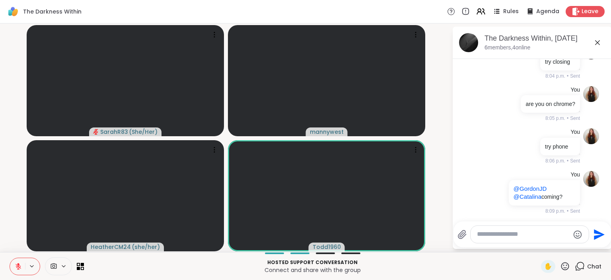
click at [18, 263] on icon at bounding box center [18, 264] width 2 height 3
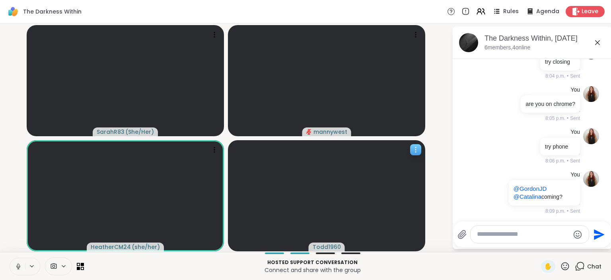
click at [253, 214] on div at bounding box center [326, 195] width 197 height 111
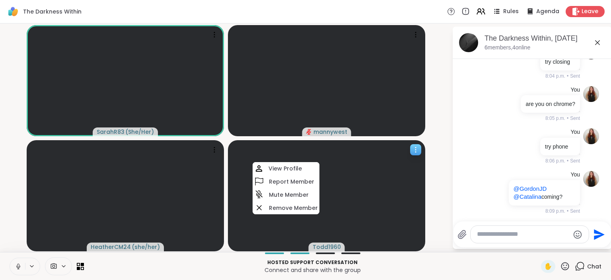
click at [247, 230] on div at bounding box center [326, 195] width 197 height 111
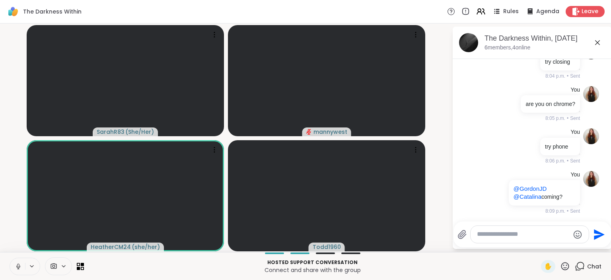
click at [230, 266] on p "Connect and share with the group" at bounding box center [313, 270] width 448 height 8
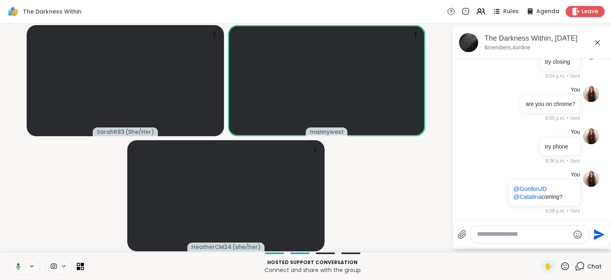
click at [599, 41] on icon at bounding box center [597, 42] width 5 height 5
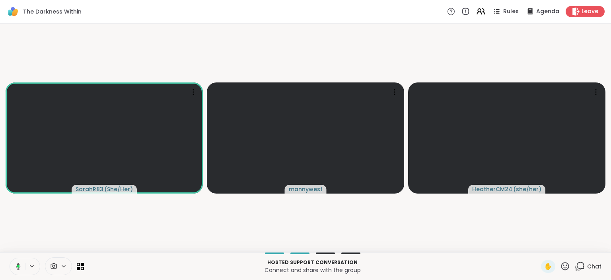
click at [589, 269] on span "Chat" at bounding box center [594, 266] width 14 height 8
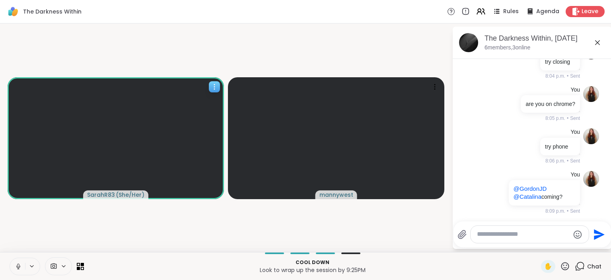
click at [101, 194] on span "SarahR83" at bounding box center [101, 195] width 28 height 8
click at [138, 175] on h4 "View Profile" at bounding box center [133, 174] width 33 height 8
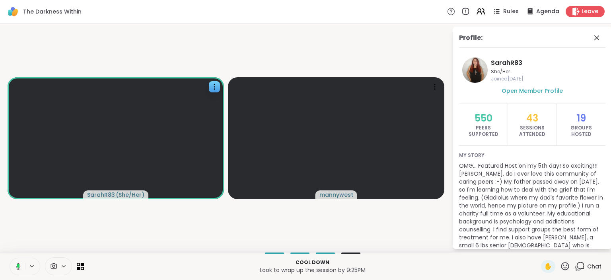
click at [510, 96] on div "Open Member Profile" at bounding box center [532, 95] width 146 height 18
click at [510, 95] on div "Open Member Profile" at bounding box center [532, 95] width 146 height 18
click at [509, 95] on div "Open Member Profile" at bounding box center [532, 95] width 146 height 18
click at [509, 91] on span "Open Member Profile" at bounding box center [532, 91] width 61 height 8
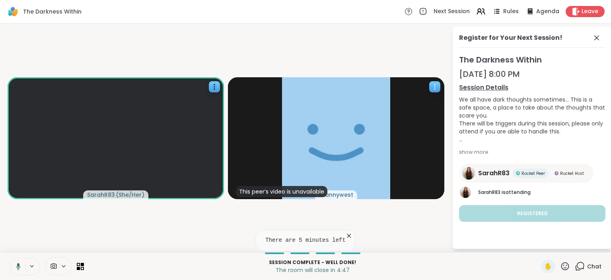
click at [344, 196] on span "mannywest" at bounding box center [336, 195] width 34 height 8
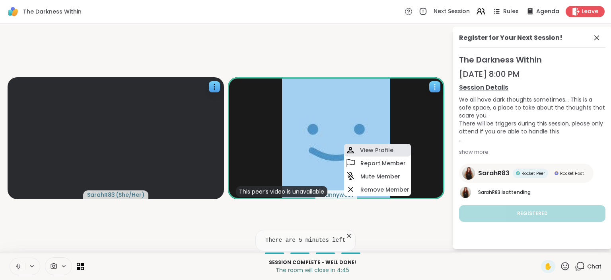
click at [367, 150] on h4 "View Profile" at bounding box center [376, 150] width 33 height 8
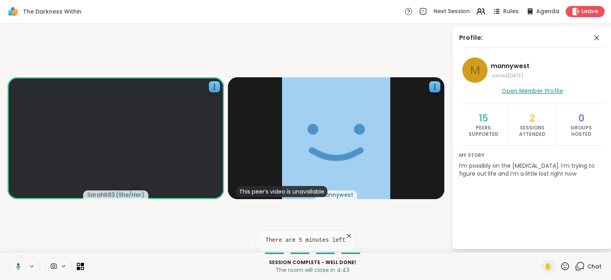
click at [534, 95] on link "Open Member Profile" at bounding box center [532, 91] width 61 height 10
click at [146, 33] on video-player-container "SarahR83 ( She/Her ) This peer’s video is unavailable mannywest" at bounding box center [226, 138] width 442 height 222
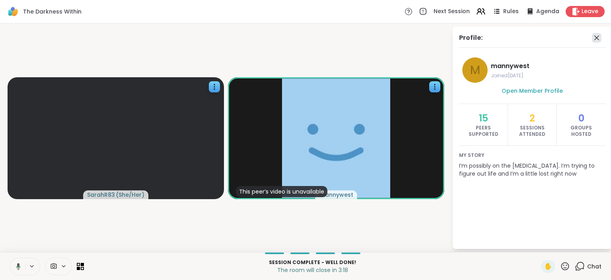
click at [595, 37] on icon at bounding box center [597, 38] width 10 height 10
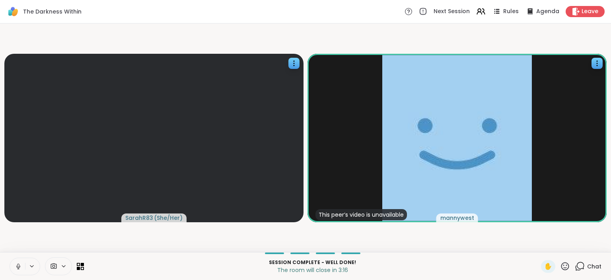
click at [581, 268] on icon at bounding box center [580, 266] width 10 height 10
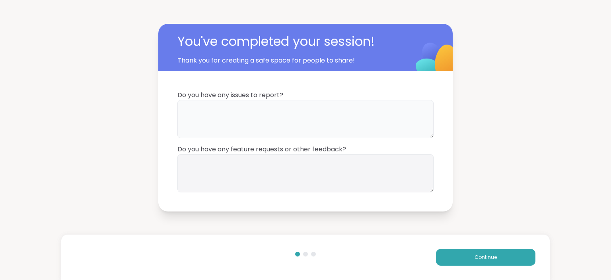
click at [282, 121] on textarea at bounding box center [305, 119] width 256 height 38
type textarea "**********"
click at [272, 180] on textarea at bounding box center [305, 173] width 256 height 38
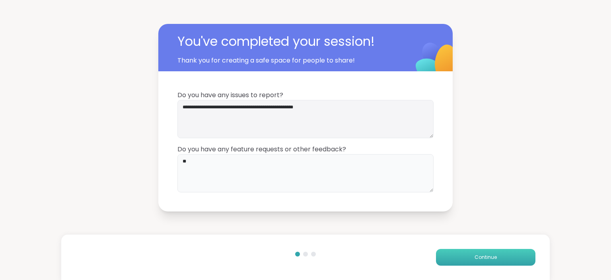
type textarea "**"
click at [472, 254] on button "Continue" at bounding box center [485, 257] width 99 height 17
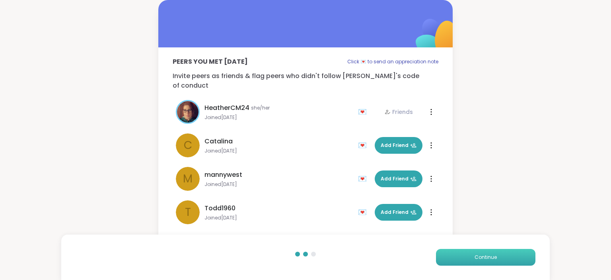
click at [470, 253] on button "Continue" at bounding box center [485, 257] width 99 height 17
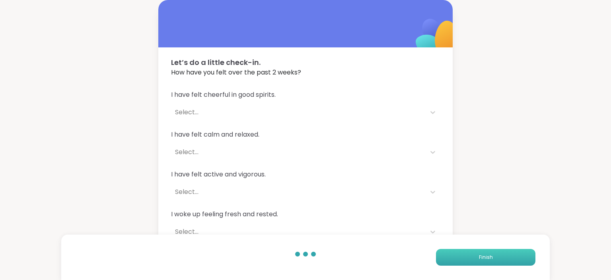
click at [470, 253] on button "Finish" at bounding box center [485, 257] width 99 height 17
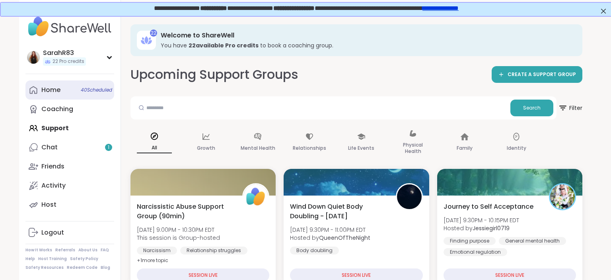
click at [66, 88] on link "Home 40 Scheduled" at bounding box center [69, 89] width 89 height 19
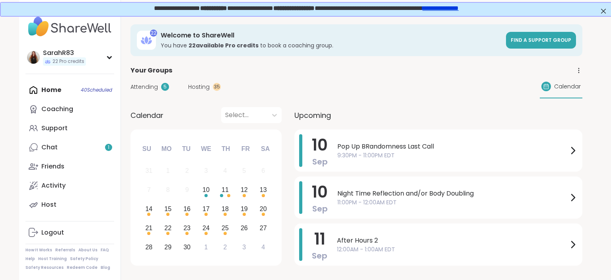
click at [330, 146] on div "10 Sep Pop Up BRandomness Last Call 9:30PM - 11:00PM EDT" at bounding box center [438, 150] width 288 height 42
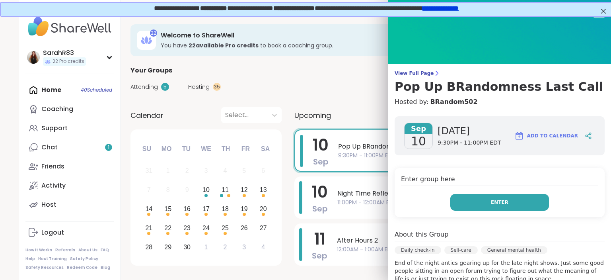
click at [460, 195] on button "Enter" at bounding box center [499, 202] width 99 height 17
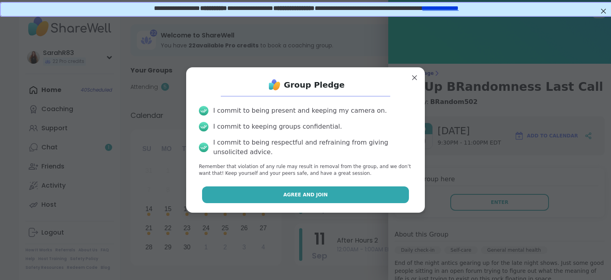
click at [383, 199] on button "Agree and Join" at bounding box center [305, 194] width 207 height 17
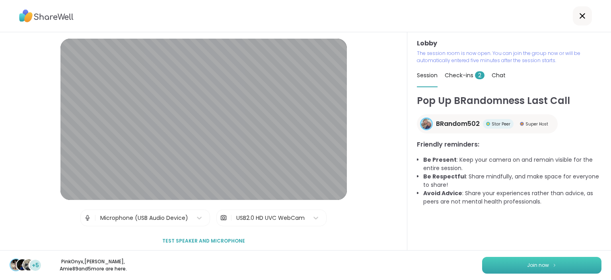
click at [543, 267] on span "Join now" at bounding box center [538, 264] width 22 height 7
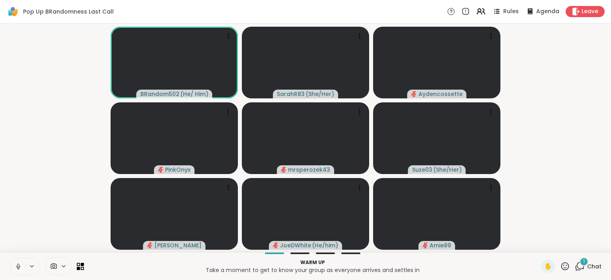
click at [22, 269] on button at bounding box center [17, 266] width 15 height 17
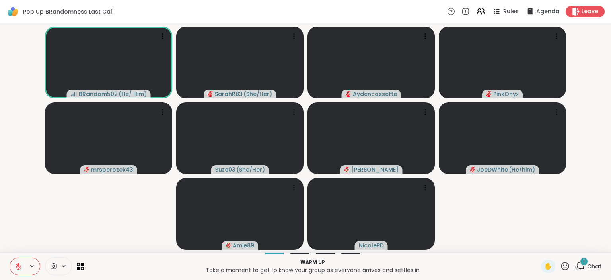
click at [585, 265] on div "1" at bounding box center [584, 261] width 9 height 9
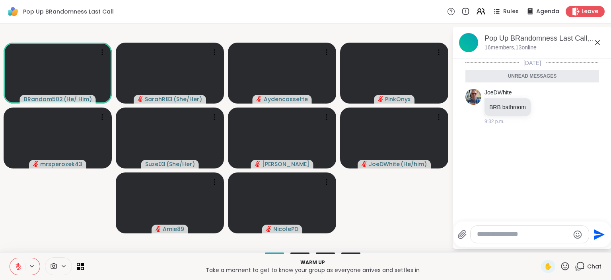
click at [520, 234] on textarea "Type your message" at bounding box center [523, 234] width 93 height 8
type textarea "******"
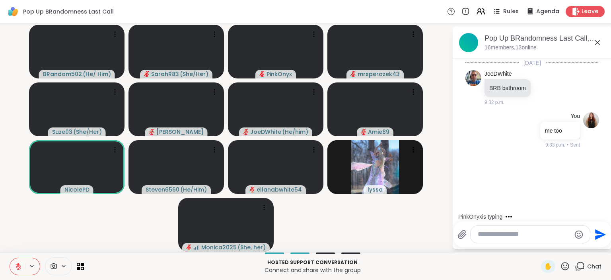
click at [11, 267] on button at bounding box center [17, 266] width 15 height 17
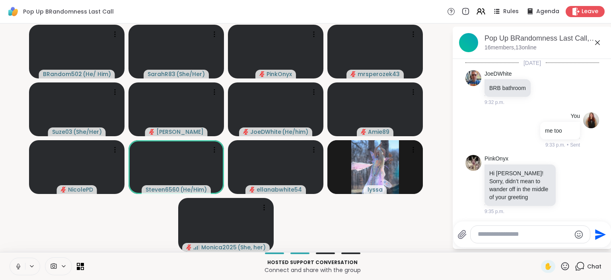
click at [18, 266] on icon at bounding box center [18, 266] width 7 height 7
click at [18, 266] on icon at bounding box center [19, 266] width 6 height 6
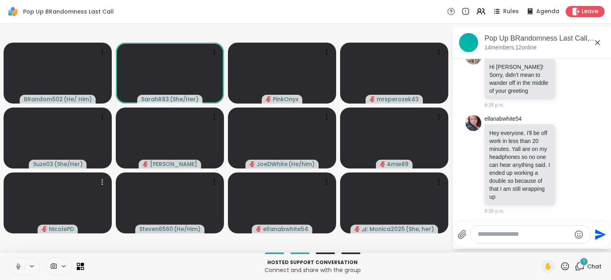
scroll to position [148, 0]
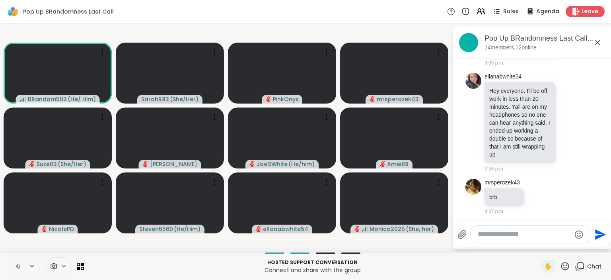
click at [219, 18] on div "Pop Up BRandomness Last Call Rules Agenda Leave" at bounding box center [305, 11] width 611 height 23
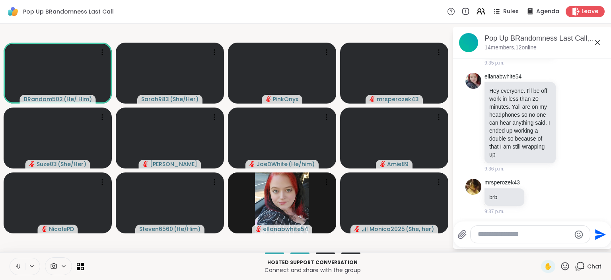
click at [19, 265] on icon at bounding box center [18, 266] width 7 height 7
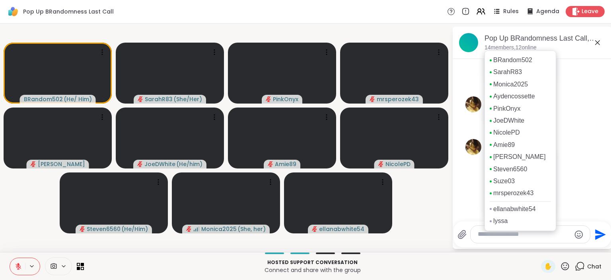
scroll to position [242, 0]
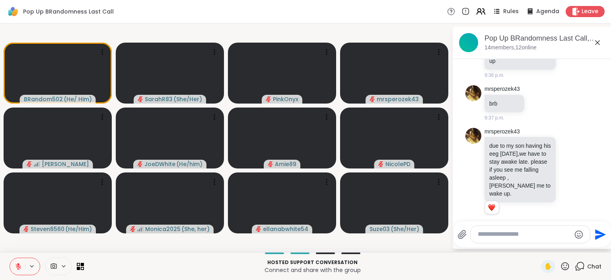
click at [482, 12] on icon at bounding box center [479, 13] width 5 height 2
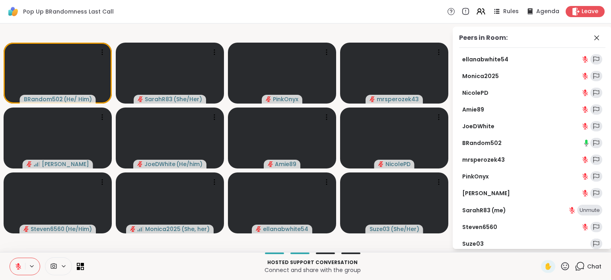
scroll to position [6, 0]
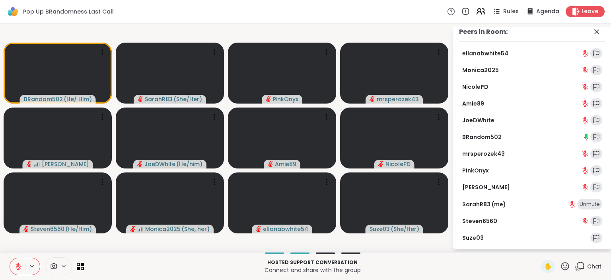
click at [483, 10] on icon at bounding box center [481, 11] width 10 height 10
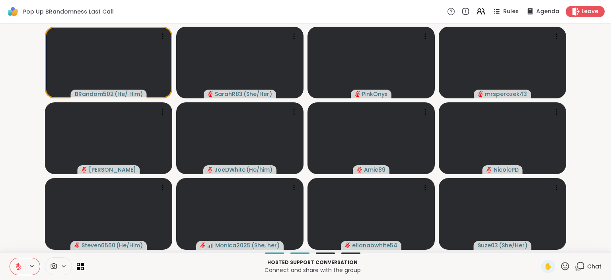
click at [585, 263] on icon at bounding box center [580, 266] width 10 height 10
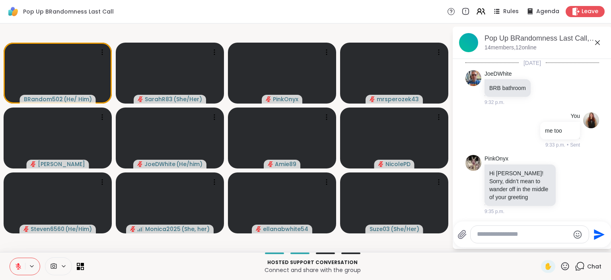
scroll to position [242, 0]
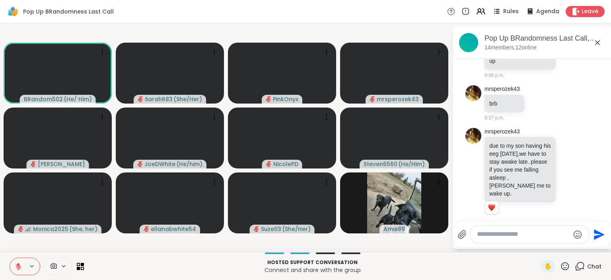
click at [18, 264] on icon at bounding box center [18, 264] width 2 height 3
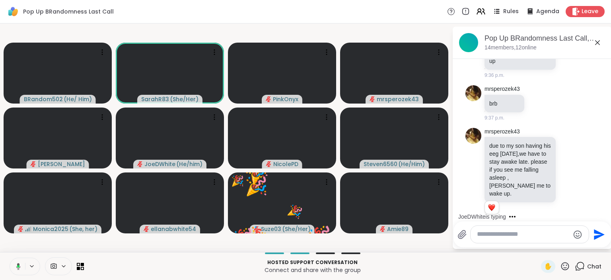
click at [17, 265] on icon at bounding box center [17, 266] width 7 height 7
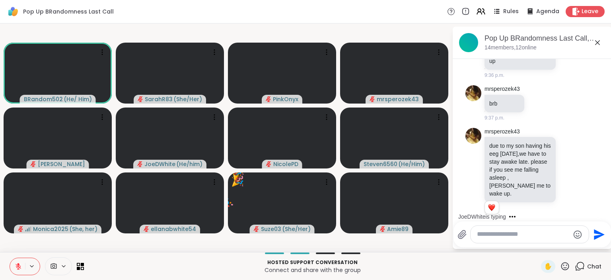
click at [18, 264] on icon at bounding box center [18, 264] width 2 height 3
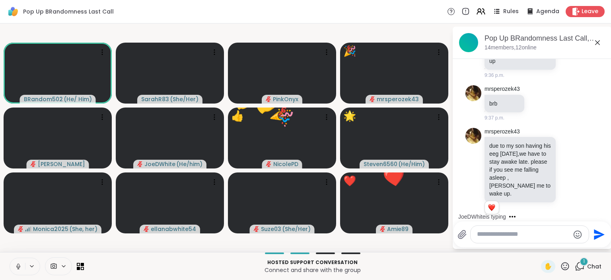
scroll to position [332, 0]
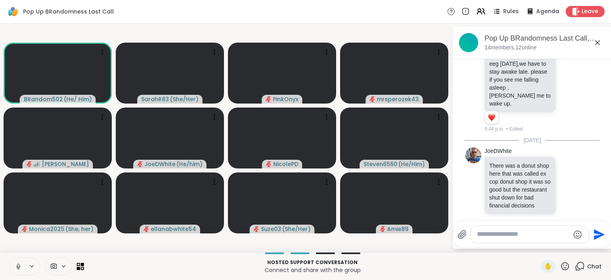
click at [19, 265] on icon at bounding box center [18, 266] width 7 height 7
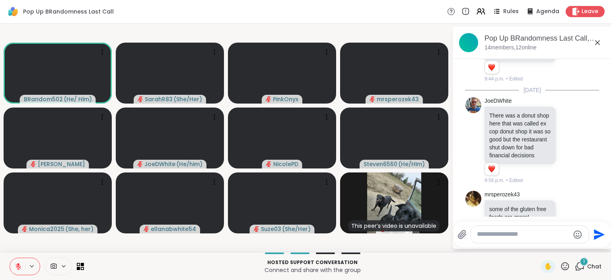
scroll to position [436, 0]
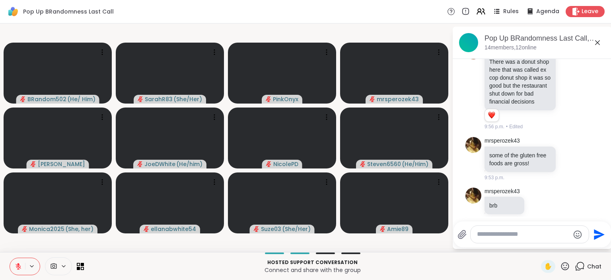
click at [18, 268] on icon at bounding box center [19, 266] width 6 height 6
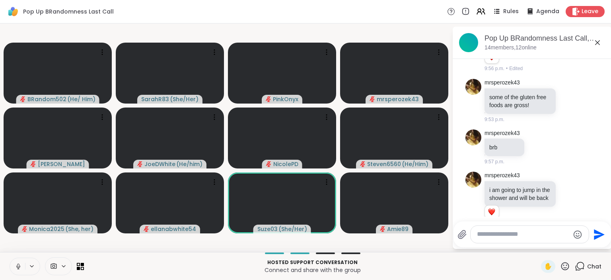
scroll to position [505, 0]
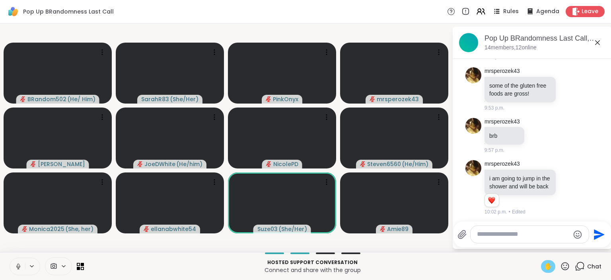
click at [548, 265] on span "✋" at bounding box center [548, 266] width 8 height 10
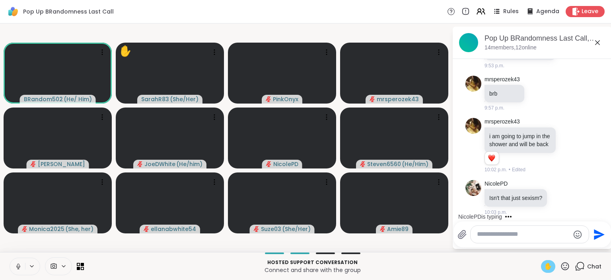
scroll to position [590, 0]
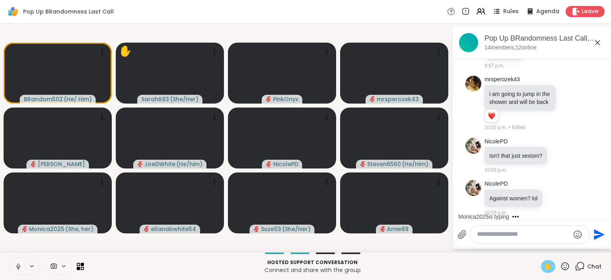
click at [509, 240] on div at bounding box center [530, 234] width 118 height 17
click at [508, 236] on textarea "Type your message" at bounding box center [523, 234] width 93 height 8
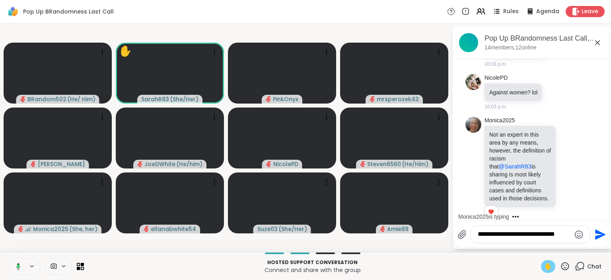
scroll to position [707, 0]
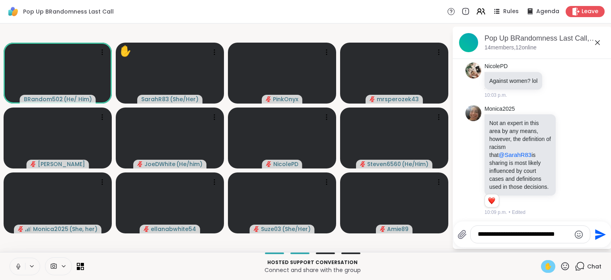
type textarea "**********"
click at [549, 265] on span "✋" at bounding box center [548, 266] width 8 height 10
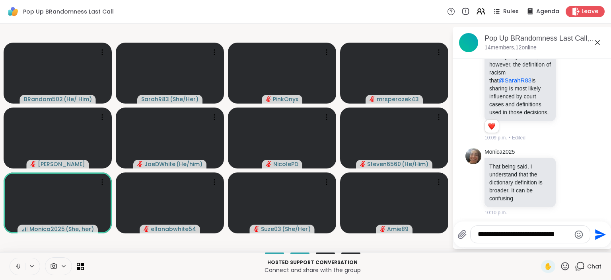
click at [582, 268] on icon at bounding box center [580, 266] width 10 height 10
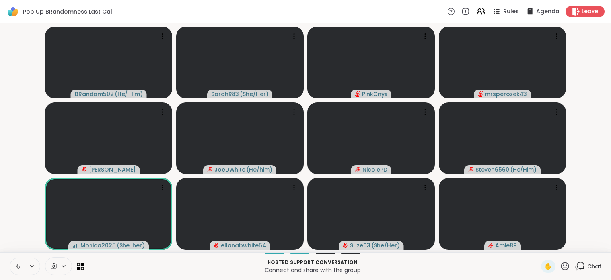
click at [580, 269] on icon at bounding box center [581, 265] width 8 height 7
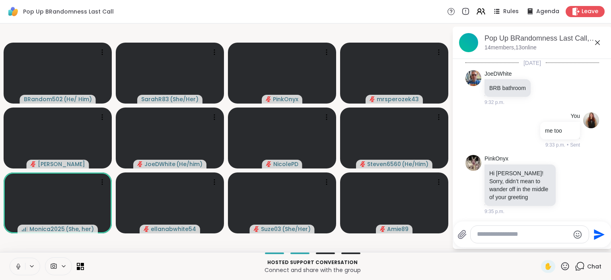
scroll to position [773, 0]
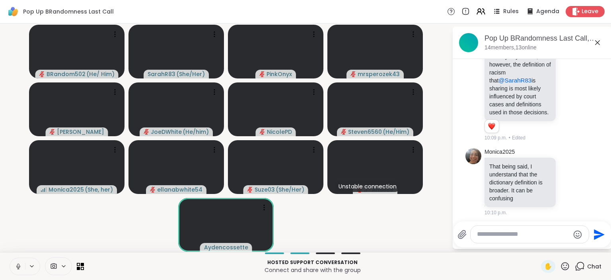
click at [420, 235] on video-player-container "BRandom502 ( He/ Him ) SarahR83 ( She/Her ) PinkOnyx mrsperozek43 Sandra_D JoeD…" at bounding box center [226, 138] width 442 height 222
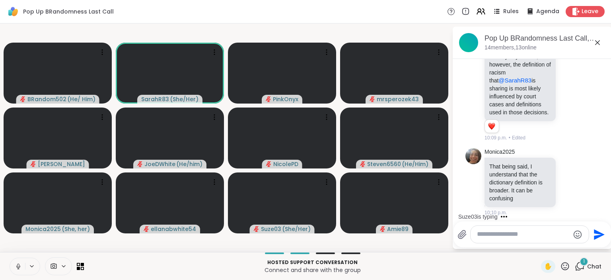
scroll to position [823, 0]
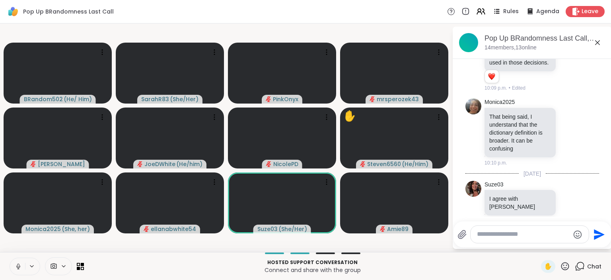
click at [579, 270] on icon at bounding box center [578, 267] width 5 height 5
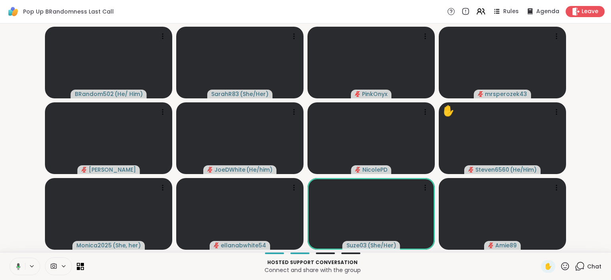
click at [579, 270] on icon at bounding box center [578, 267] width 5 height 5
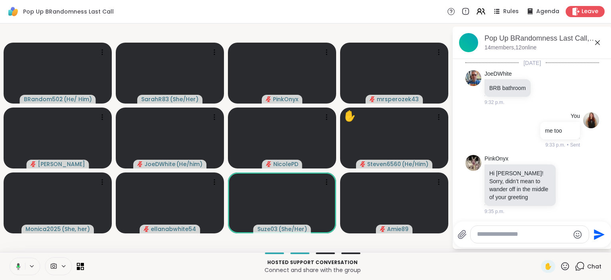
scroll to position [815, 0]
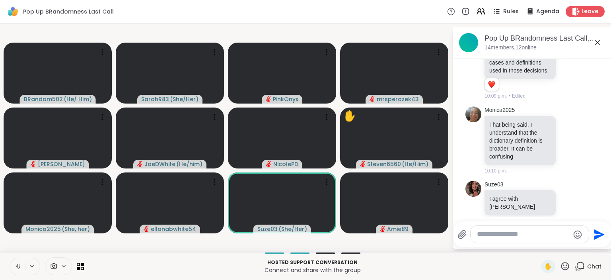
click at [431, 253] on div at bounding box center [313, 253] width 448 height 2
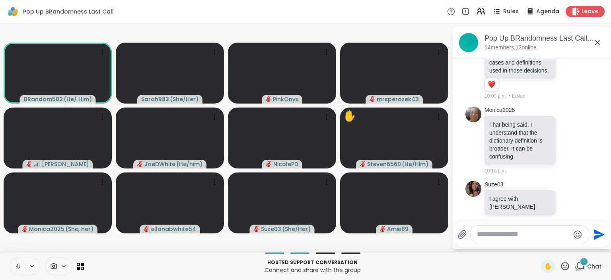
scroll to position [866, 0]
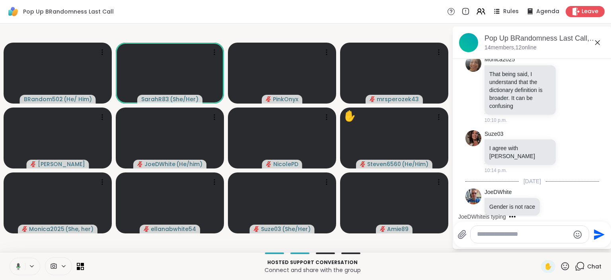
click at [19, 265] on icon at bounding box center [18, 266] width 4 height 7
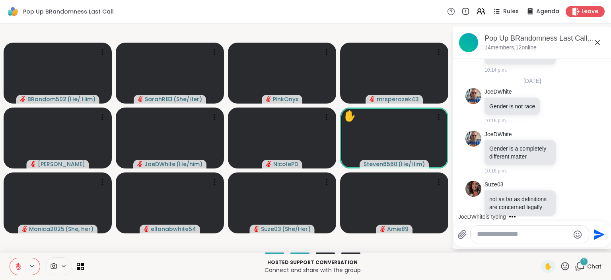
scroll to position [1102, 0]
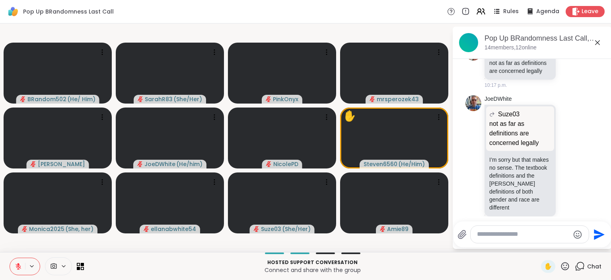
click at [563, 269] on icon at bounding box center [565, 266] width 10 height 10
click at [540, 247] on span "❤️" at bounding box center [542, 245] width 8 height 10
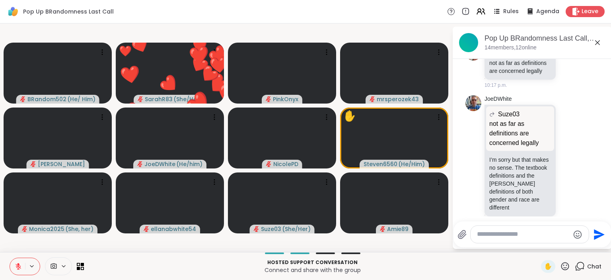
click at [565, 268] on icon at bounding box center [565, 266] width 8 height 8
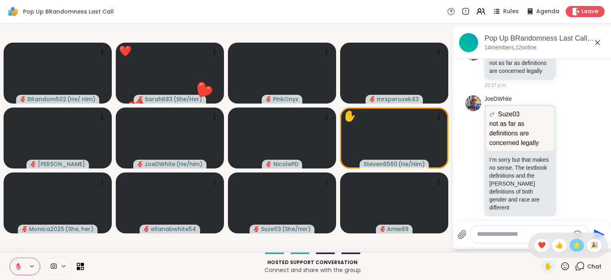
click at [571, 241] on div "🌟" at bounding box center [577, 245] width 14 height 13
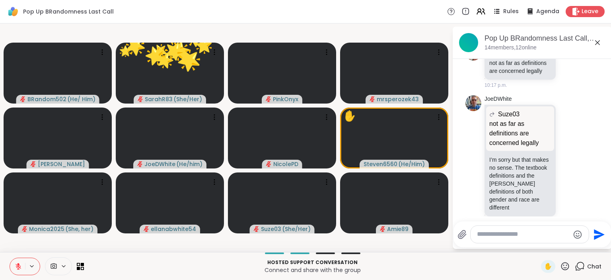
click at [564, 270] on icon at bounding box center [565, 266] width 10 height 10
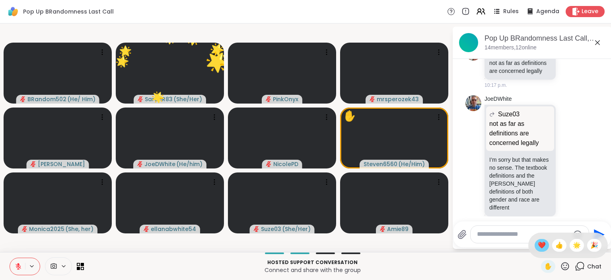
click at [543, 244] on span "❤️" at bounding box center [542, 245] width 8 height 10
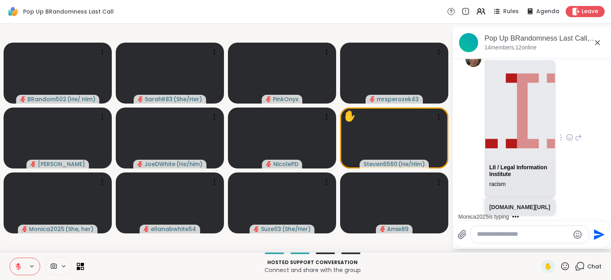
scroll to position [1290, 0]
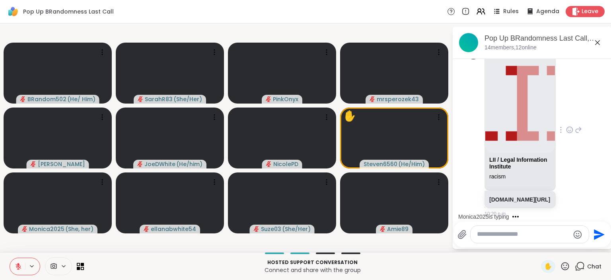
click at [568, 126] on icon at bounding box center [569, 130] width 7 height 8
click at [508, 113] on div "Select Reaction: Heart" at bounding box center [506, 116] width 7 height 7
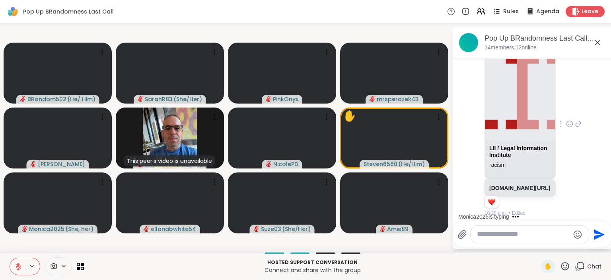
scroll to position [1360, 0]
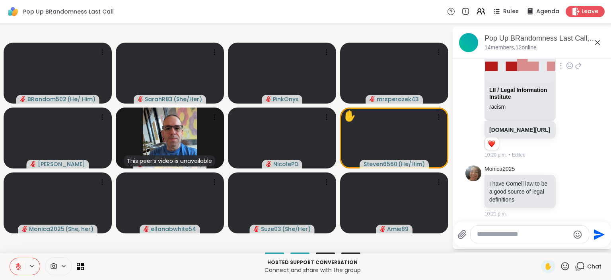
click at [512, 103] on div "racism" at bounding box center [520, 106] width 62 height 7
click at [515, 121] on div "law.cornell.edu/wex/racism" at bounding box center [520, 130] width 71 height 18
click at [516, 127] on link "law.cornell.edu/wex/racism" at bounding box center [519, 130] width 61 height 6
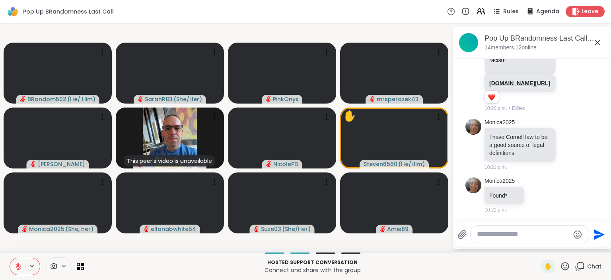
scroll to position [1402, 0]
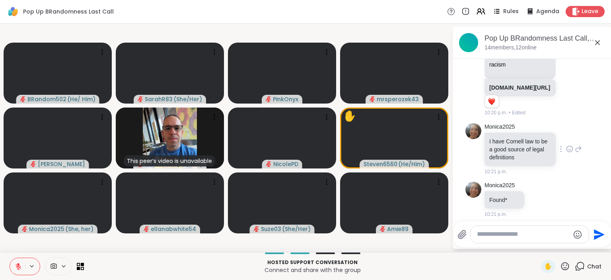
drag, startPoint x: 574, startPoint y: 146, endPoint x: 570, endPoint y: 146, distance: 4.0
click at [570, 146] on div at bounding box center [569, 149] width 25 height 10
click at [571, 145] on icon at bounding box center [569, 149] width 7 height 8
click at [508, 134] on div "Select Reaction: Heart" at bounding box center [506, 135] width 7 height 7
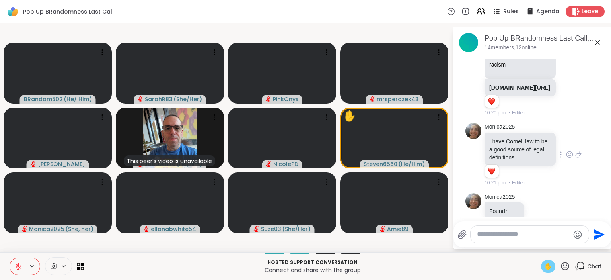
click at [549, 265] on span "✋" at bounding box center [548, 266] width 8 height 10
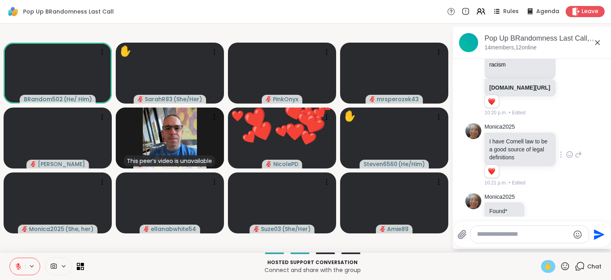
click at [17, 263] on icon at bounding box center [18, 266] width 7 height 7
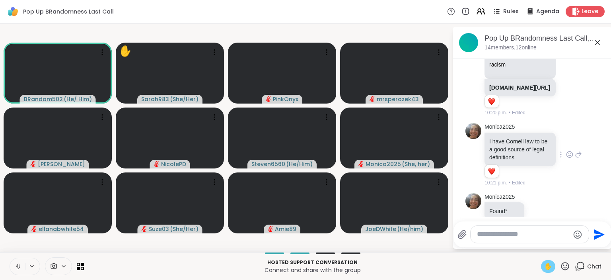
click at [486, 241] on div at bounding box center [530, 234] width 118 height 17
click at [483, 233] on textarea "Type your message" at bounding box center [523, 234] width 93 height 8
paste textarea "**********"
type textarea "*"
paste textarea "**********"
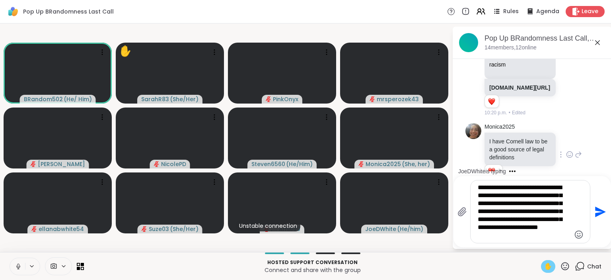
click at [479, 187] on textarea "**********" at bounding box center [524, 211] width 93 height 56
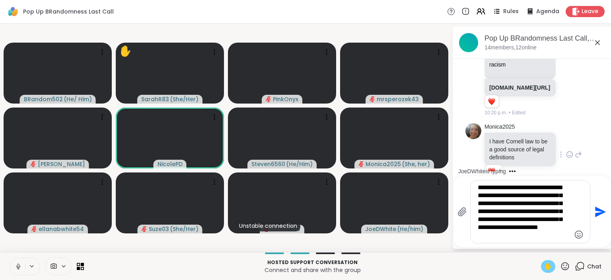
click at [476, 187] on div "**********" at bounding box center [530, 211] width 119 height 62
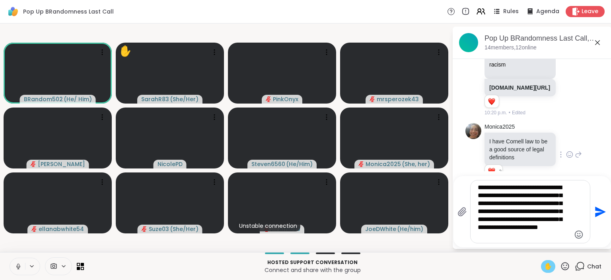
click at [477, 188] on div "**********" at bounding box center [530, 211] width 119 height 62
click at [478, 187] on textarea "**********" at bounding box center [524, 211] width 93 height 56
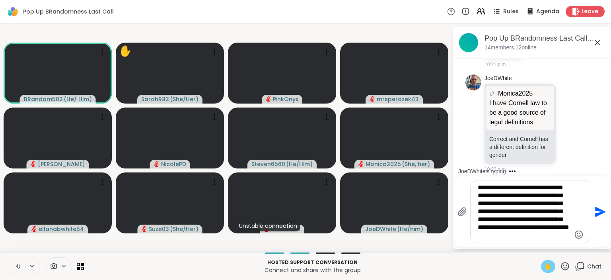
scroll to position [1613, 0]
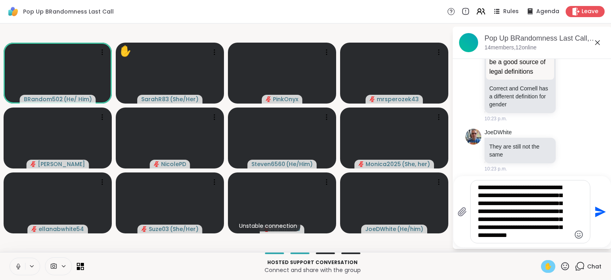
type textarea "**********"
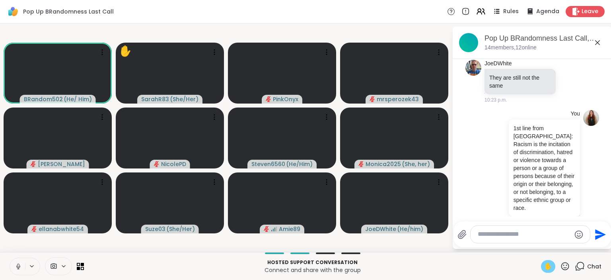
scroll to position [1732, 0]
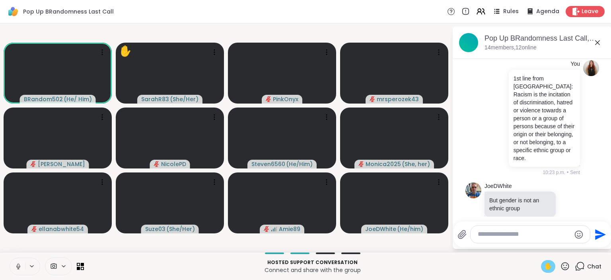
click at [508, 236] on textarea "Type your message" at bounding box center [524, 234] width 93 height 8
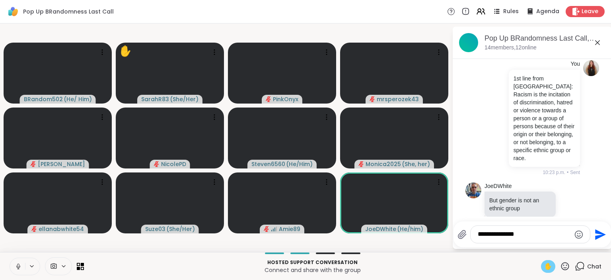
type textarea "**********"
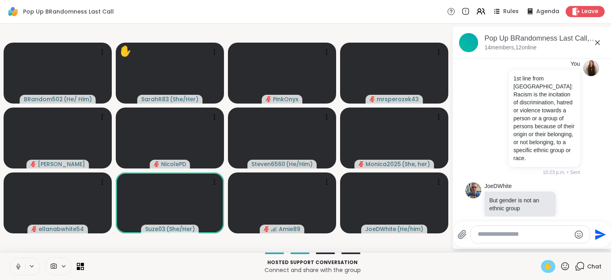
scroll to position [1774, 0]
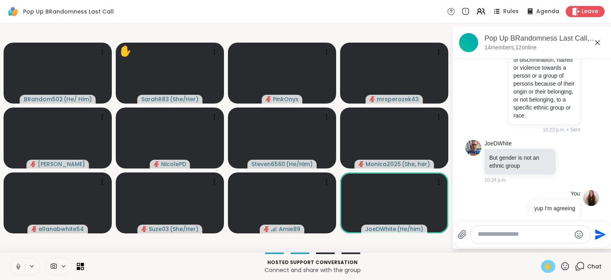
click at [19, 266] on icon at bounding box center [18, 266] width 7 height 7
click at [496, 235] on textarea "Type your message" at bounding box center [524, 234] width 93 height 8
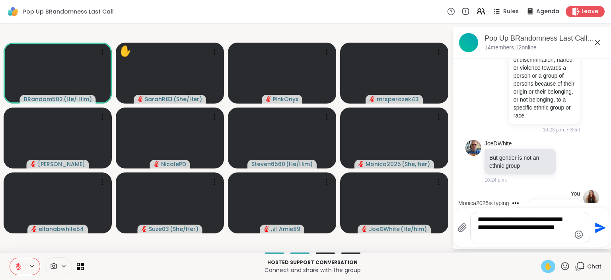
type textarea "**********"
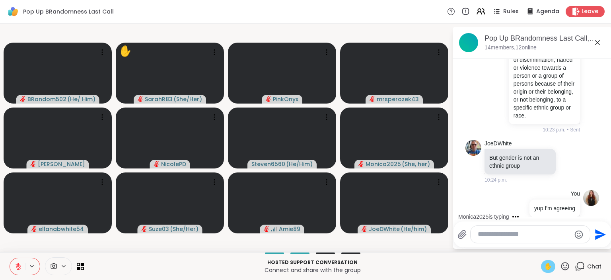
scroll to position [1832, 0]
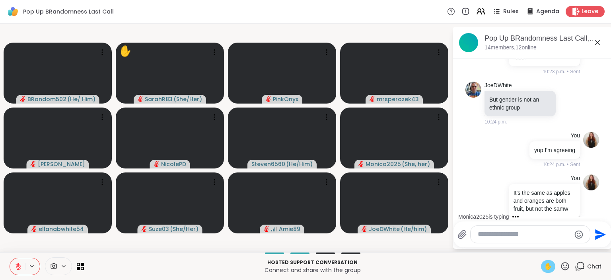
click at [20, 262] on button at bounding box center [17, 266] width 15 height 17
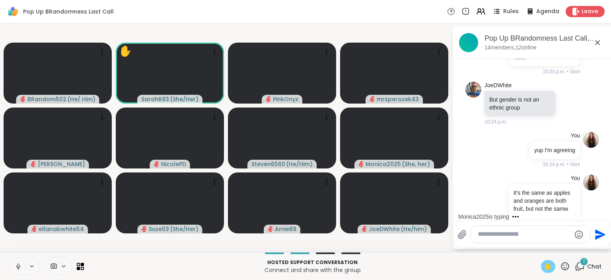
scroll to position [1883, 0]
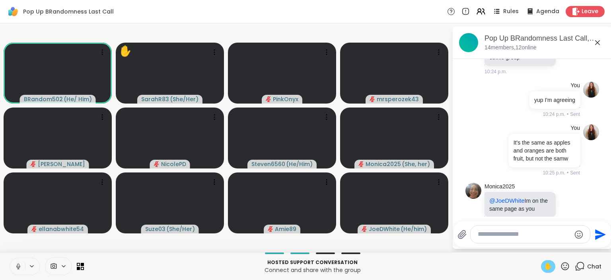
click at [545, 268] on span "✋" at bounding box center [548, 266] width 8 height 10
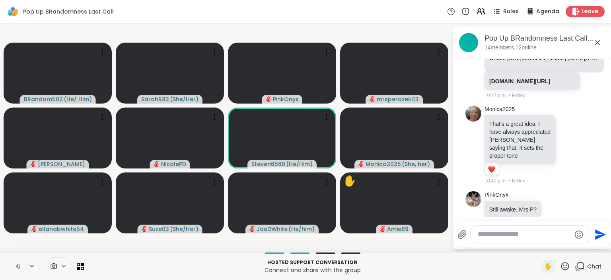
scroll to position [2209, 0]
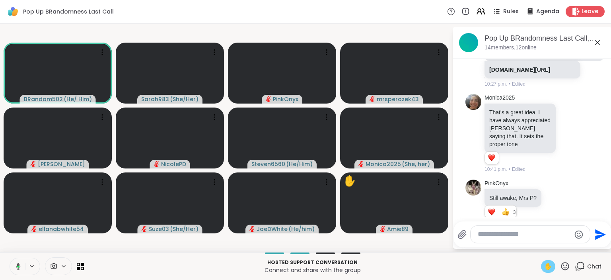
click at [547, 266] on span "✋" at bounding box center [548, 266] width 8 height 10
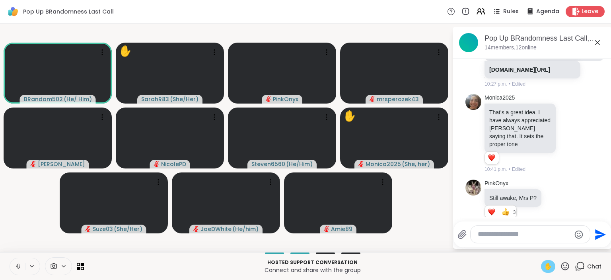
click at [19, 267] on icon at bounding box center [18, 266] width 7 height 7
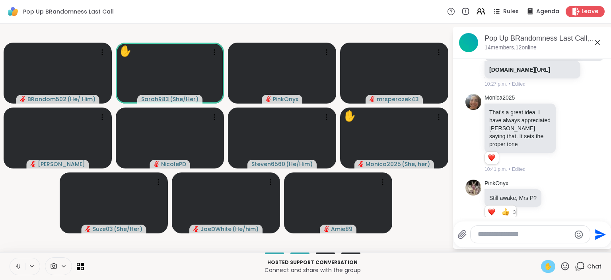
click at [547, 269] on span "✋" at bounding box center [548, 266] width 8 height 10
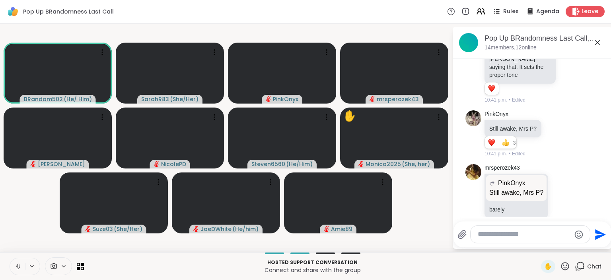
scroll to position [2321, 0]
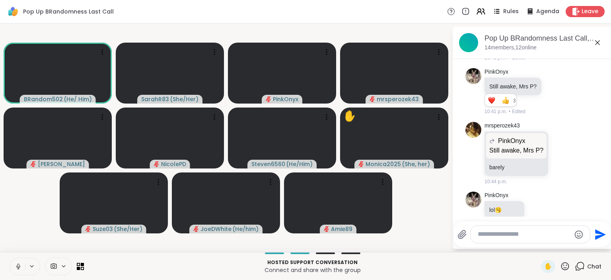
click at [20, 265] on icon at bounding box center [18, 266] width 7 height 7
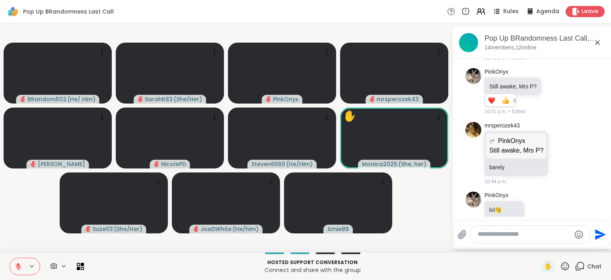
scroll to position [2430, 0]
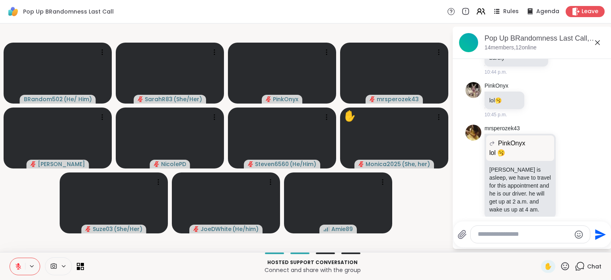
click at [20, 265] on icon at bounding box center [18, 266] width 7 height 7
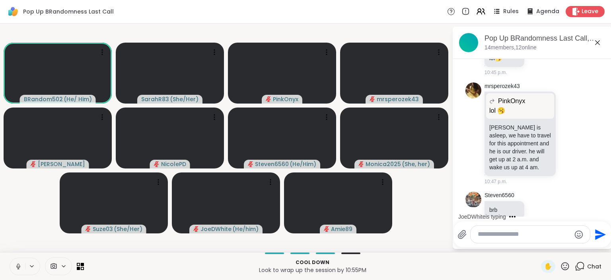
scroll to position [2586, 0]
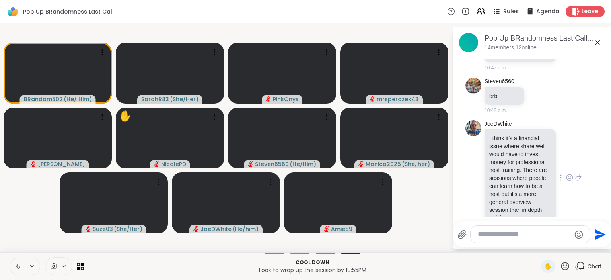
click at [569, 173] on icon at bounding box center [569, 177] width 7 height 8
click at [505, 161] on div "Select Reaction: Heart" at bounding box center [506, 164] width 7 height 7
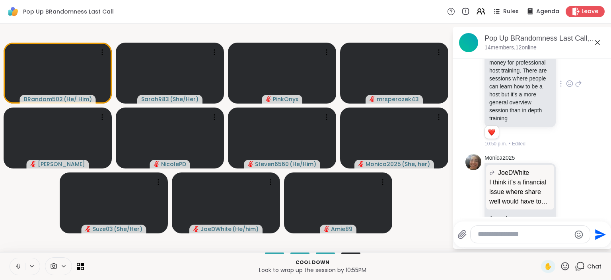
scroll to position [2755, 0]
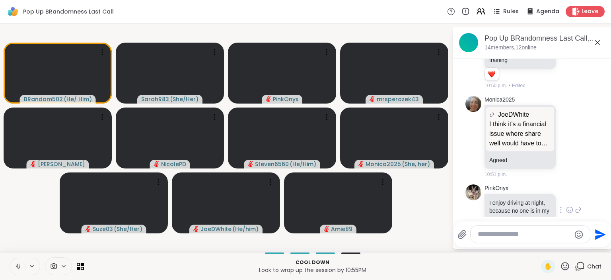
click at [572, 206] on icon at bounding box center [569, 210] width 7 height 8
click at [510, 189] on button "Select Reaction: Heart" at bounding box center [507, 197] width 16 height 16
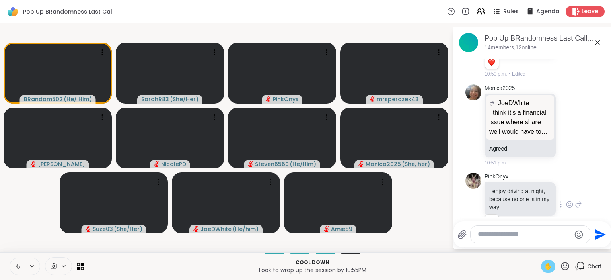
click at [553, 262] on div "✋" at bounding box center [548, 266] width 14 height 13
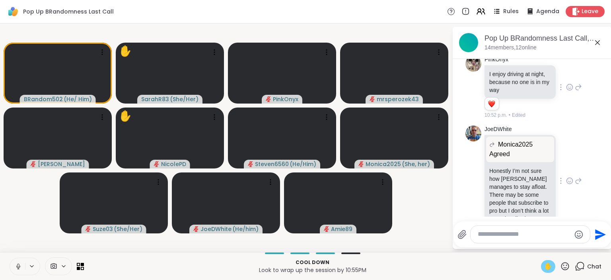
click at [580, 176] on icon at bounding box center [578, 181] width 7 height 10
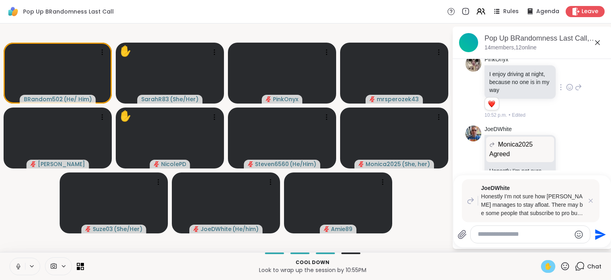
click at [488, 232] on textarea "Type your message" at bounding box center [524, 234] width 93 height 8
type textarea "**********"
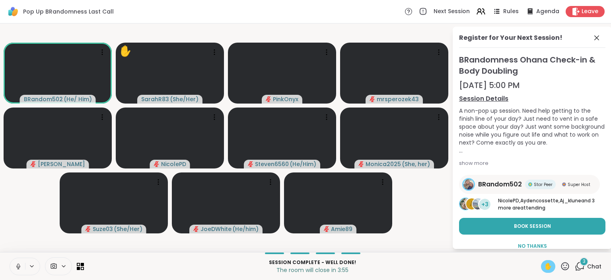
click at [16, 265] on icon at bounding box center [18, 266] width 7 height 7
click at [598, 37] on icon at bounding box center [596, 37] width 5 height 5
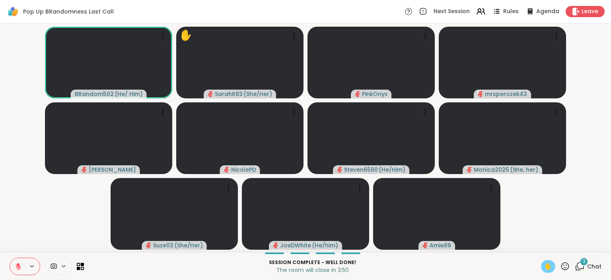
click at [582, 265] on div "3" at bounding box center [584, 261] width 9 height 9
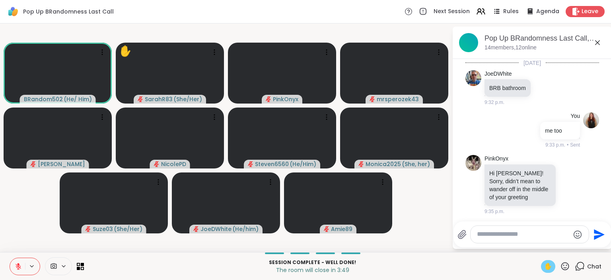
scroll to position [3180, 0]
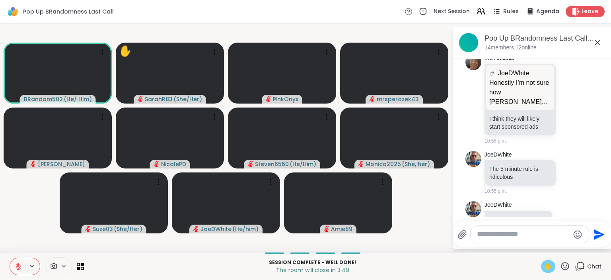
click at [515, 233] on textarea "Type your message" at bounding box center [523, 234] width 93 height 8
type textarea "*"
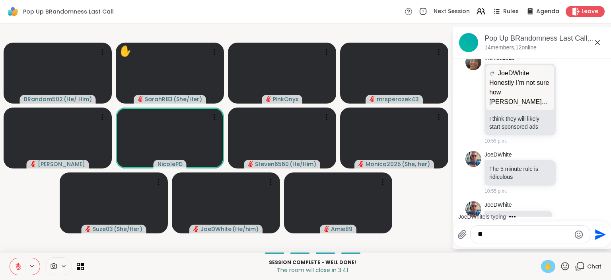
type textarea "*"
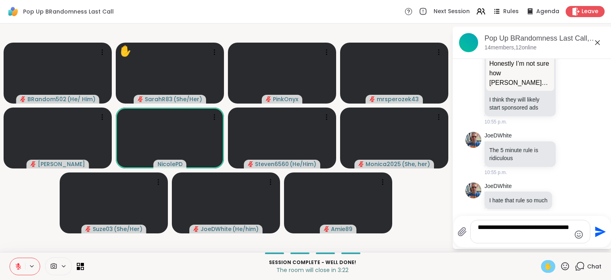
scroll to position [3232, 0]
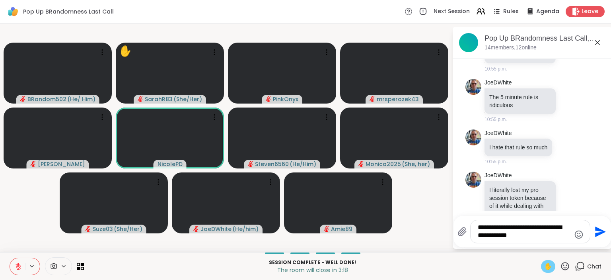
type textarea "**********"
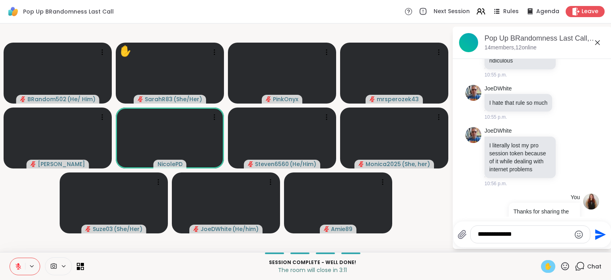
type textarea "**********"
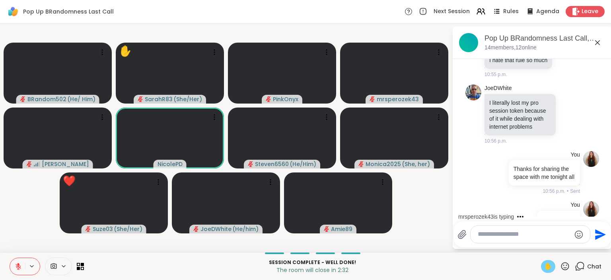
click at [550, 268] on span "✋" at bounding box center [548, 266] width 8 height 10
click at [563, 267] on icon at bounding box center [565, 266] width 10 height 10
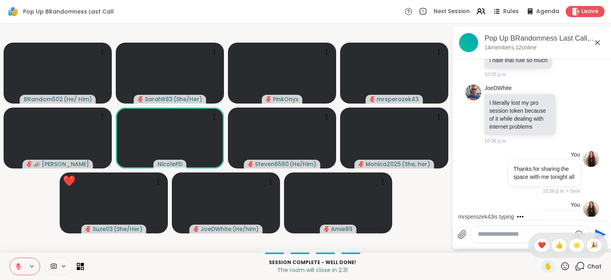
click at [531, 243] on div "✋ ❤️ 👍 🌟 🎉" at bounding box center [568, 244] width 80 height 25
click at [567, 265] on icon at bounding box center [565, 266] width 8 height 8
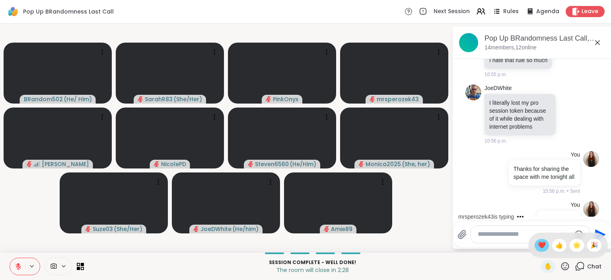
click at [542, 247] on span "❤️" at bounding box center [542, 245] width 8 height 10
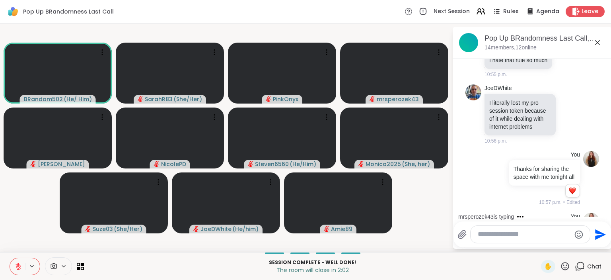
click at [19, 269] on icon at bounding box center [19, 266] width 6 height 6
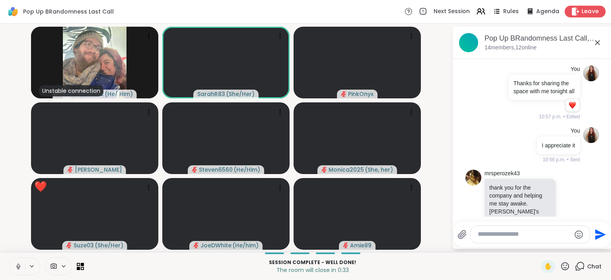
click at [584, 10] on span "Leave" at bounding box center [591, 12] width 18 height 8
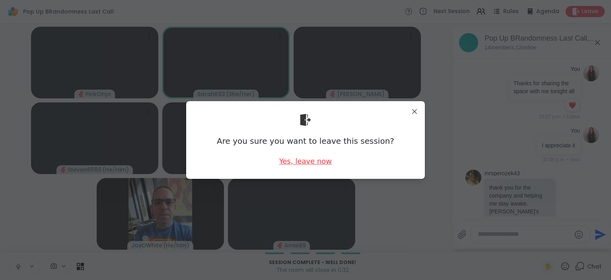
click at [306, 161] on div "Yes, leave now" at bounding box center [305, 161] width 53 height 10
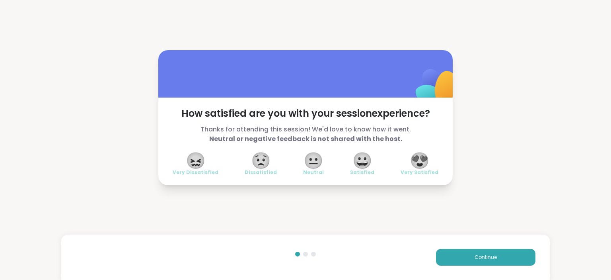
click at [423, 156] on span "😍" at bounding box center [420, 160] width 20 height 14
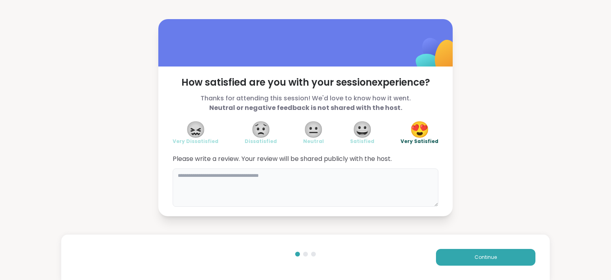
click at [329, 185] on textarea at bounding box center [306, 187] width 266 height 38
type textarea "**********"
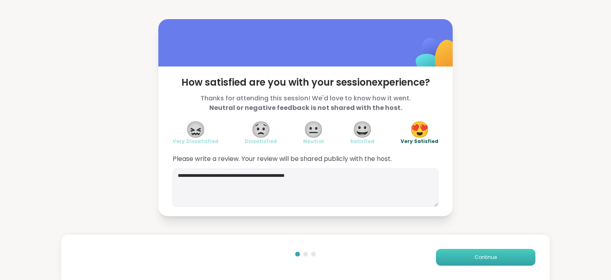
click at [494, 257] on span "Continue" at bounding box center [486, 256] width 22 height 7
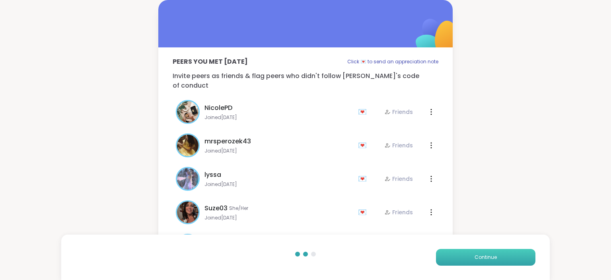
click at [488, 257] on span "Continue" at bounding box center [486, 256] width 22 height 7
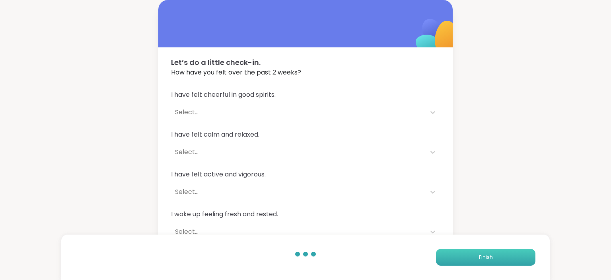
click at [484, 257] on span "Finish" at bounding box center [486, 256] width 14 height 7
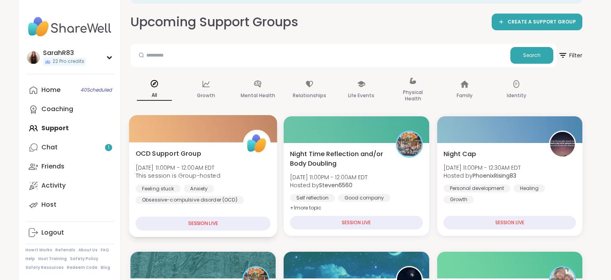
scroll to position [56, 0]
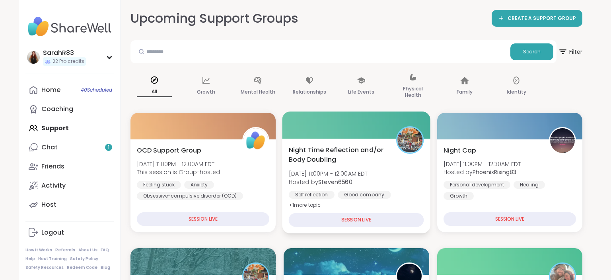
click at [324, 177] on b "Steven6560" at bounding box center [335, 181] width 34 height 8
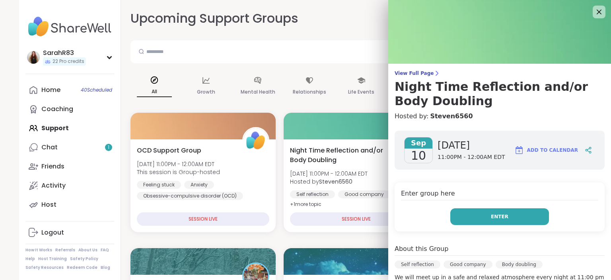
click at [473, 217] on button "Enter" at bounding box center [499, 216] width 99 height 17
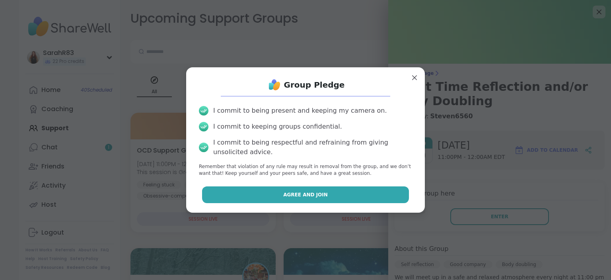
click at [348, 199] on button "Agree and Join" at bounding box center [305, 194] width 207 height 17
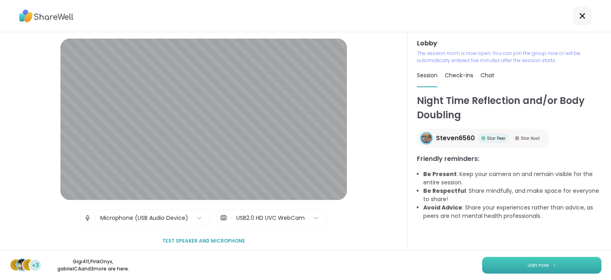
click at [520, 265] on button "Join now" at bounding box center [541, 265] width 119 height 17
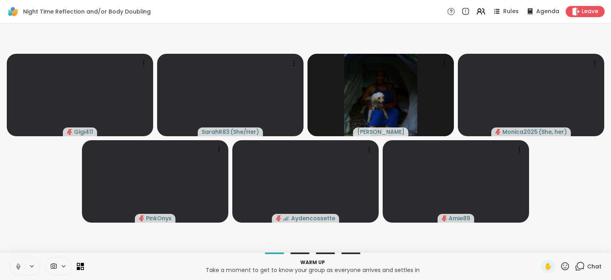
click at [15, 267] on icon at bounding box center [18, 266] width 7 height 7
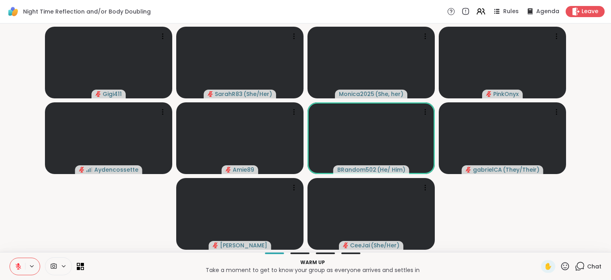
click at [576, 267] on icon at bounding box center [578, 267] width 5 height 5
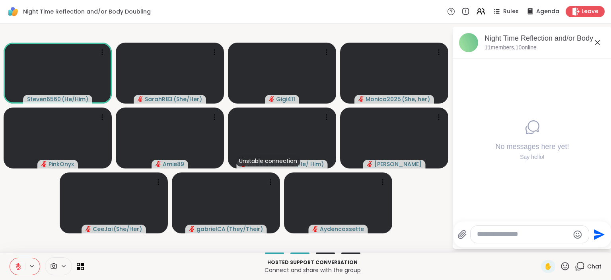
click at [18, 265] on icon at bounding box center [18, 264] width 2 height 3
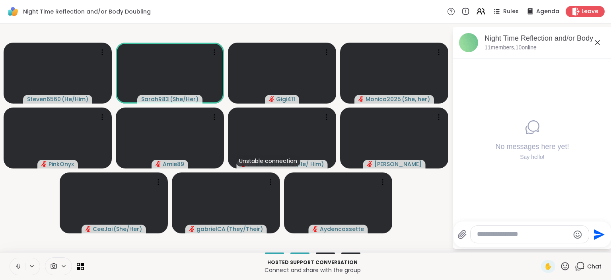
click at [19, 268] on icon at bounding box center [18, 266] width 7 height 7
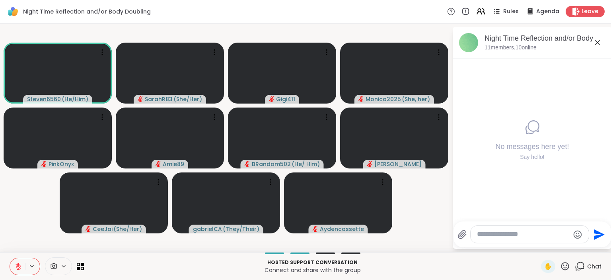
click at [18, 267] on icon at bounding box center [18, 266] width 7 height 7
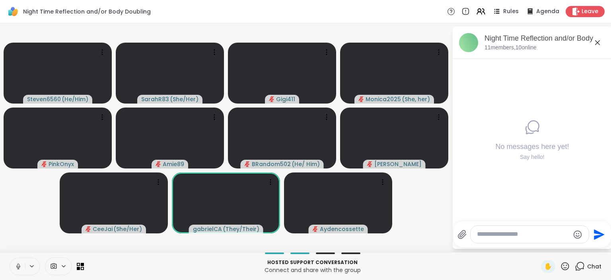
click at [18, 267] on icon at bounding box center [18, 266] width 7 height 7
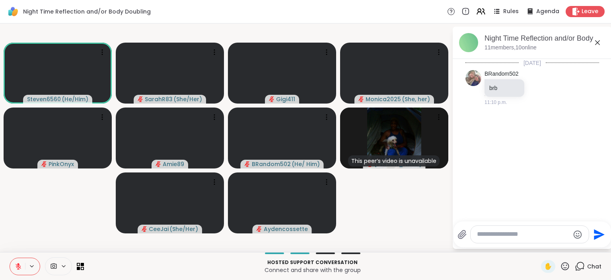
click at [424, 246] on video-player-container "Steven6560 ( He/Him ) SarahR83 ( She/Her ) Gigi411 Monica2025 ( She, her ) Pink…" at bounding box center [226, 138] width 442 height 222
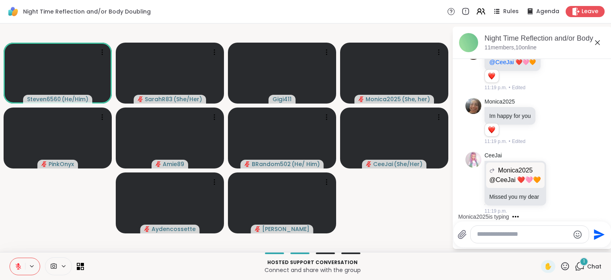
scroll to position [209, 0]
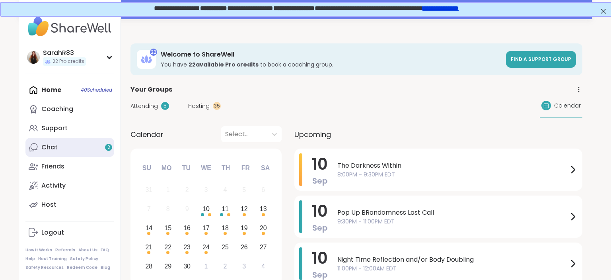
click at [57, 146] on link "Chat 2" at bounding box center [69, 147] width 89 height 19
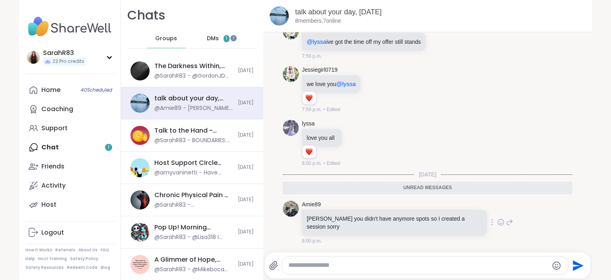
click at [507, 225] on icon at bounding box center [510, 222] width 6 height 6
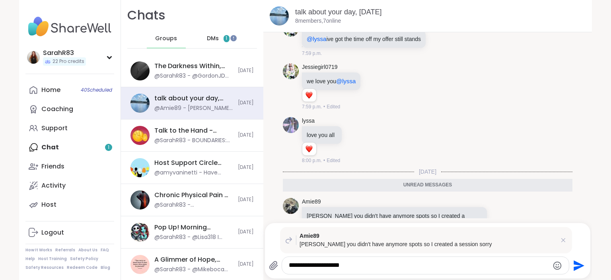
type textarea "**********"
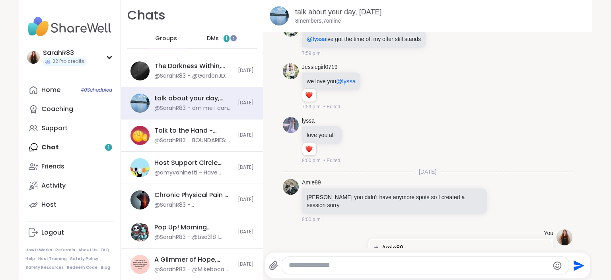
scroll to position [4491, 0]
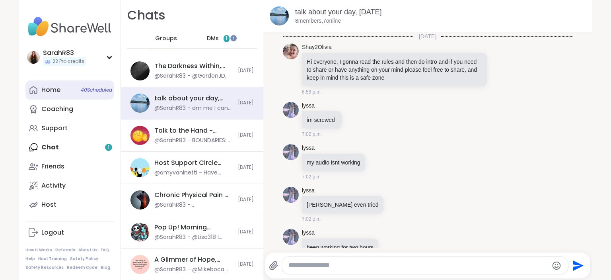
scroll to position [4491, 0]
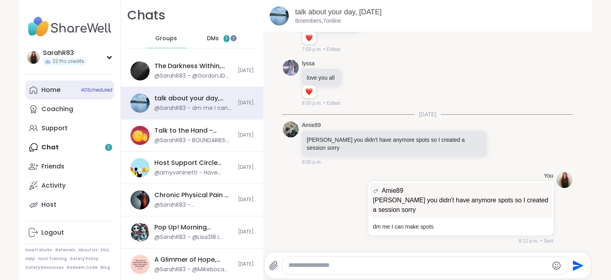
click at [63, 88] on link "Home 40 Scheduled" at bounding box center [69, 89] width 89 height 19
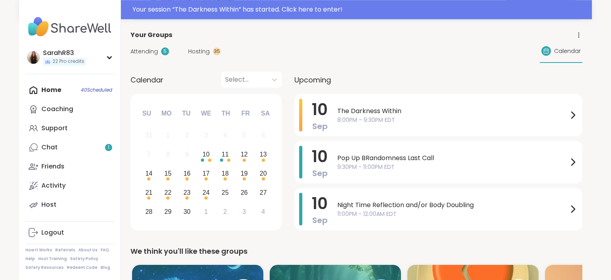
scroll to position [55, 0]
click at [400, 161] on span "Pop Up BRandomness Last Call" at bounding box center [452, 158] width 231 height 10
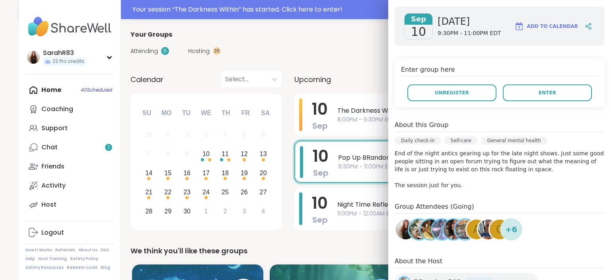
scroll to position [0, 0]
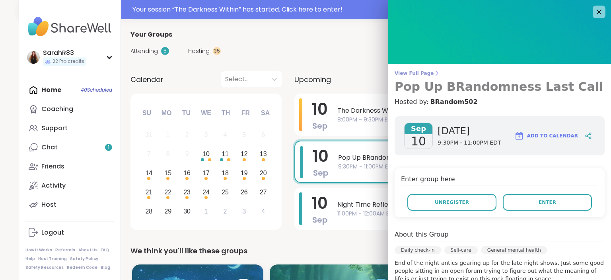
click at [411, 77] on link "View Full Page Pop Up BRandomness Last Call" at bounding box center [500, 82] width 210 height 24
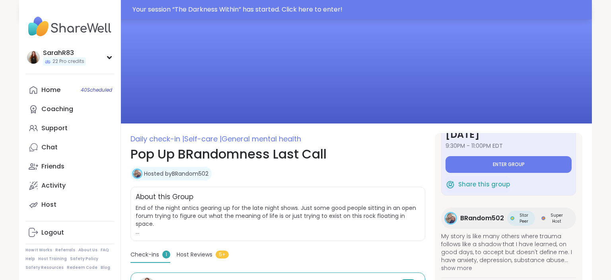
scroll to position [40, 0]
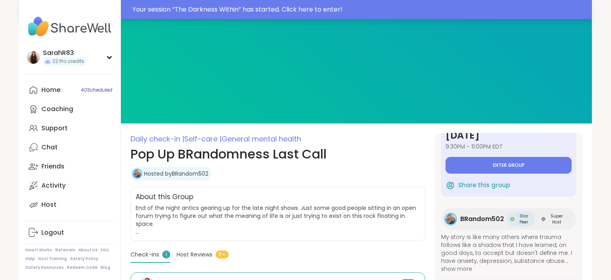
type textarea "*"
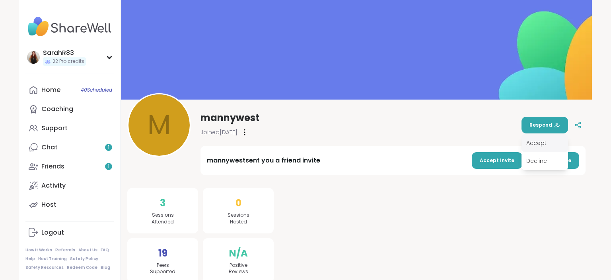
click at [534, 139] on div "Accept" at bounding box center [545, 143] width 47 height 18
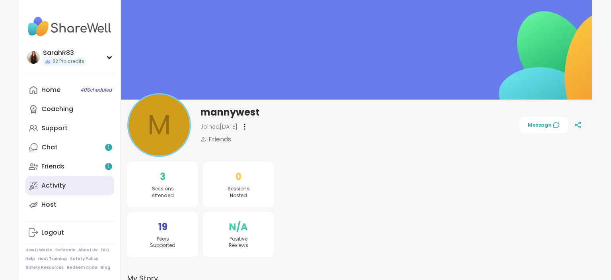
click at [72, 184] on link "Activity" at bounding box center [69, 185] width 89 height 19
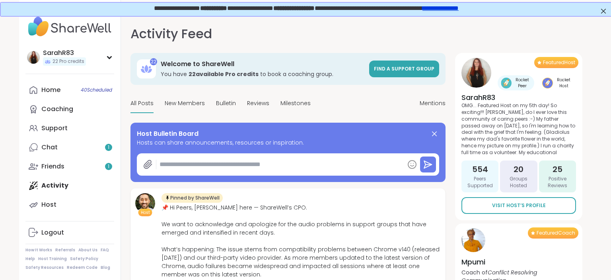
click at [590, 175] on div "Activity Feed Mentions 22 Welcome to ShareWell You have 22 available Pro credit…" at bounding box center [356, 159] width 471 height 289
click at [315, 39] on div "Activity Feed Mentions" at bounding box center [287, 33] width 315 height 19
click at [477, 69] on img at bounding box center [477, 73] width 30 height 30
click at [487, 78] on img at bounding box center [477, 73] width 30 height 30
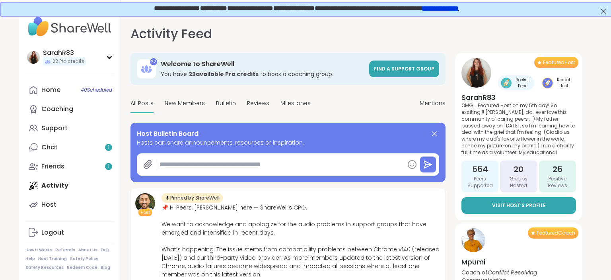
click at [537, 205] on span "Visit Host’s Profile" at bounding box center [519, 205] width 54 height 7
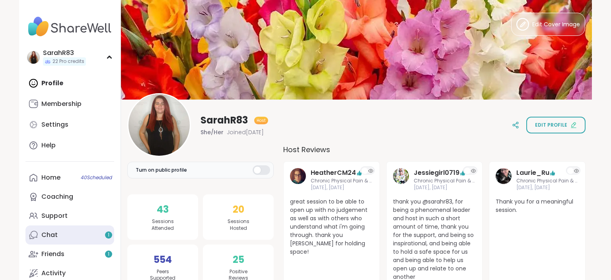
click at [54, 236] on div "Chat 1" at bounding box center [49, 234] width 16 height 9
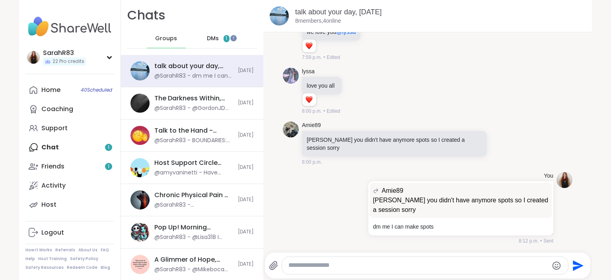
click at [219, 39] on div "DMs 1" at bounding box center [218, 38] width 39 height 19
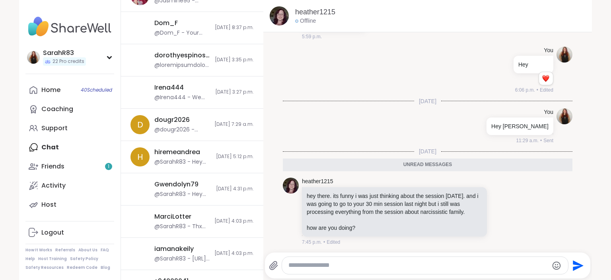
scroll to position [598, 0]
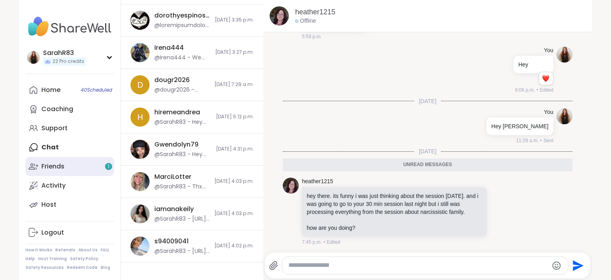
click at [82, 166] on link "Friends 1" at bounding box center [69, 166] width 89 height 19
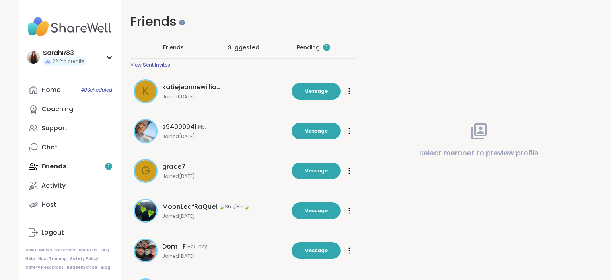
click at [308, 47] on div "Pending 1" at bounding box center [313, 47] width 33 height 8
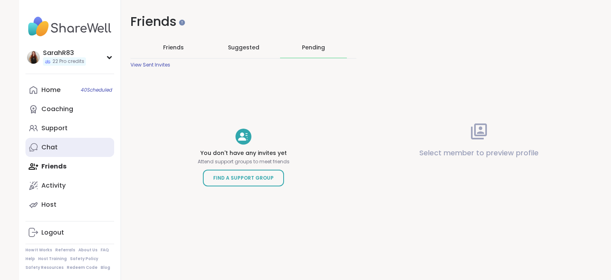
click at [35, 148] on icon at bounding box center [34, 147] width 10 height 10
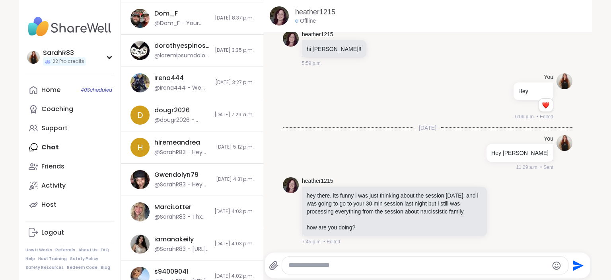
scroll to position [598, 0]
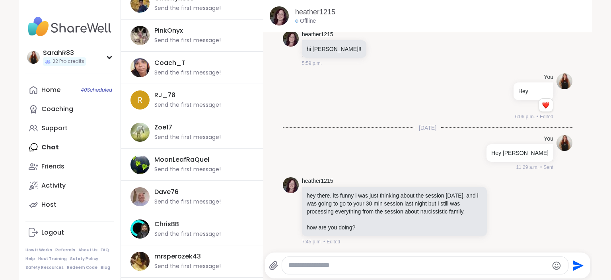
scroll to position [1177, 0]
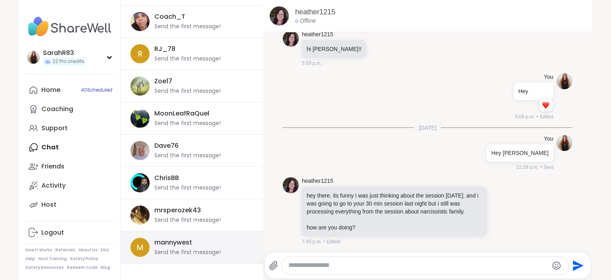
click at [183, 241] on div "mannywest" at bounding box center [173, 242] width 38 height 9
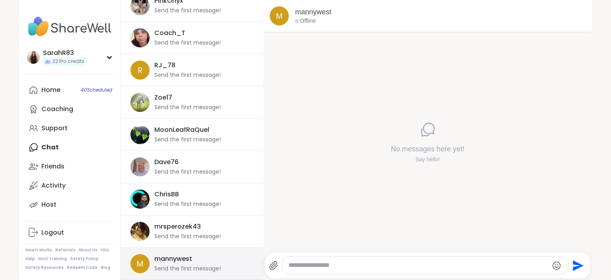
scroll to position [1157, 0]
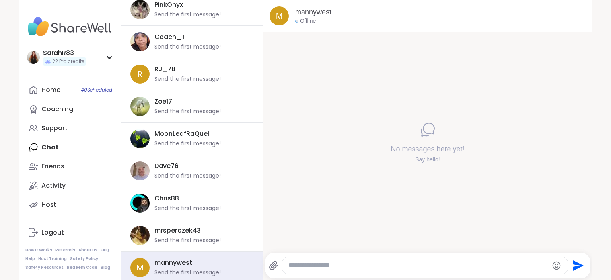
click at [296, 265] on textarea "Type your message" at bounding box center [418, 265] width 260 height 8
type textarea "***"
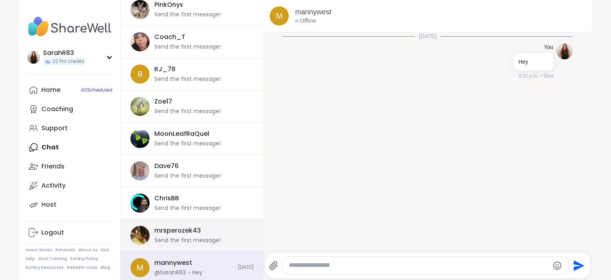
click at [196, 236] on div "Send the first message!" at bounding box center [187, 240] width 66 height 8
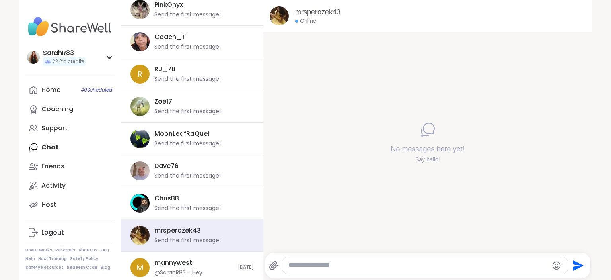
click at [308, 267] on textarea "Type your message" at bounding box center [418, 265] width 260 height 8
type textarea "***"
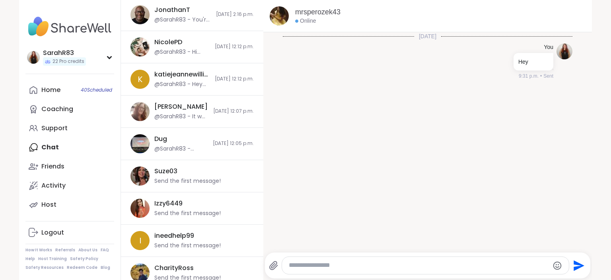
scroll to position [857, 0]
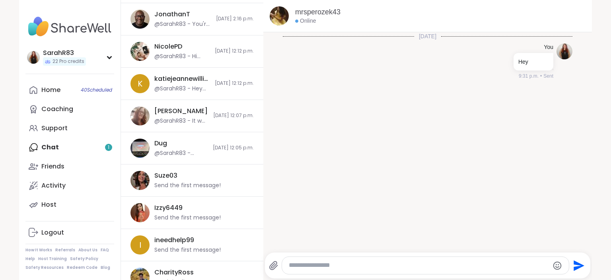
click at [58, 146] on div "Home 40 Scheduled Coaching Support Chat 1 Friends Activity Host" at bounding box center [69, 147] width 89 height 134
click at [55, 147] on div "Home 40 Scheduled Coaching Support Chat 1 Friends Activity Host" at bounding box center [69, 147] width 89 height 134
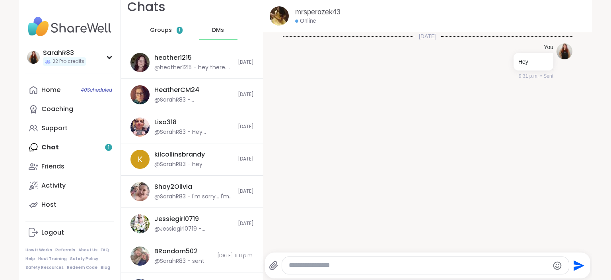
scroll to position [0, 0]
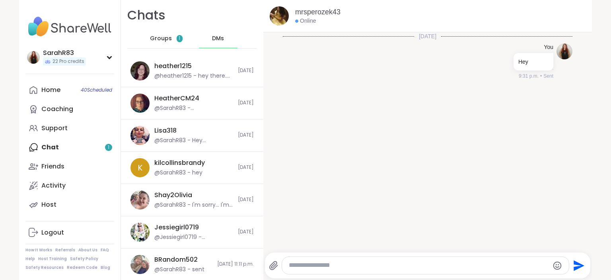
click at [173, 38] on div "Groups 1" at bounding box center [166, 38] width 39 height 19
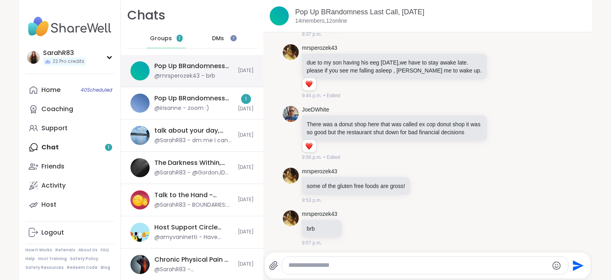
click at [171, 72] on div "Pop Up BRandomness Last Call, Sep 10 @mrsperozek43 - brb" at bounding box center [193, 71] width 79 height 18
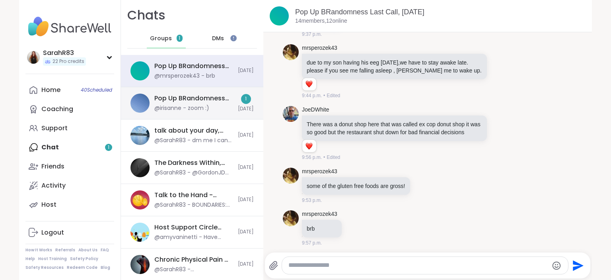
click at [193, 104] on div "Pop Up BRandomness Last Call, Sep 07 @irisanne - zoom :)" at bounding box center [193, 103] width 79 height 18
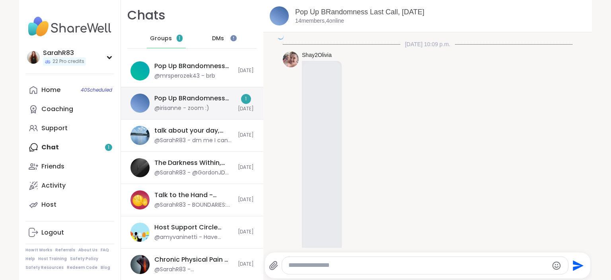
scroll to position [3321, 0]
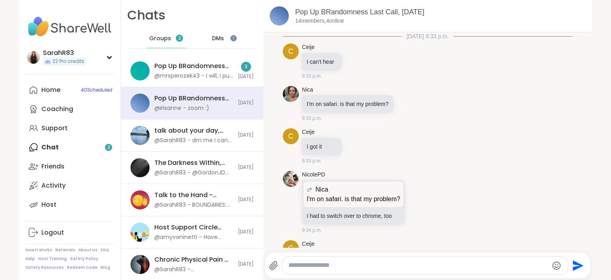
scroll to position [3321, 0]
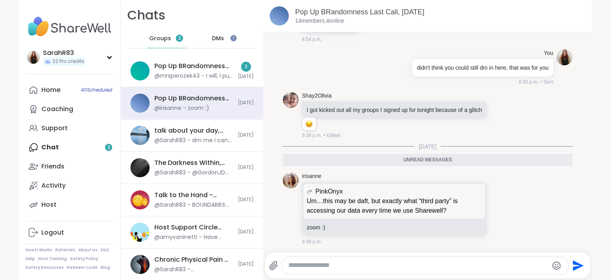
click at [160, 45] on div "Groups 3" at bounding box center [166, 38] width 39 height 19
click at [173, 82] on div "Pop Up BRandomness Last Call, [DATE] @mrsperozek43 - I will, I put on YouTube. …" at bounding box center [192, 71] width 142 height 32
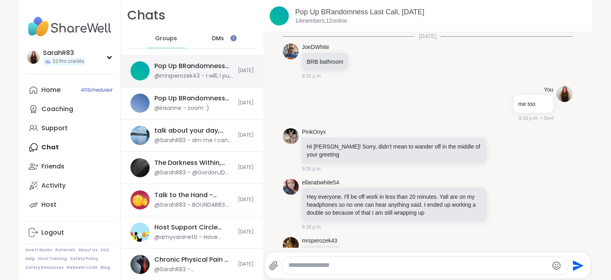
scroll to position [2911, 0]
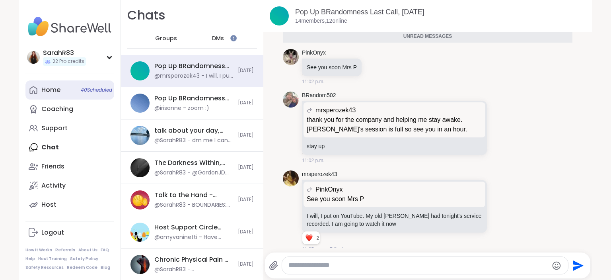
click at [72, 89] on link "Home 40 Scheduled" at bounding box center [69, 89] width 89 height 19
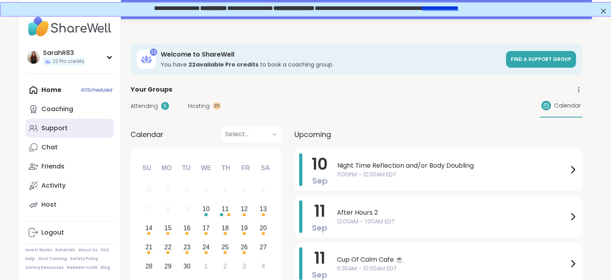
click at [54, 130] on div "Support" at bounding box center [54, 128] width 26 height 9
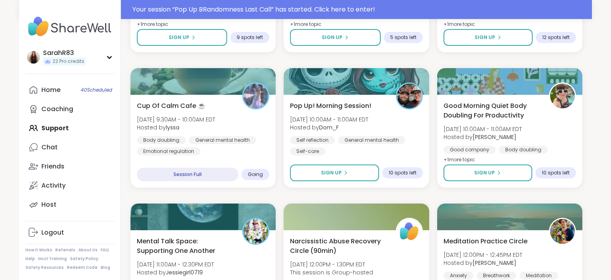
scroll to position [526, 0]
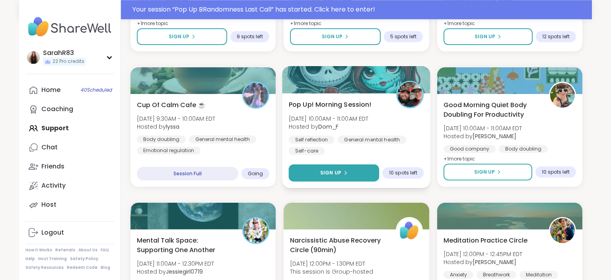
click at [341, 171] on div "Sign Up" at bounding box center [333, 172] width 27 height 7
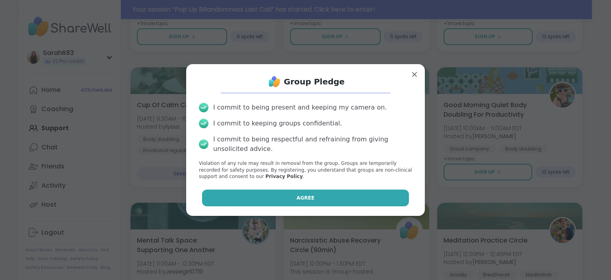
click at [298, 202] on button "Agree" at bounding box center [305, 197] width 207 height 17
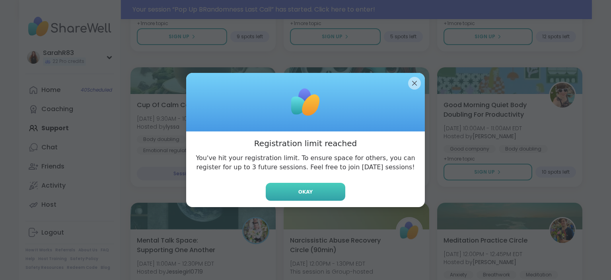
click at [303, 197] on button "Okay" at bounding box center [306, 192] width 80 height 18
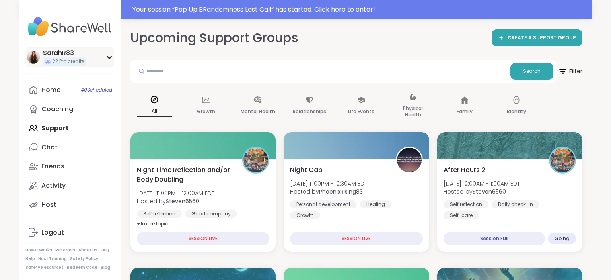
scroll to position [0, 0]
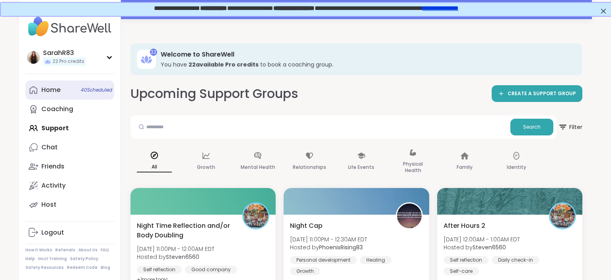
click at [74, 90] on link "Home 40 Scheduled" at bounding box center [69, 89] width 89 height 19
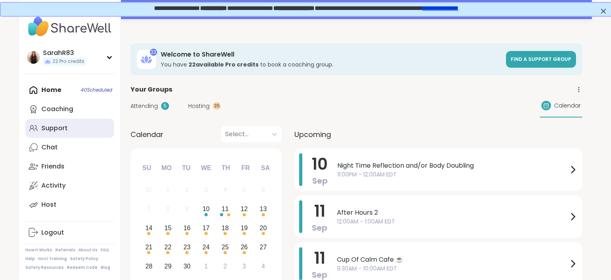
click at [60, 128] on div "Support" at bounding box center [54, 128] width 26 height 9
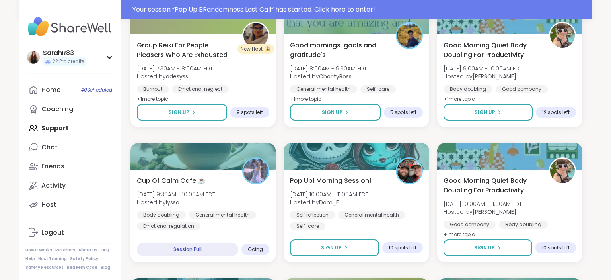
scroll to position [451, 0]
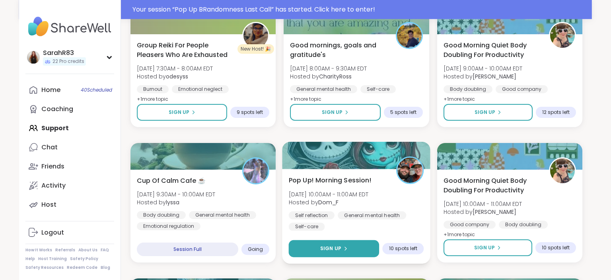
click at [343, 251] on div "Sign Up" at bounding box center [333, 248] width 27 height 7
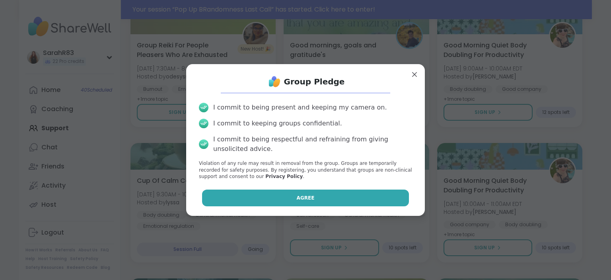
click at [314, 201] on button "Agree" at bounding box center [305, 197] width 207 height 17
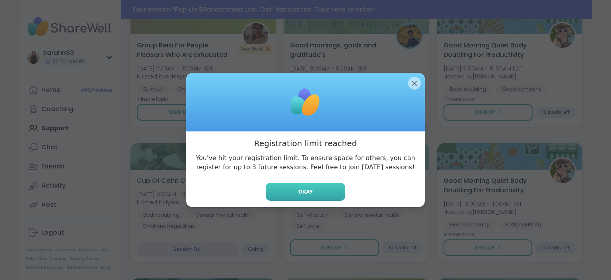
click at [305, 188] on button "Okay" at bounding box center [306, 192] width 80 height 18
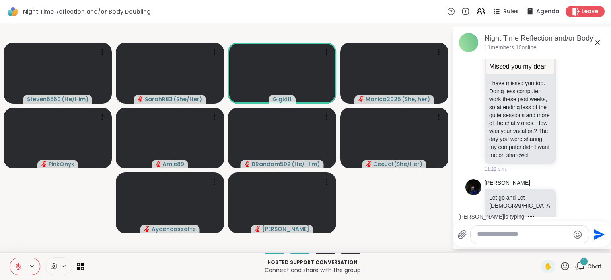
scroll to position [294, 0]
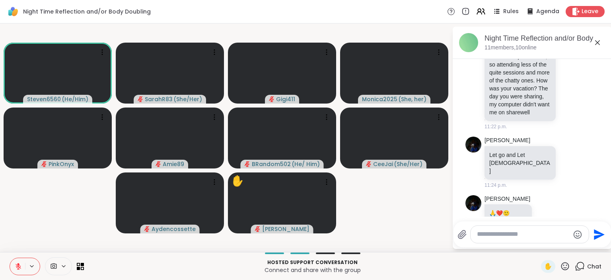
click at [14, 270] on button at bounding box center [17, 266] width 15 height 17
click at [18, 265] on icon at bounding box center [18, 266] width 7 height 7
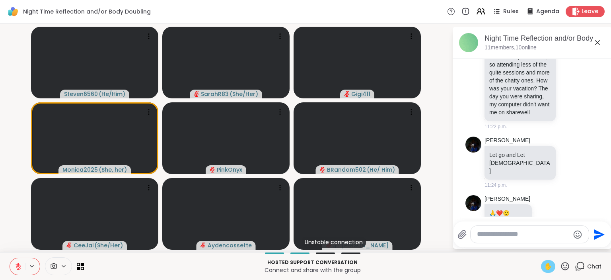
click at [547, 266] on span "✋" at bounding box center [548, 266] width 8 height 10
click at [18, 265] on icon at bounding box center [18, 264] width 2 height 3
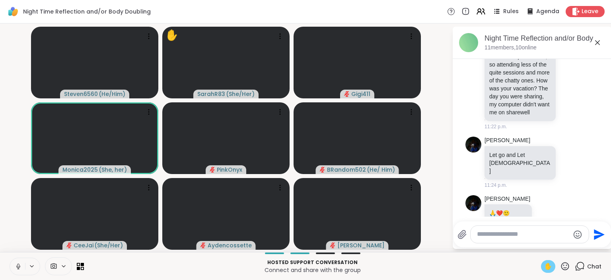
click at [551, 265] on span "✋" at bounding box center [548, 266] width 8 height 10
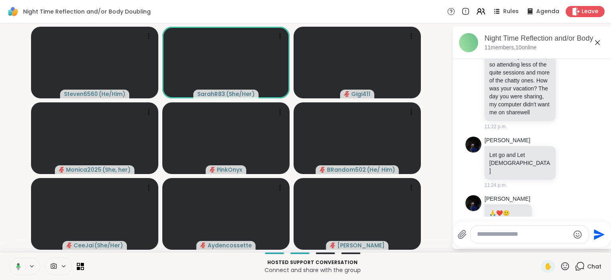
click at [19, 267] on icon at bounding box center [18, 266] width 2 height 3
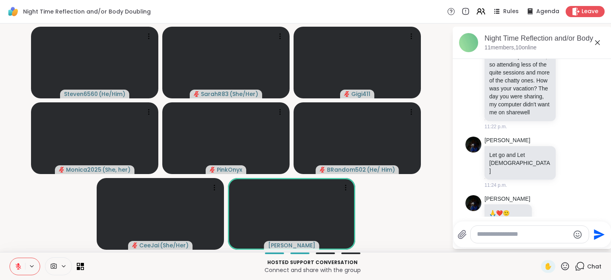
click at [582, 265] on icon at bounding box center [580, 266] width 10 height 10
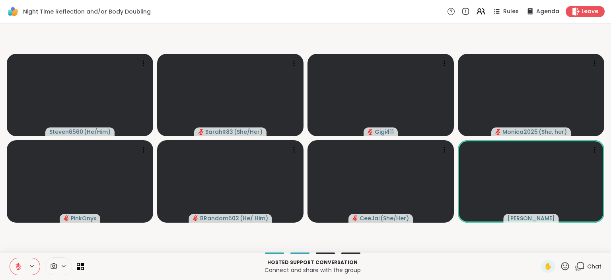
click at [582, 265] on icon at bounding box center [580, 266] width 10 height 10
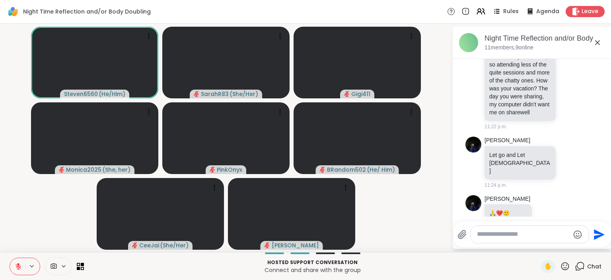
click at [13, 267] on button at bounding box center [17, 266] width 15 height 17
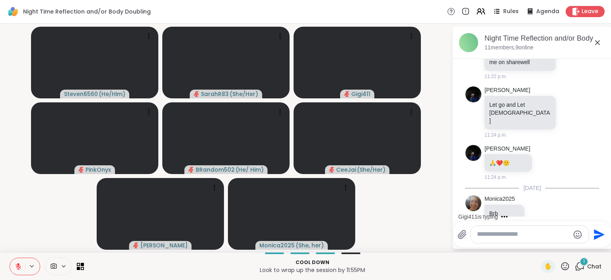
scroll to position [402, 0]
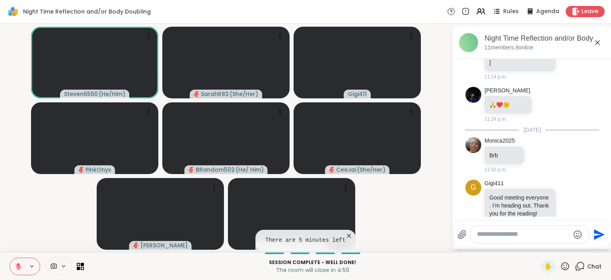
click at [22, 268] on button at bounding box center [17, 266] width 15 height 17
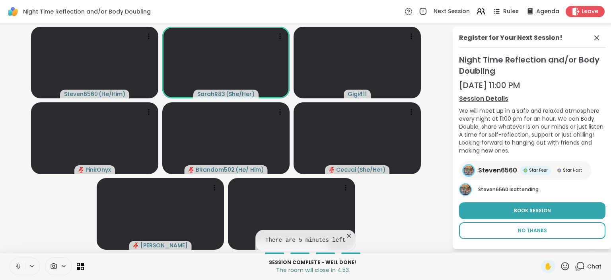
click at [536, 227] on span "No Thanks" at bounding box center [532, 230] width 29 height 7
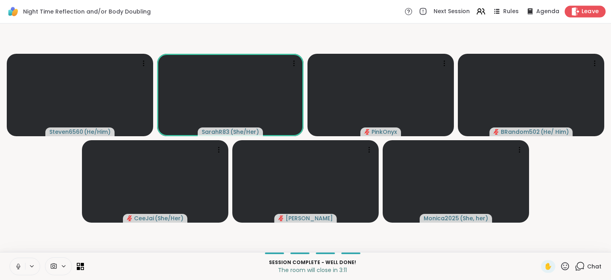
click at [588, 13] on span "Leave" at bounding box center [591, 12] width 18 height 8
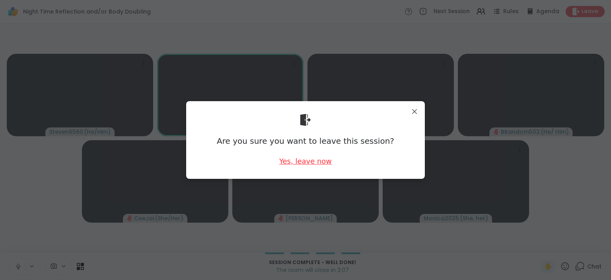
click at [314, 162] on div "Yes, leave now" at bounding box center [305, 161] width 53 height 10
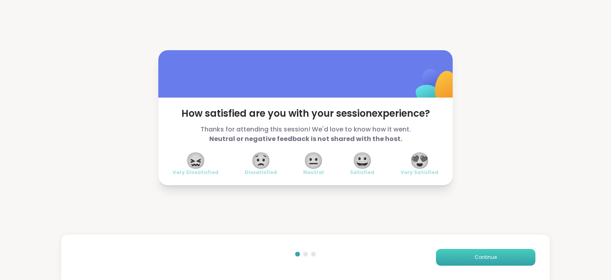
click at [478, 261] on button "Continue" at bounding box center [485, 257] width 99 height 17
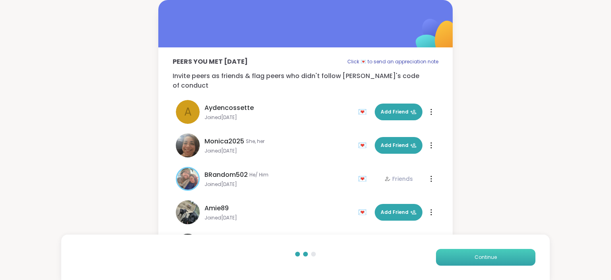
click at [478, 261] on button "Continue" at bounding box center [485, 257] width 99 height 17
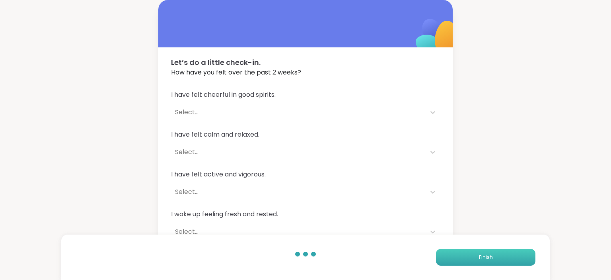
click at [478, 261] on button "Finish" at bounding box center [485, 257] width 99 height 17
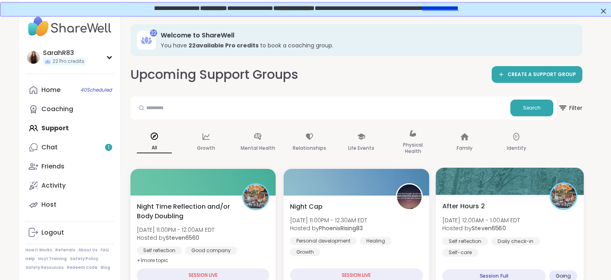
click at [466, 231] on span "Hosted by Steven6560" at bounding box center [481, 228] width 78 height 8
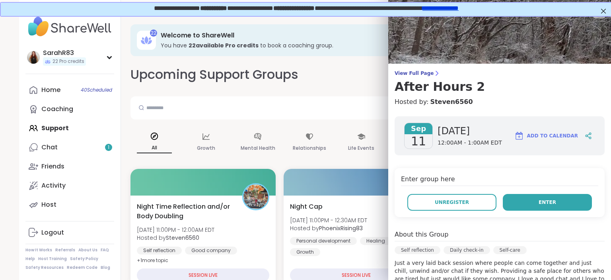
click at [512, 198] on button "Enter" at bounding box center [547, 202] width 89 height 17
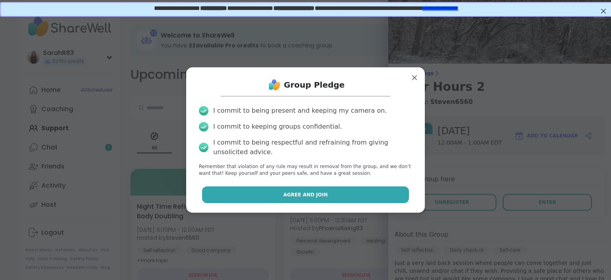
click at [396, 198] on button "Agree and Join" at bounding box center [305, 194] width 207 height 17
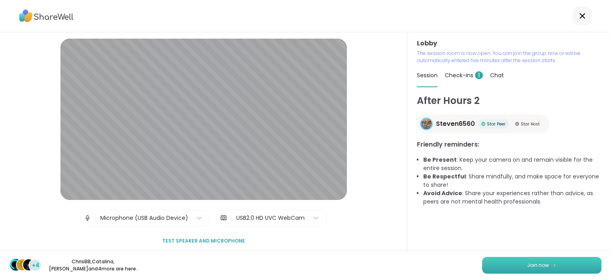
click at [582, 267] on button "Join now" at bounding box center [541, 265] width 119 height 17
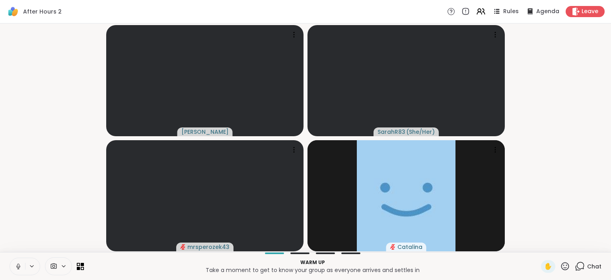
click at [14, 266] on button at bounding box center [17, 266] width 15 height 17
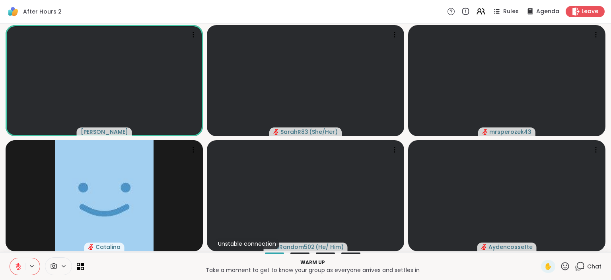
click at [580, 268] on icon at bounding box center [580, 266] width 10 height 10
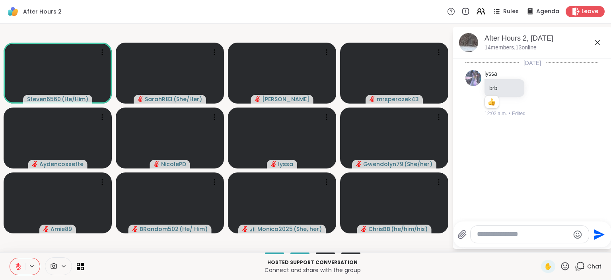
click at [19, 265] on icon at bounding box center [18, 264] width 2 height 3
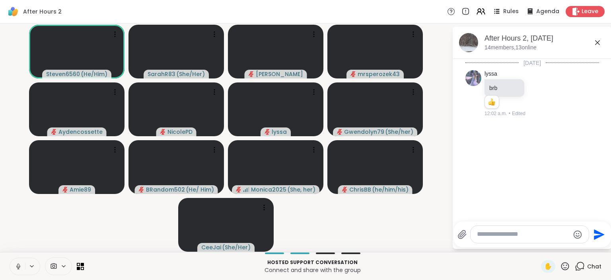
click at [19, 270] on icon at bounding box center [18, 266] width 7 height 7
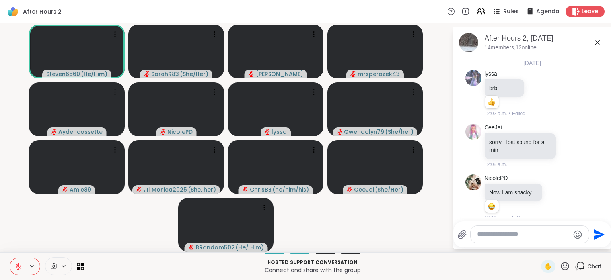
scroll to position [7, 0]
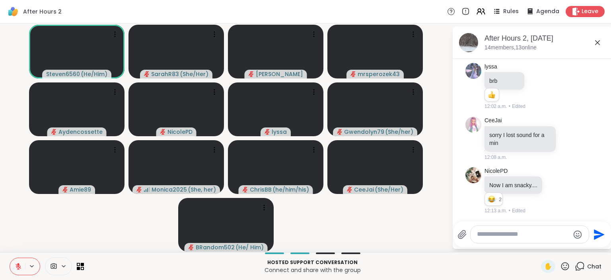
click at [487, 236] on textarea "Type your message" at bounding box center [523, 234] width 93 height 8
type textarea "***"
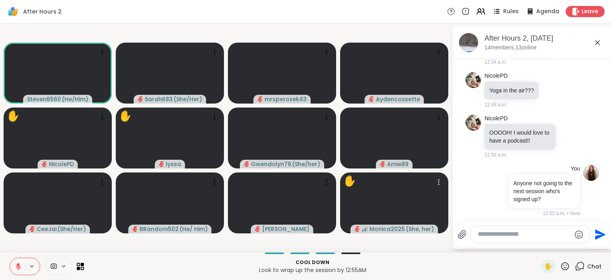
scroll to position [961, 0]
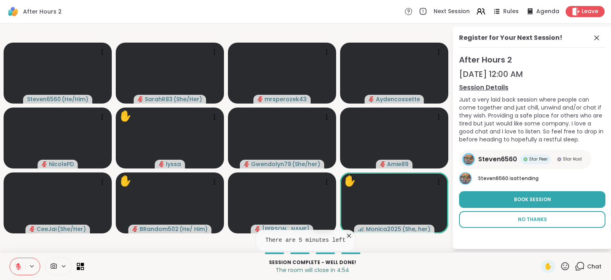
click at [536, 216] on span "No Thanks" at bounding box center [532, 219] width 29 height 7
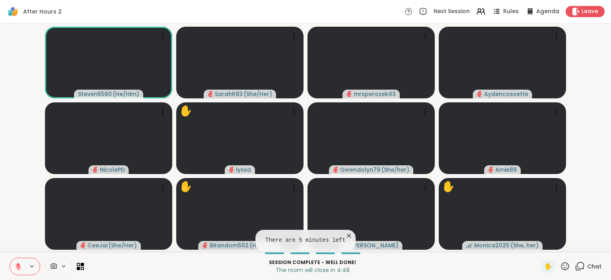
click at [581, 265] on icon at bounding box center [580, 266] width 10 height 10
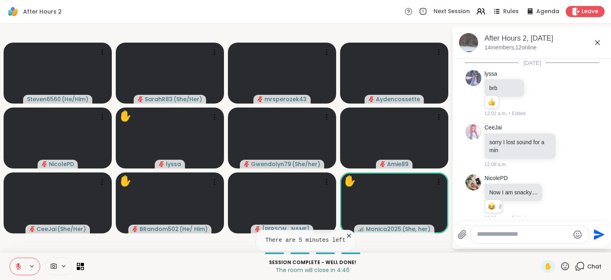
scroll to position [1235, 0]
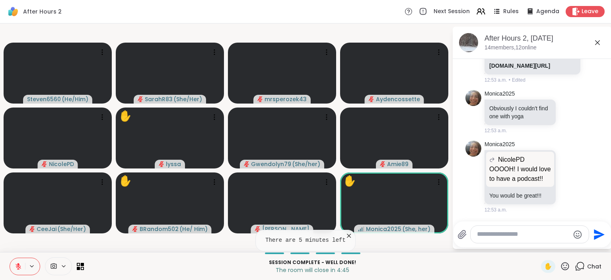
click at [490, 235] on textarea "Type your message" at bounding box center [523, 234] width 93 height 8
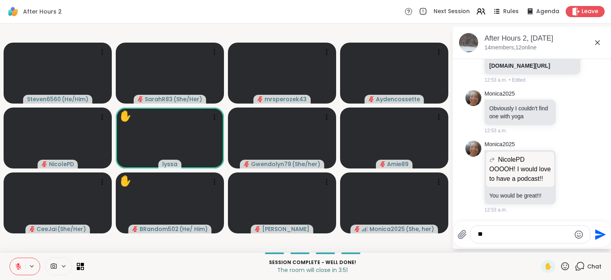
type textarea "*"
click at [524, 217] on div "BR andom502 @" at bounding box center [524, 213] width 94 height 20
type textarea "**********"
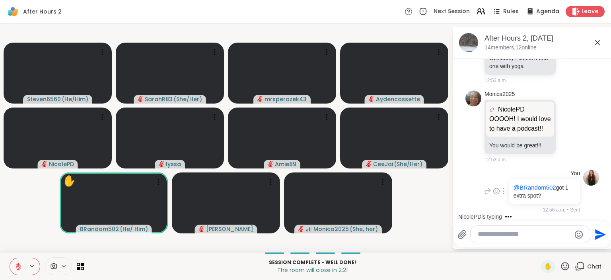
click at [491, 210] on div "You @BRandom502 got 1 extra spot? 12:56 a.m. • Sent" at bounding box center [531, 191] width 97 height 44
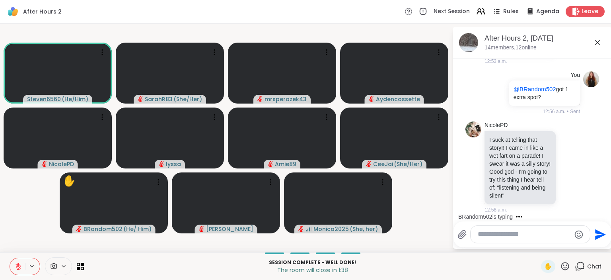
scroll to position [1462, 0]
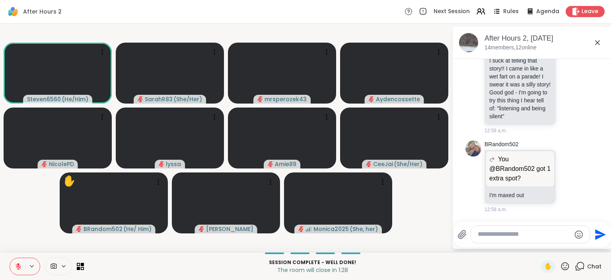
click at [493, 235] on textarea "Type your message" at bounding box center [524, 234] width 93 height 8
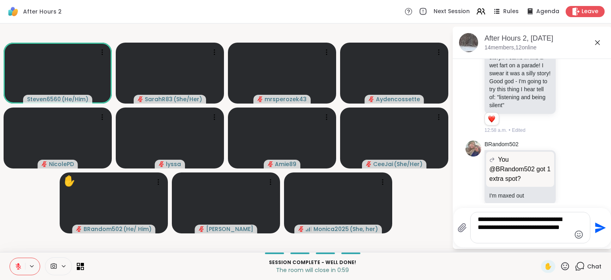
type textarea "**********"
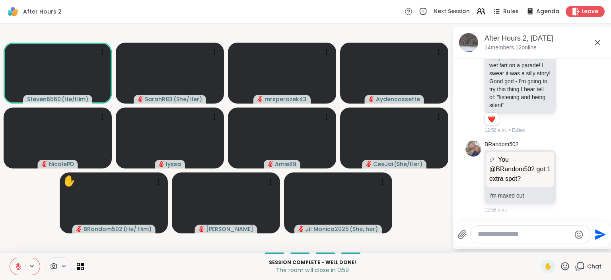
scroll to position [1532, 0]
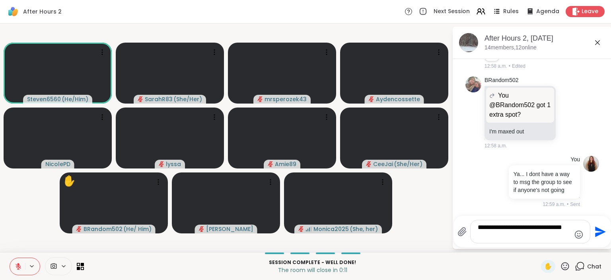
type textarea "**********"
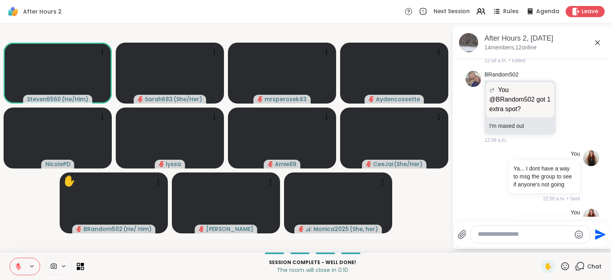
scroll to position [1582, 0]
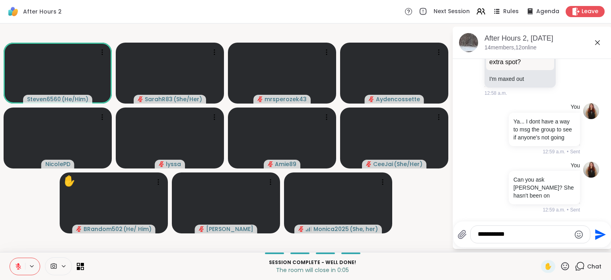
type textarea "**********"
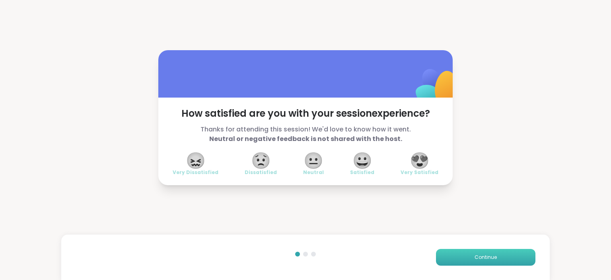
click at [491, 257] on span "Continue" at bounding box center [486, 256] width 22 height 7
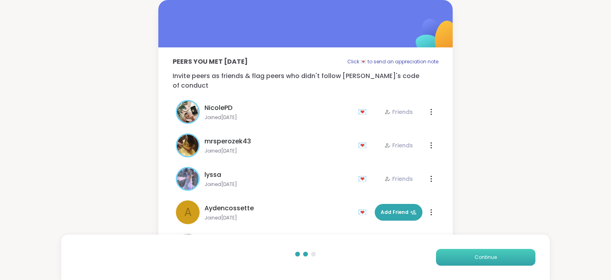
click at [491, 257] on span "Continue" at bounding box center [486, 256] width 22 height 7
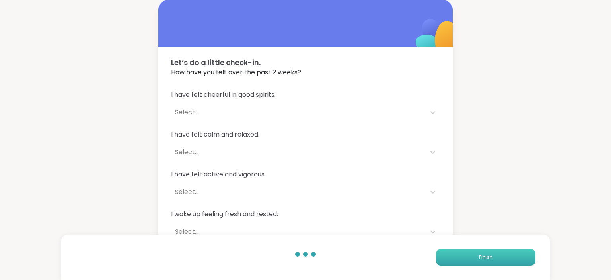
click at [491, 257] on span "Finish" at bounding box center [486, 256] width 14 height 7
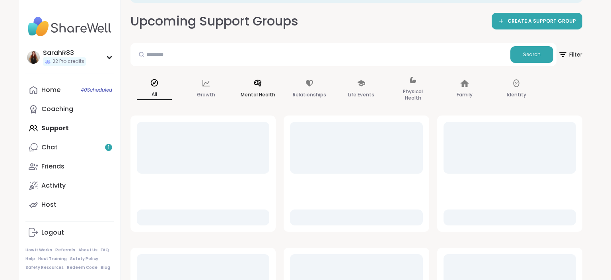
scroll to position [54, 0]
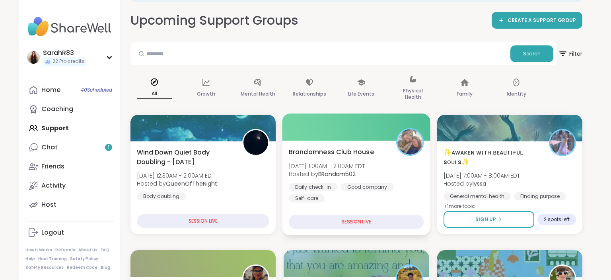
click at [335, 159] on div "Brandomness Club House Thu, Sep 11 | 1:00AM - 2:00AM EDT Hosted by BRandom502 D…" at bounding box center [356, 174] width 135 height 55
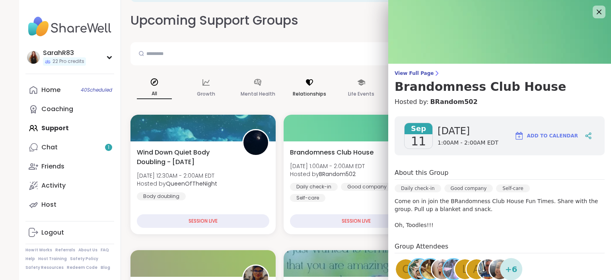
click at [325, 103] on div "Relationships" at bounding box center [310, 88] width 48 height 40
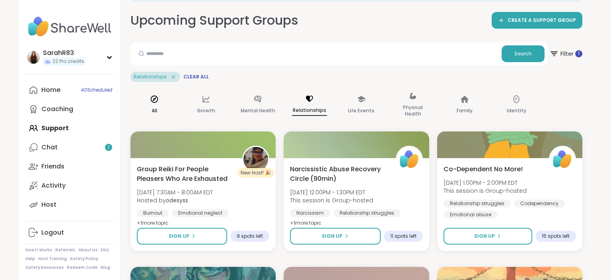
click at [173, 109] on div "All" at bounding box center [154, 105] width 48 height 40
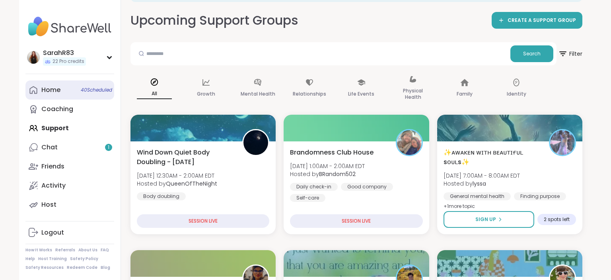
click at [57, 90] on div "Home 40 Scheduled" at bounding box center [50, 90] width 19 height 9
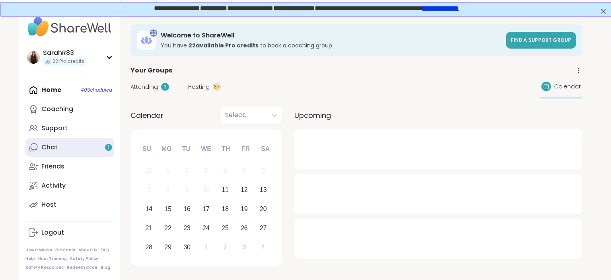
click at [82, 153] on link "Chat 1" at bounding box center [69, 147] width 89 height 19
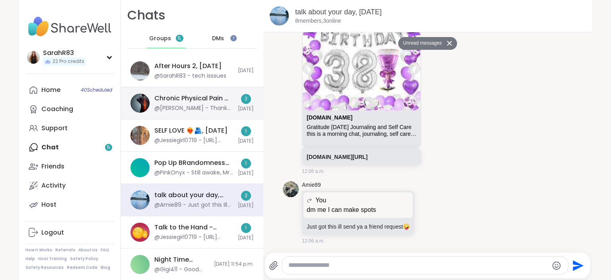
click at [181, 97] on div "Chronic Physical Pain & Mental Health, Sep 10" at bounding box center [193, 98] width 79 height 9
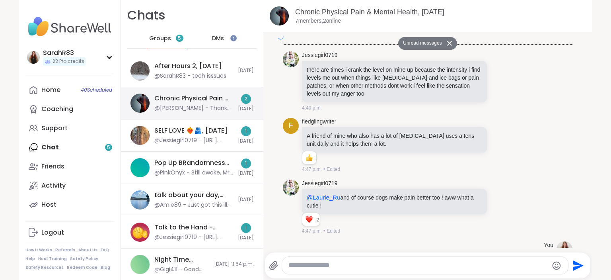
scroll to position [3012, 0]
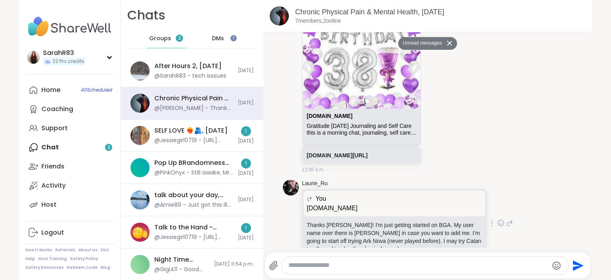
click at [502, 219] on icon at bounding box center [500, 223] width 7 height 8
click at [438, 206] on span "Select Reaction: Heart" at bounding box center [437, 210] width 7 height 8
click at [208, 139] on div "@Jessiegirl0719 - https://sharewellnow.com/series/c96eadb4-84c5-4a17-ac07-4a8b4…" at bounding box center [193, 140] width 79 height 8
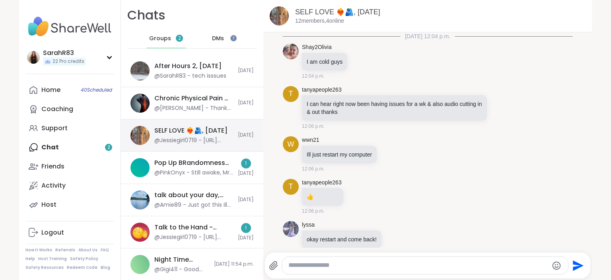
scroll to position [5551, 0]
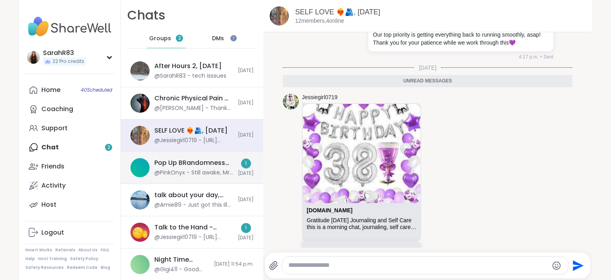
click at [208, 160] on div "Pop Up BRandomness Last Call, Sep 10" at bounding box center [193, 162] width 79 height 9
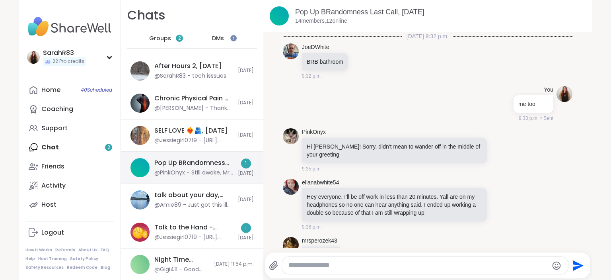
scroll to position [2965, 0]
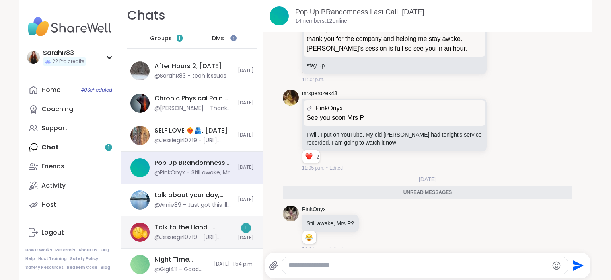
click at [220, 227] on div "Talk to the Hand - Setting Healthy Boundaries , Sep 10" at bounding box center [193, 227] width 79 height 9
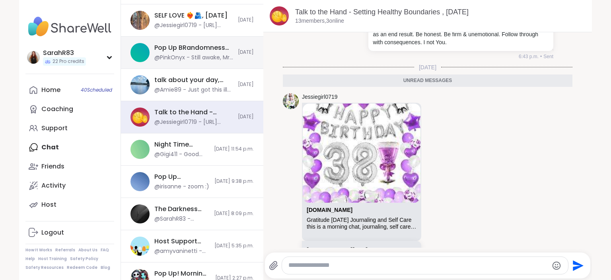
scroll to position [0, 0]
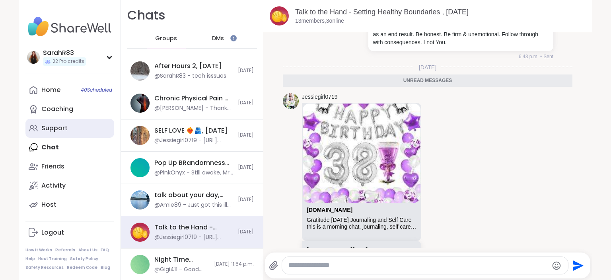
click at [55, 128] on div "Support" at bounding box center [54, 128] width 26 height 9
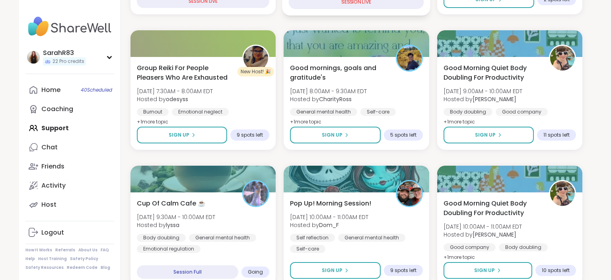
scroll to position [274, 0]
click at [347, 226] on span "Hosted by Dom_F" at bounding box center [329, 224] width 78 height 8
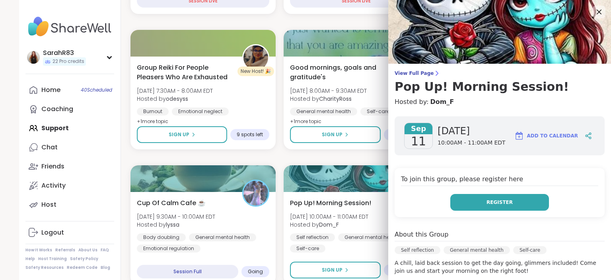
click at [504, 197] on button "Register" at bounding box center [499, 202] width 99 height 17
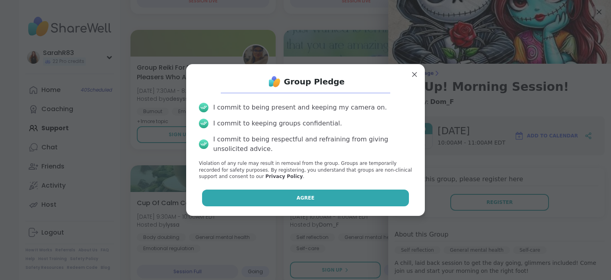
click at [383, 196] on button "Agree" at bounding box center [305, 197] width 207 height 17
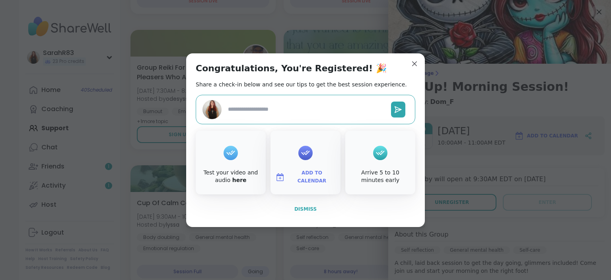
click at [305, 209] on span "Dismiss" at bounding box center [305, 209] width 22 height 6
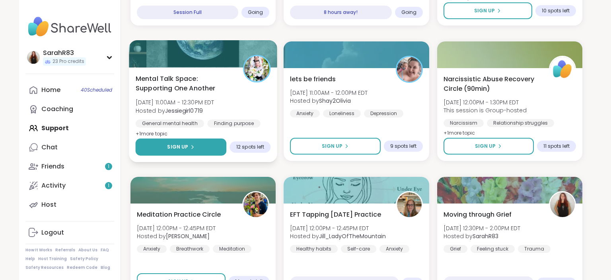
scroll to position [534, 0]
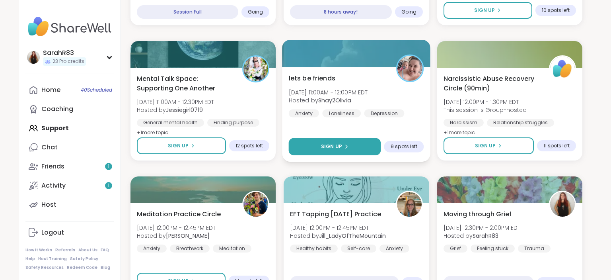
click at [322, 143] on span "Sign Up" at bounding box center [331, 146] width 21 height 7
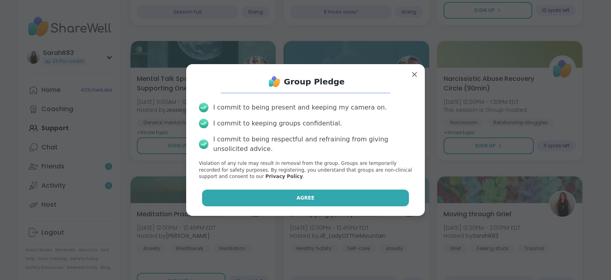
click at [307, 197] on span "Agree" at bounding box center [306, 197] width 18 height 7
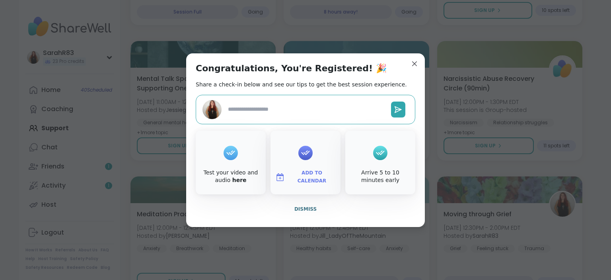
type textarea "*"
click at [309, 207] on span "Dismiss" at bounding box center [305, 209] width 22 height 6
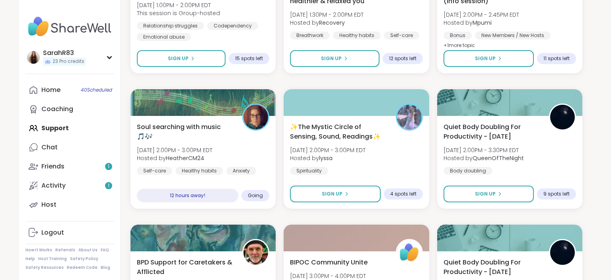
scroll to position [891, 0]
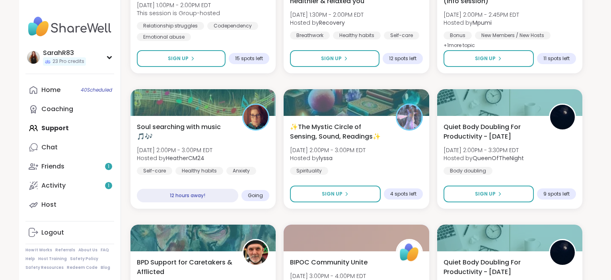
click at [279, 232] on div "Wind Down Quiet Body Doubling - Wednesday Thu, Sep 11 | 12:30AM - 2:00AM EDT Ho…" at bounding box center [356, 81] width 452 height 1607
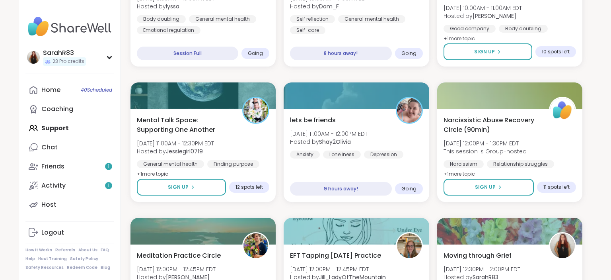
scroll to position [497, 0]
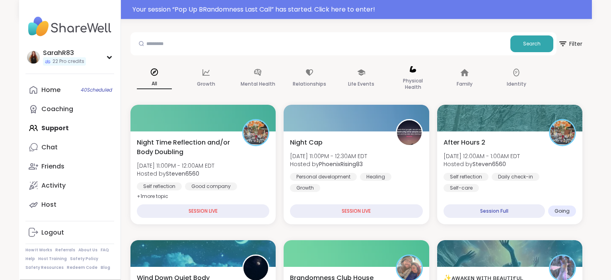
scroll to position [90, 0]
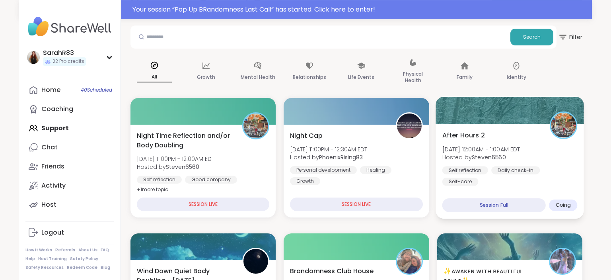
click at [482, 159] on b "Steven6560" at bounding box center [489, 157] width 34 height 8
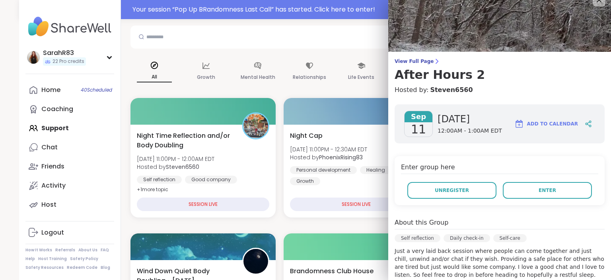
scroll to position [10, 0]
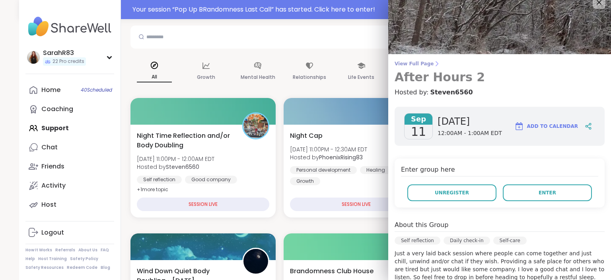
click at [428, 67] on link "View Full Page After Hours 2" at bounding box center [500, 72] width 210 height 24
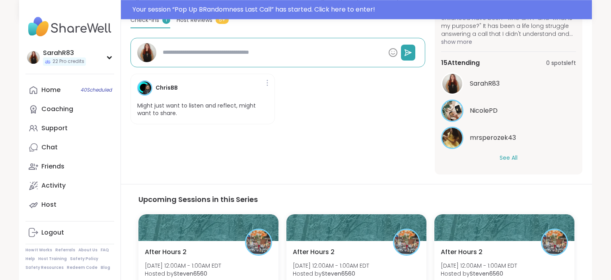
scroll to position [230, 0]
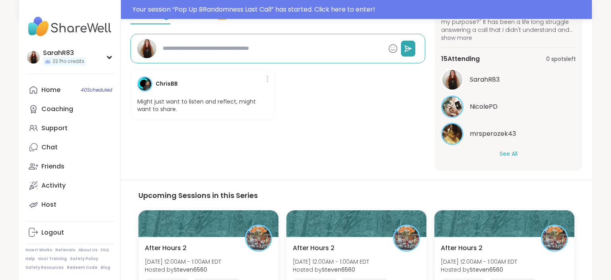
click at [512, 154] on button "See All" at bounding box center [509, 154] width 18 height 8
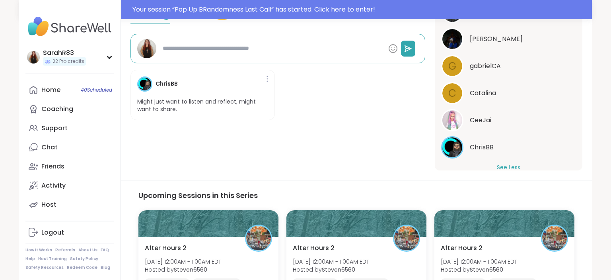
scroll to position [399, 0]
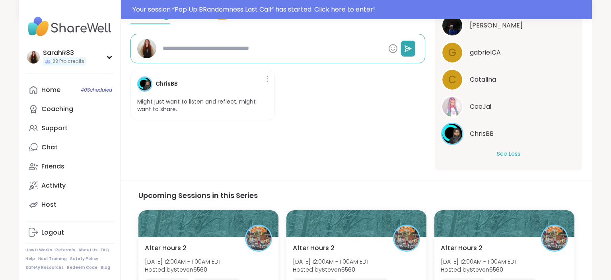
click at [502, 132] on div "ChrisBB" at bounding box center [523, 134] width 106 height 10
type textarea "*"
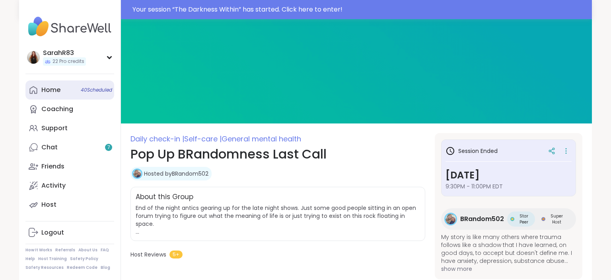
click at [45, 95] on link "Home 40 Scheduled" at bounding box center [69, 89] width 89 height 19
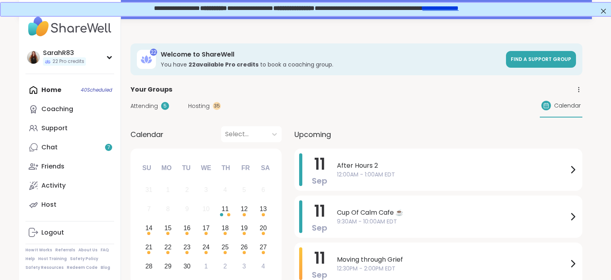
click at [55, 90] on div "Home 40 Scheduled Coaching Support Chat 7 Friends Activity Host" at bounding box center [69, 147] width 89 height 134
click at [53, 127] on div "Support" at bounding box center [54, 128] width 26 height 9
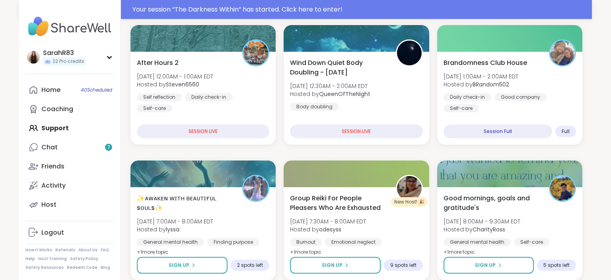
scroll to position [155, 0]
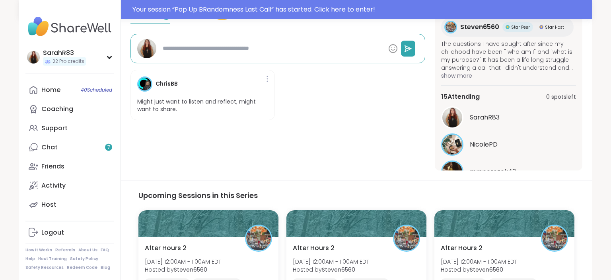
scroll to position [362, 0]
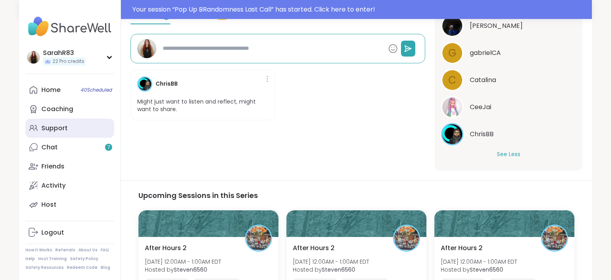
click at [58, 124] on link "Support" at bounding box center [69, 128] width 89 height 19
type textarea "*"
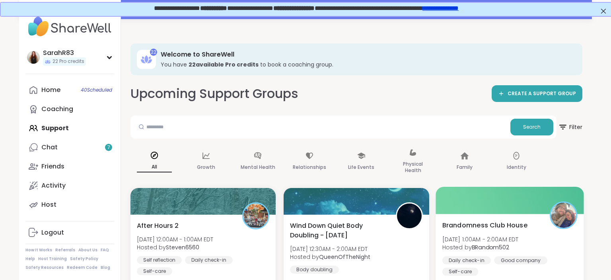
click at [497, 222] on span "Brandomness Club House" at bounding box center [484, 225] width 85 height 10
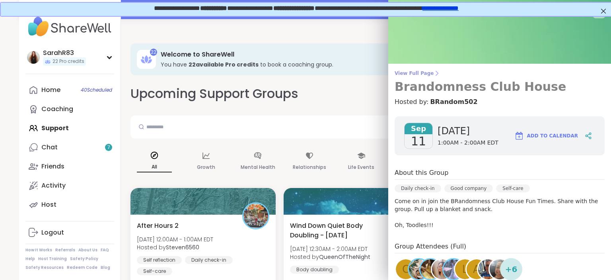
click at [401, 71] on span "View Full Page" at bounding box center [500, 73] width 210 height 6
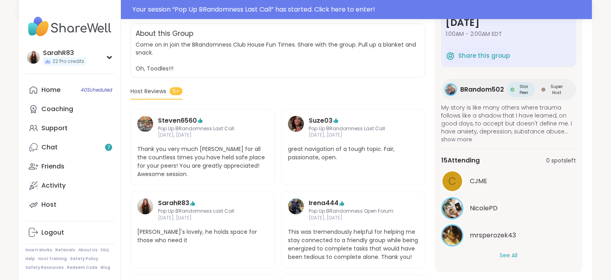
scroll to position [165, 0]
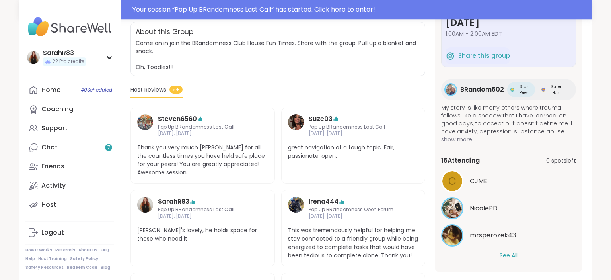
click at [506, 253] on button "See All" at bounding box center [509, 255] width 18 height 8
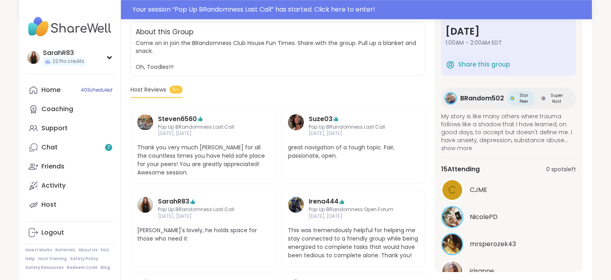
scroll to position [12, 0]
